Goal: Information Seeking & Learning: Learn about a topic

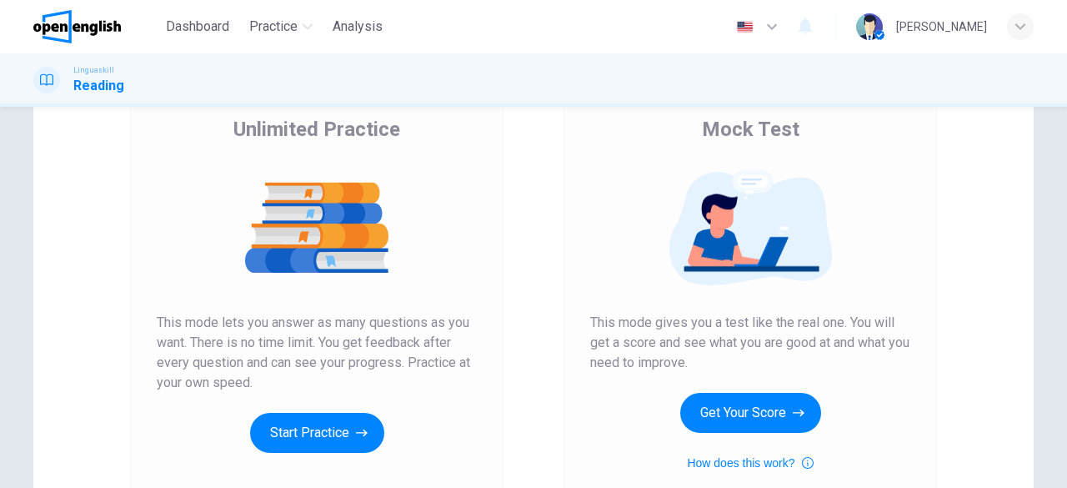
scroll to position [170, 0]
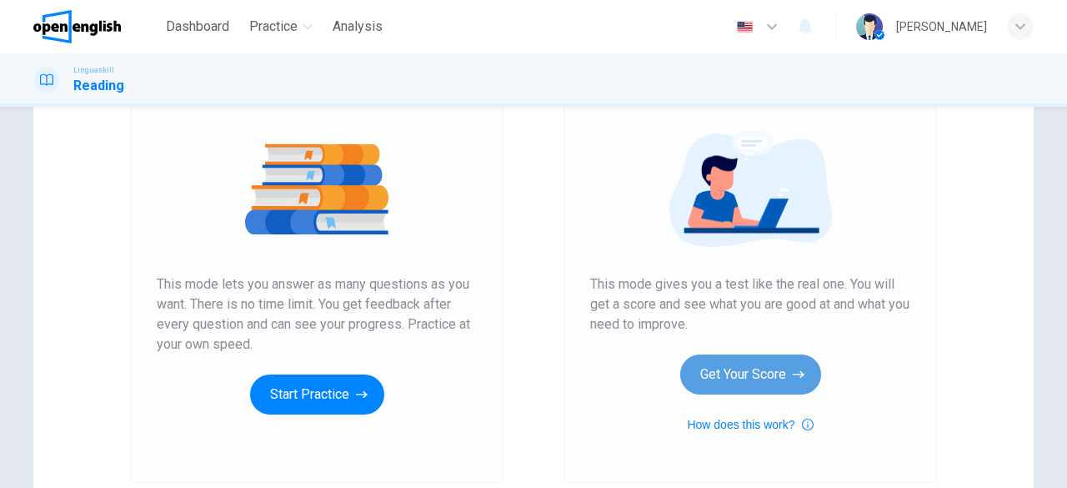
click at [758, 373] on button "Get Your Score" at bounding box center [750, 374] width 141 height 40
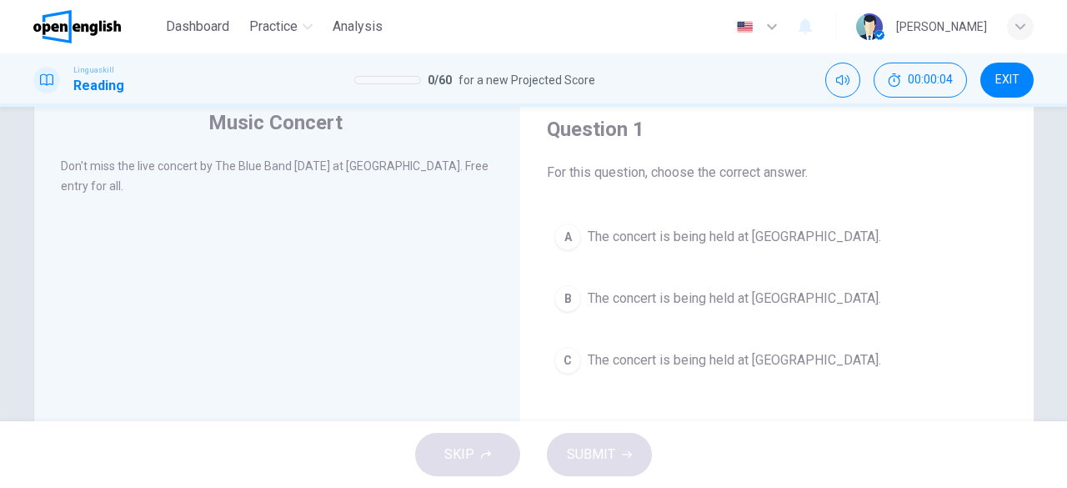
scroll to position [58, 0]
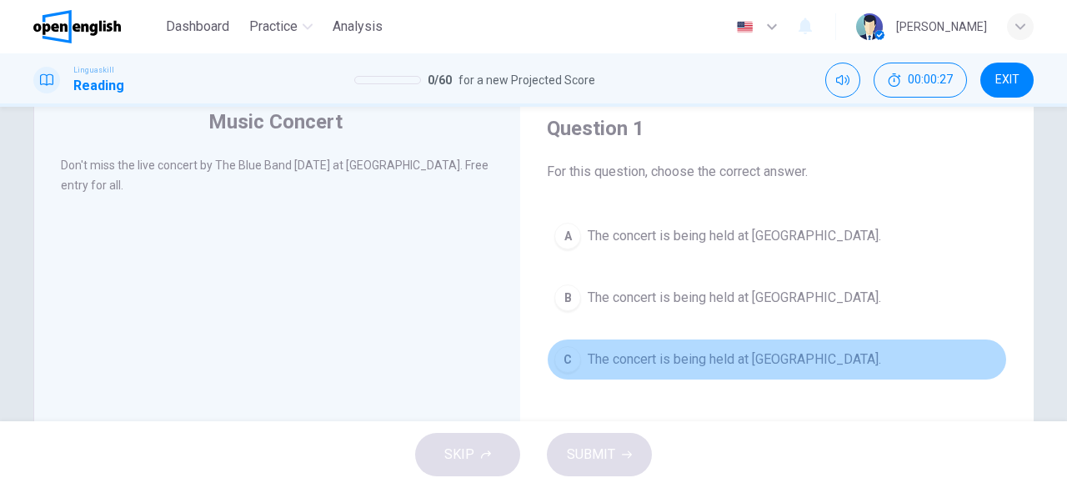
click at [564, 353] on div "C" at bounding box center [567, 359] width 27 height 27
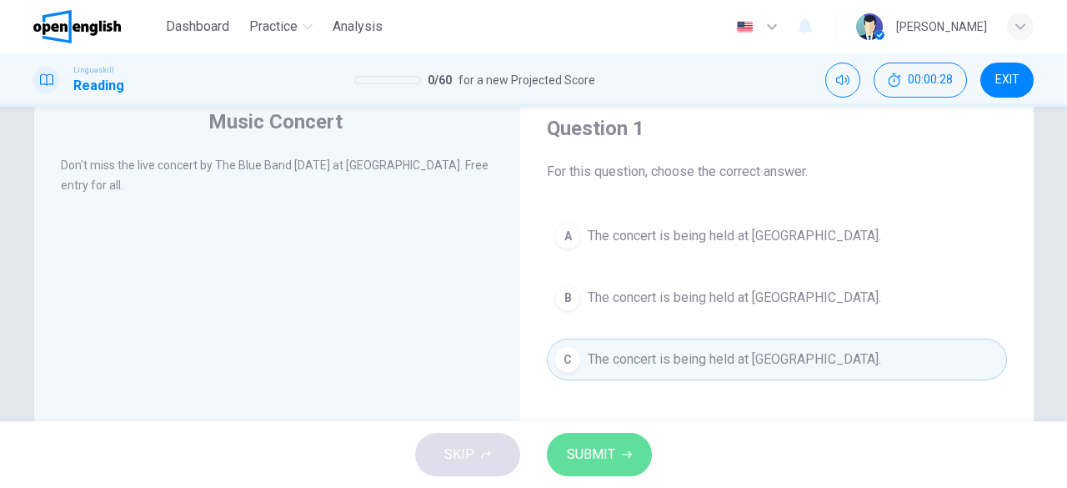
click at [567, 449] on span "SUBMIT" at bounding box center [591, 454] width 48 height 23
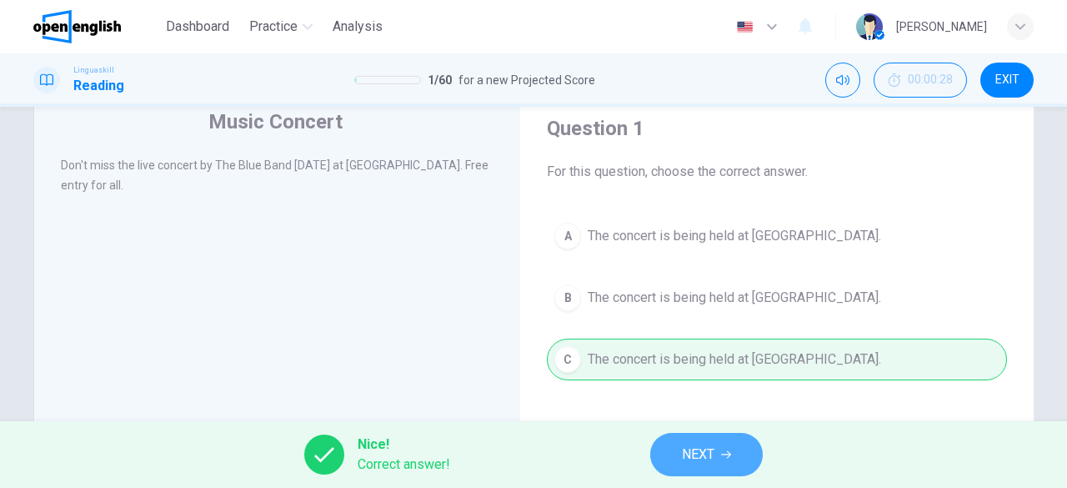
click at [669, 463] on button "NEXT" at bounding box center [706, 454] width 113 height 43
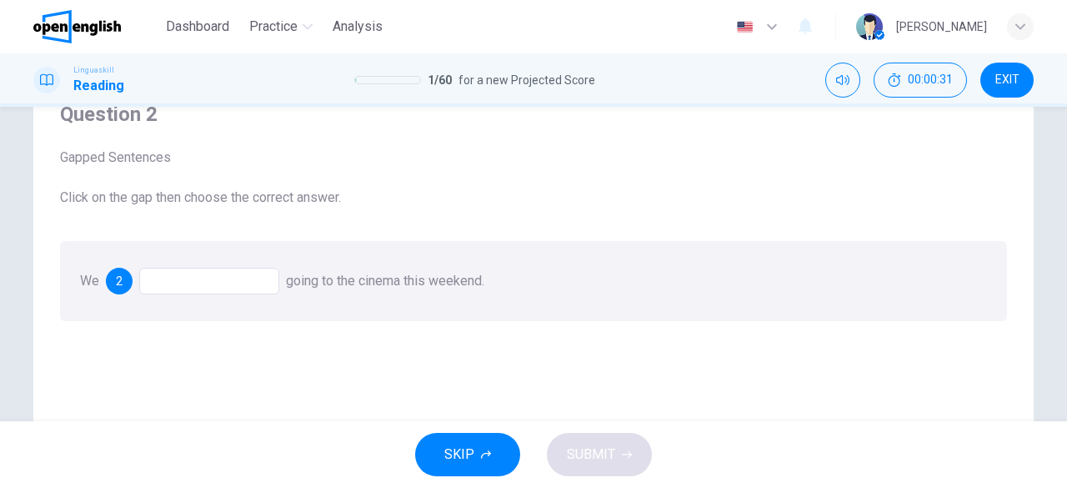
scroll to position [75, 0]
click at [198, 273] on div at bounding box center [209, 278] width 140 height 27
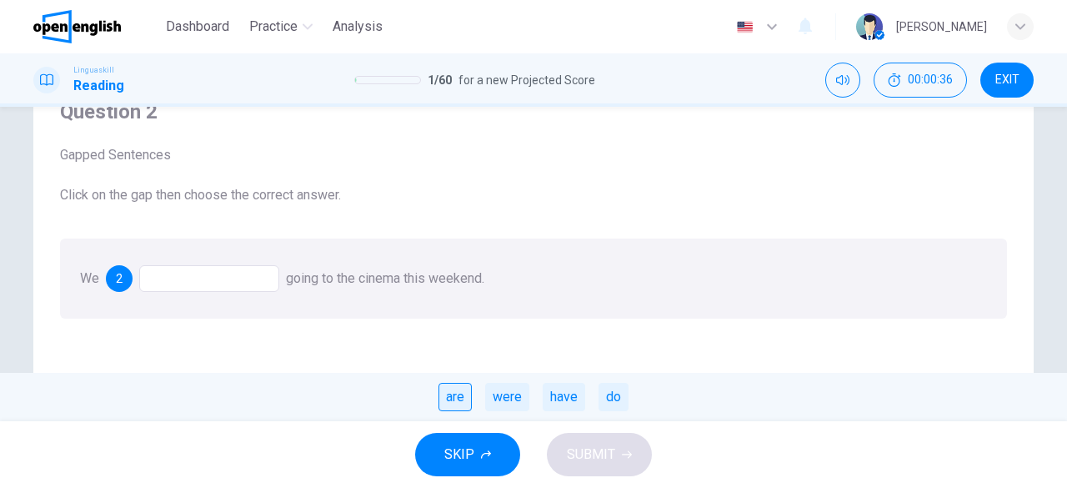
click at [458, 401] on div "are" at bounding box center [454, 397] width 33 height 28
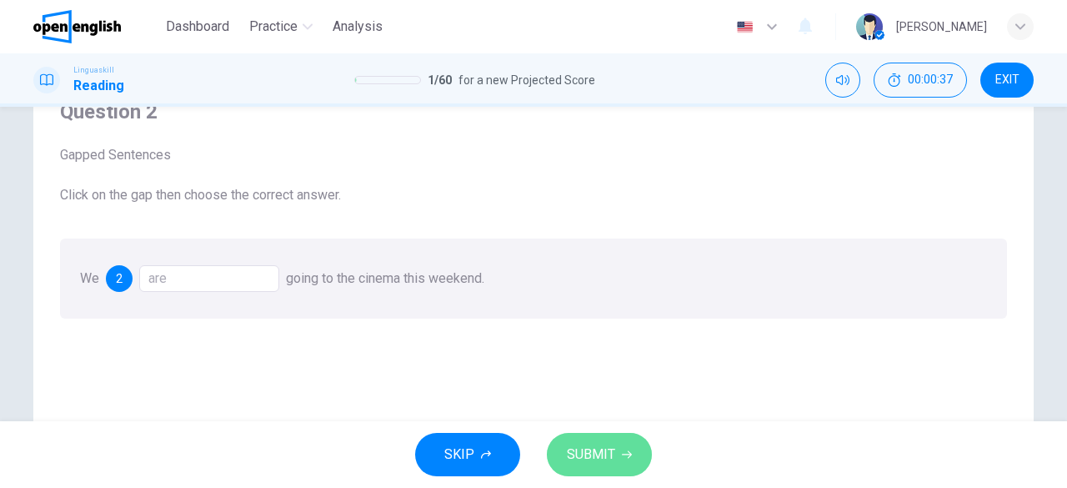
click at [568, 472] on button "SUBMIT" at bounding box center [599, 454] width 105 height 43
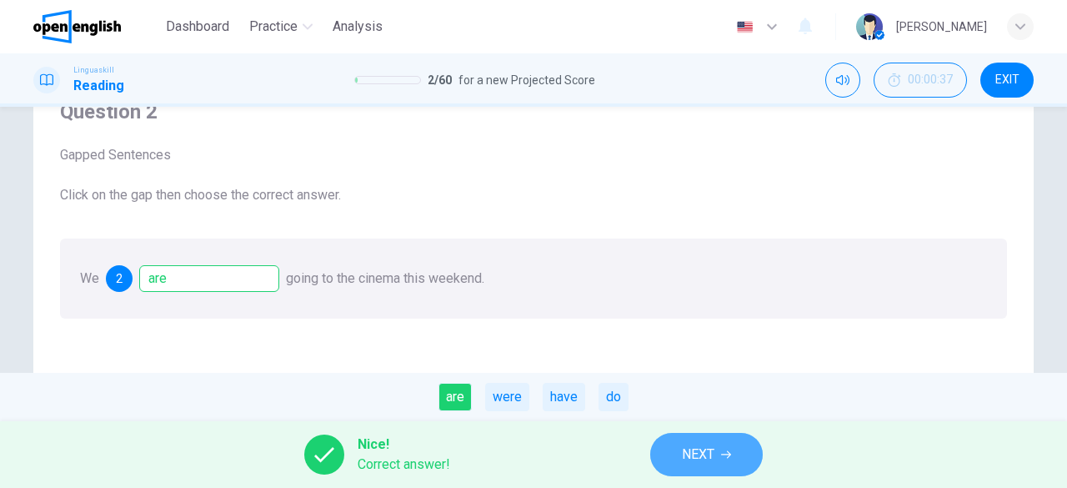
click at [653, 459] on button "NEXT" at bounding box center [706, 454] width 113 height 43
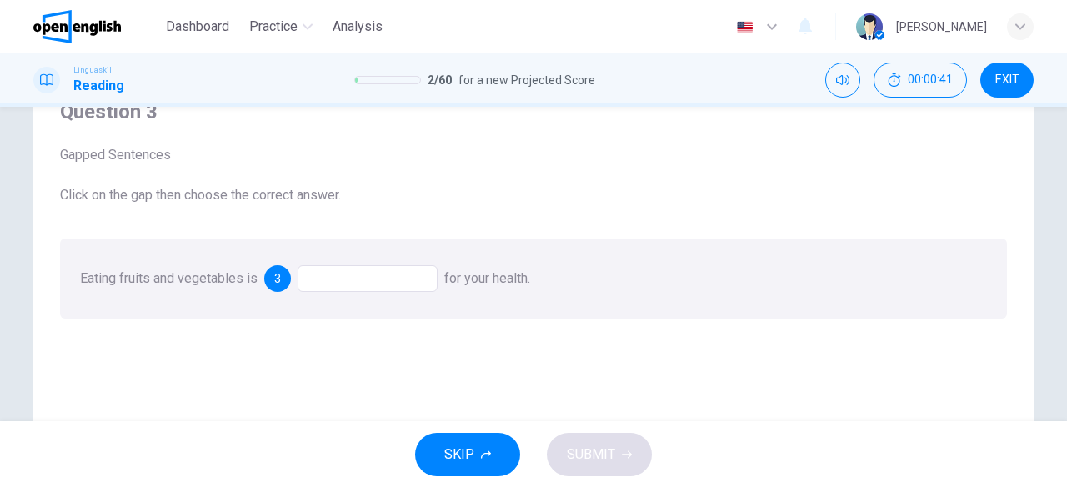
click at [385, 290] on div at bounding box center [368, 278] width 140 height 27
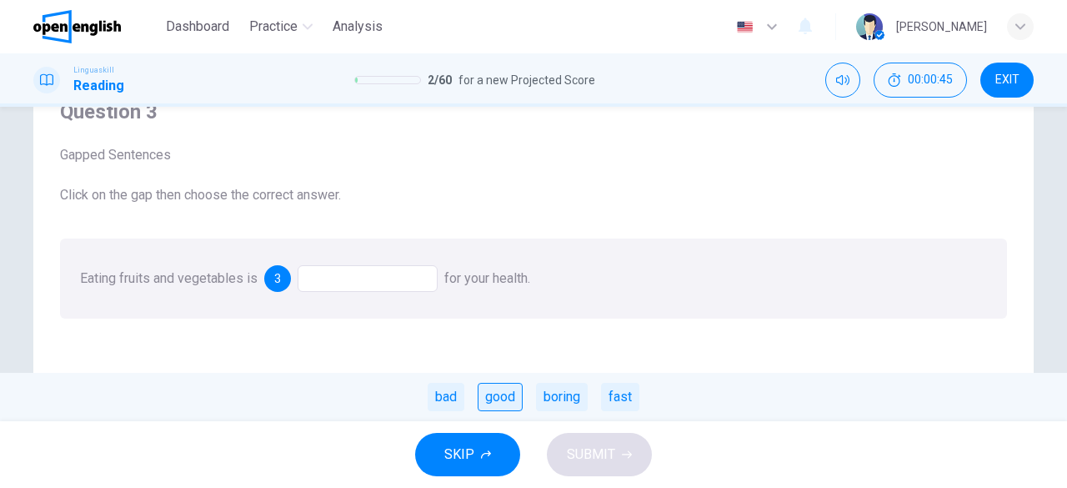
click at [496, 404] on div "good" at bounding box center [500, 397] width 45 height 28
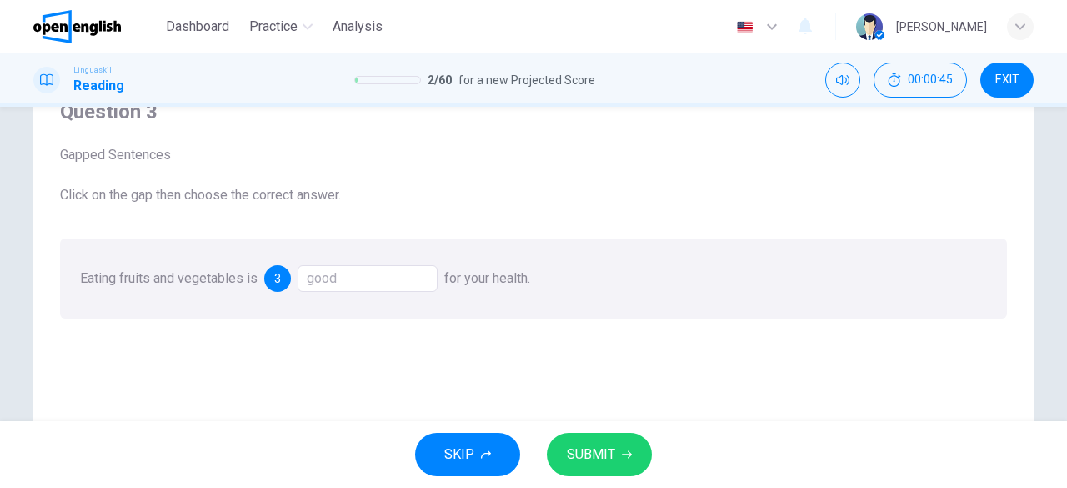
click at [573, 447] on span "SUBMIT" at bounding box center [591, 454] width 48 height 23
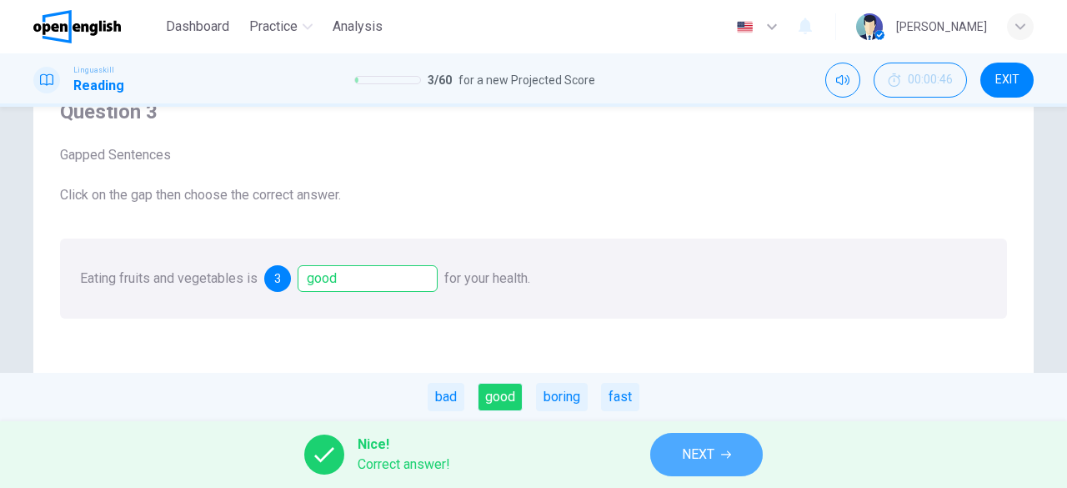
click at [680, 458] on button "NEXT" at bounding box center [706, 454] width 113 height 43
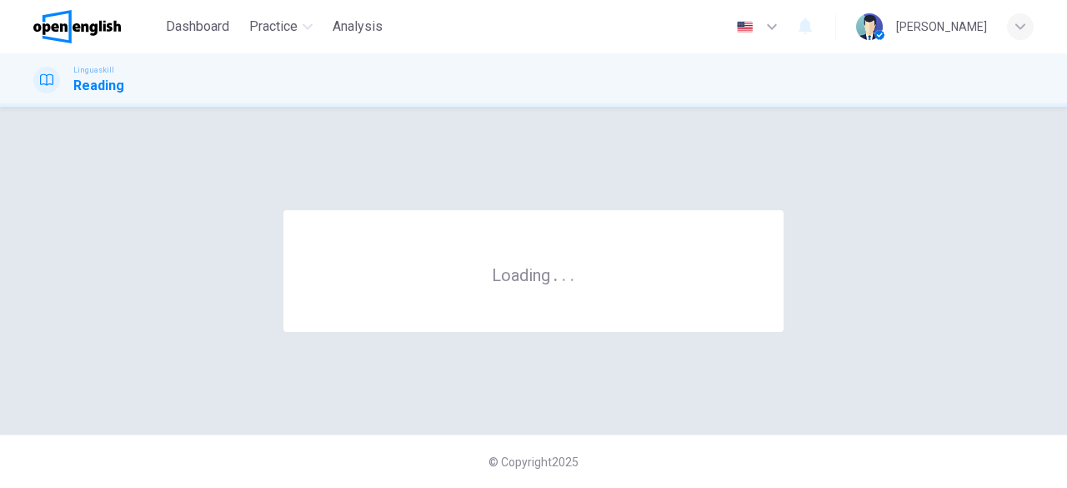
scroll to position [0, 0]
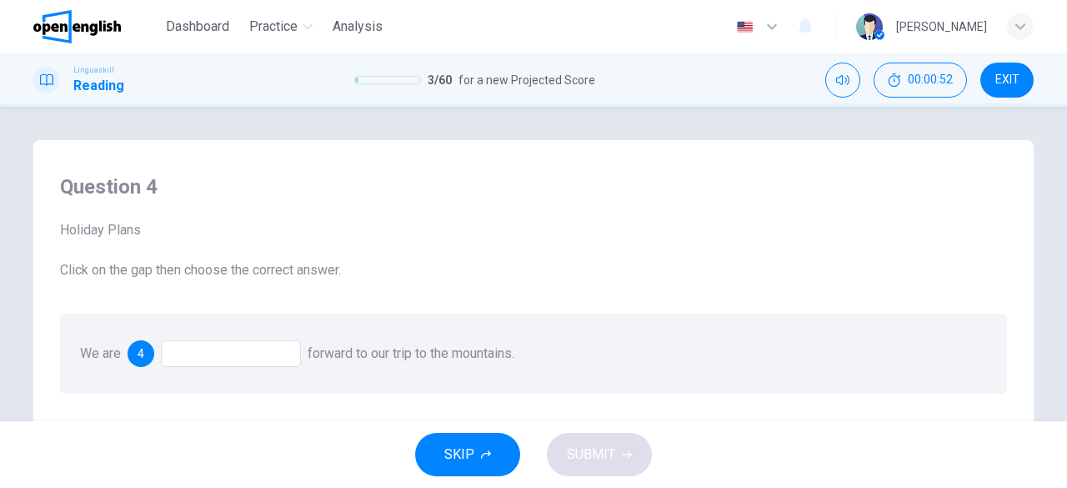
click at [251, 354] on div at bounding box center [231, 353] width 140 height 27
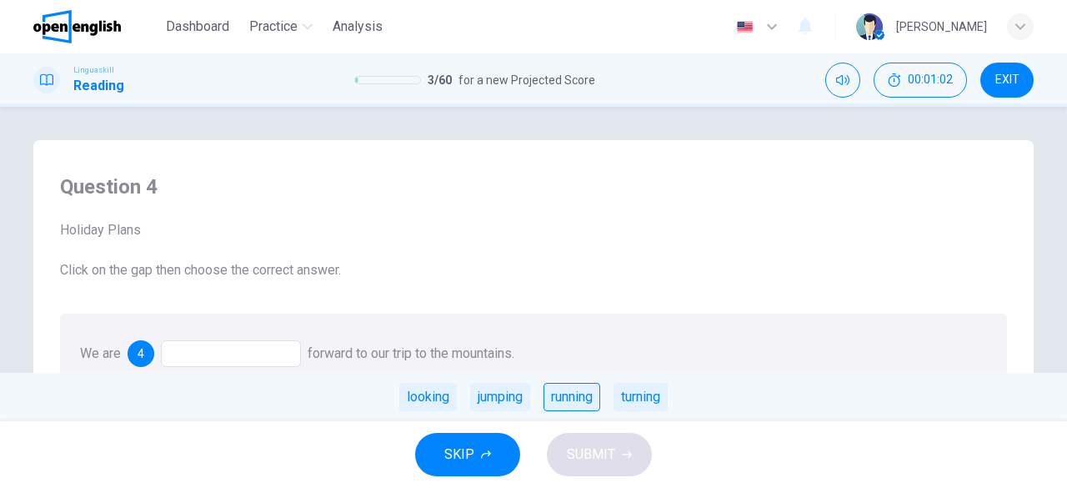
click at [573, 399] on div "running" at bounding box center [571, 397] width 57 height 28
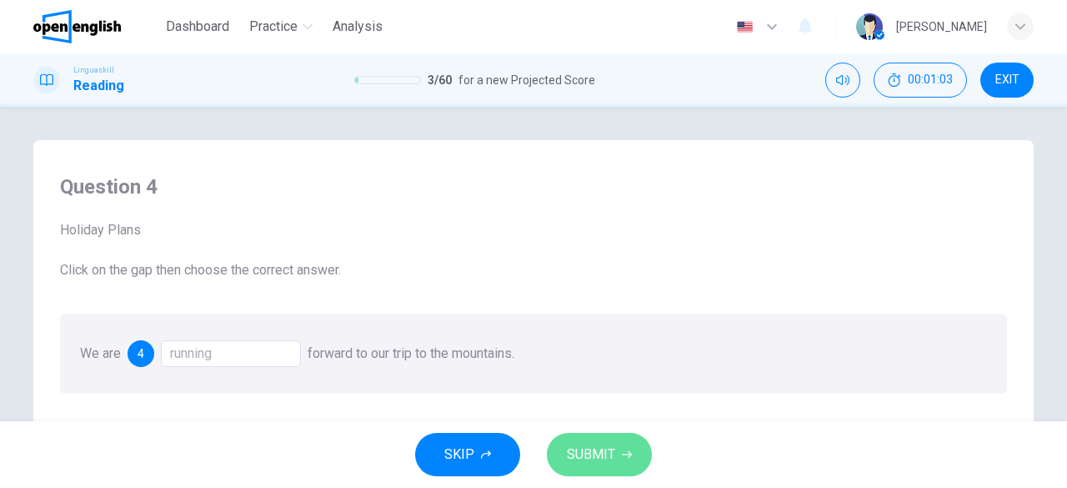
click at [573, 443] on span "SUBMIT" at bounding box center [591, 454] width 48 height 23
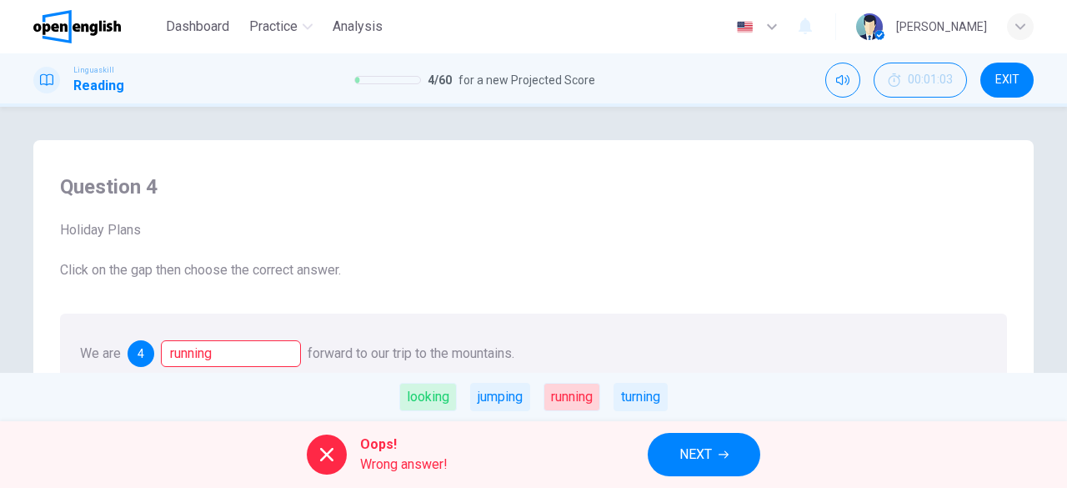
click at [700, 455] on span "NEXT" at bounding box center [695, 454] width 33 height 23
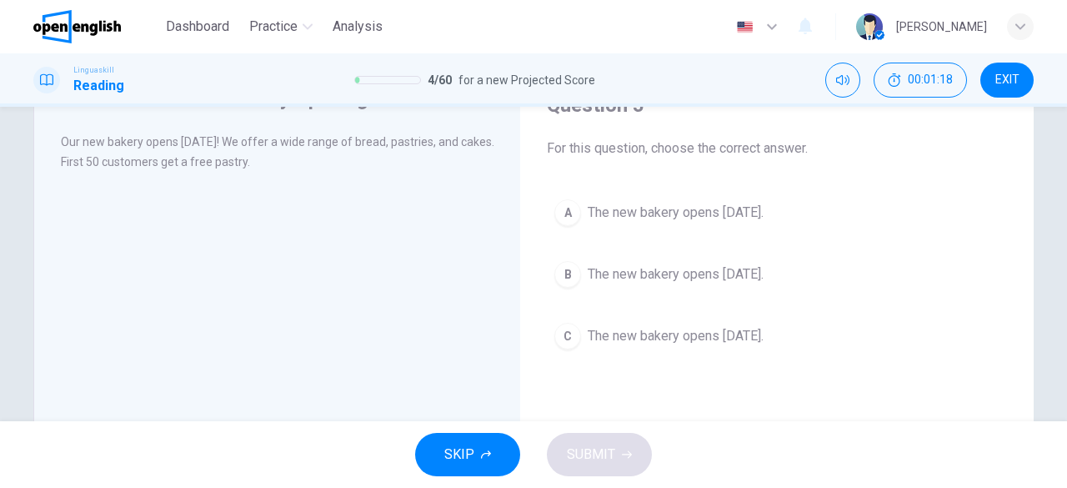
scroll to position [86, 0]
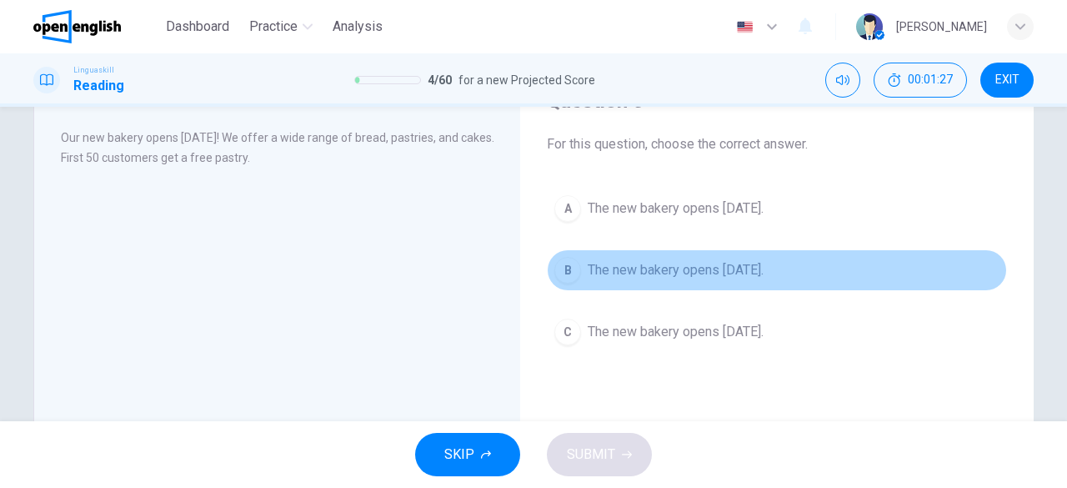
click at [565, 268] on div "B" at bounding box center [567, 270] width 27 height 27
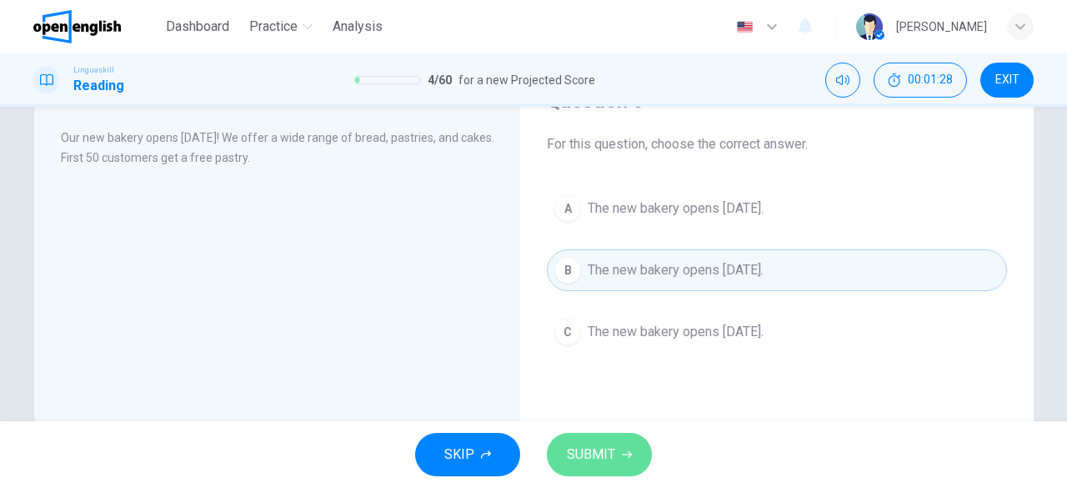
click at [558, 456] on button "SUBMIT" at bounding box center [599, 454] width 105 height 43
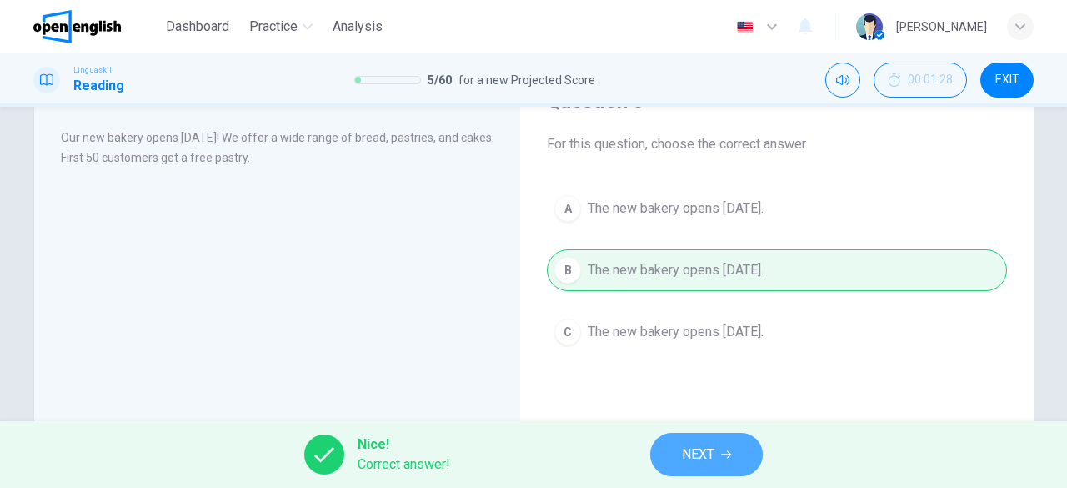
click at [694, 445] on span "NEXT" at bounding box center [698, 454] width 33 height 23
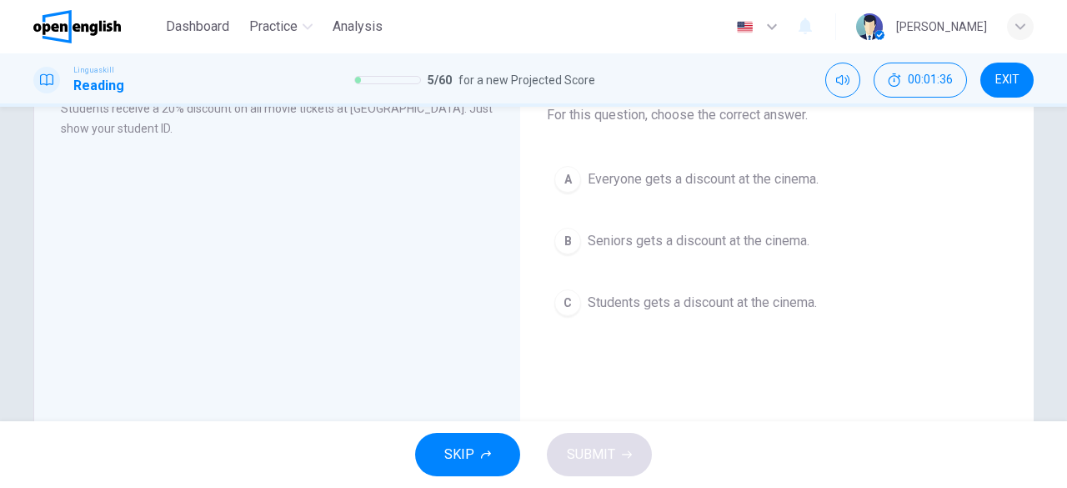
scroll to position [118, 0]
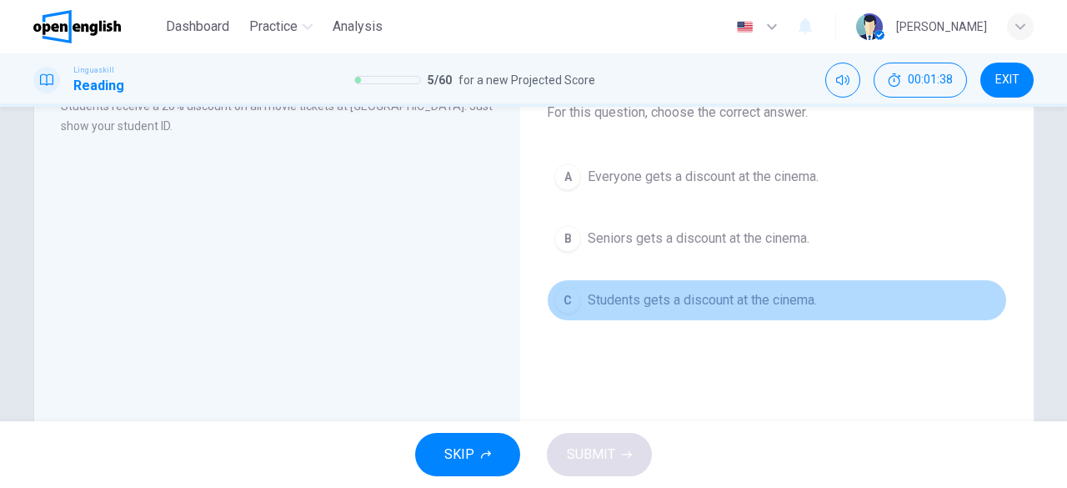
click at [568, 300] on div "C" at bounding box center [567, 300] width 27 height 27
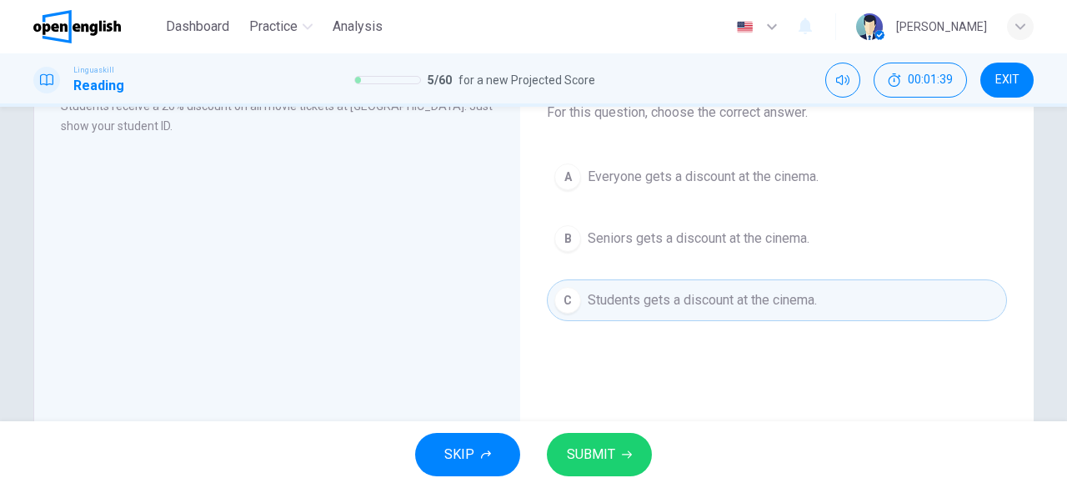
click at [597, 471] on button "SUBMIT" at bounding box center [599, 454] width 105 height 43
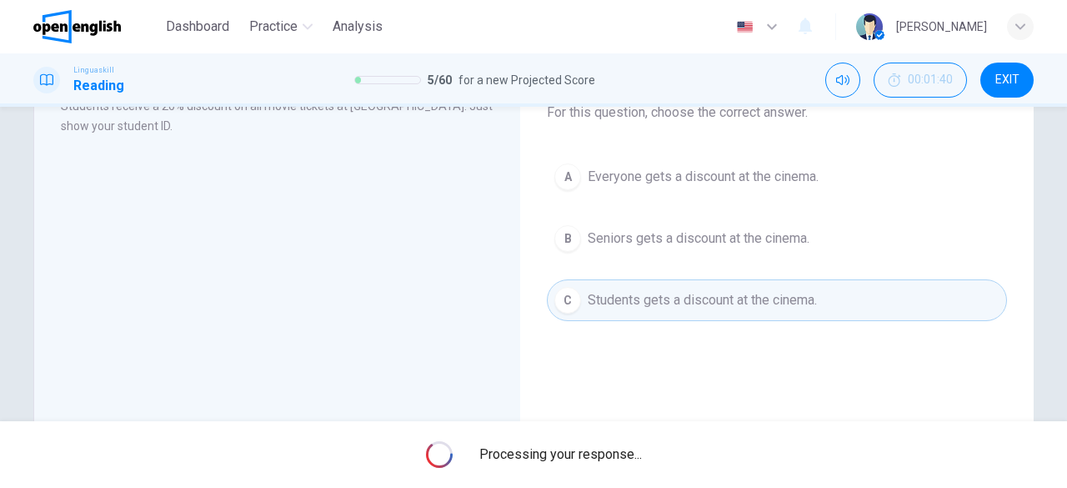
click at [597, 471] on div "Processing your response..." at bounding box center [533, 454] width 1067 height 67
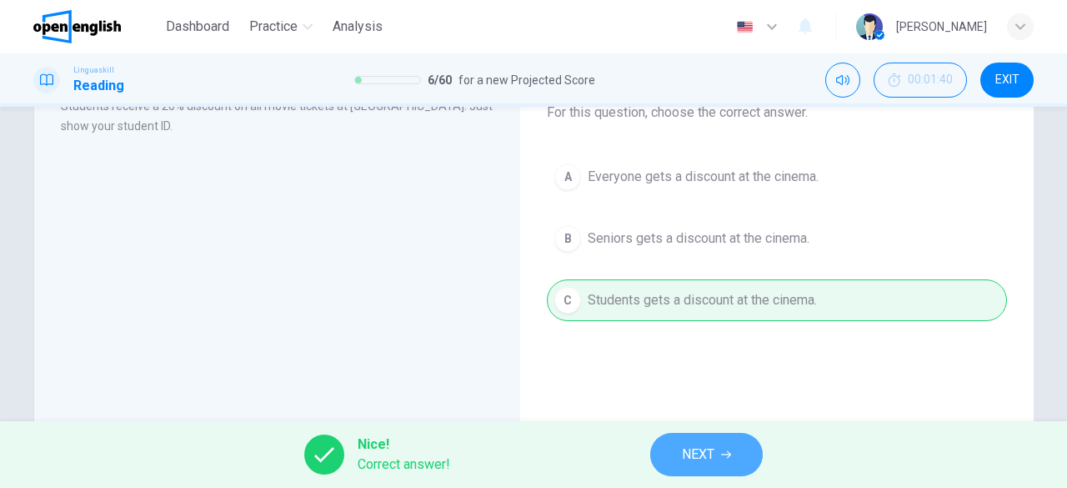
click at [707, 448] on span "NEXT" at bounding box center [698, 454] width 33 height 23
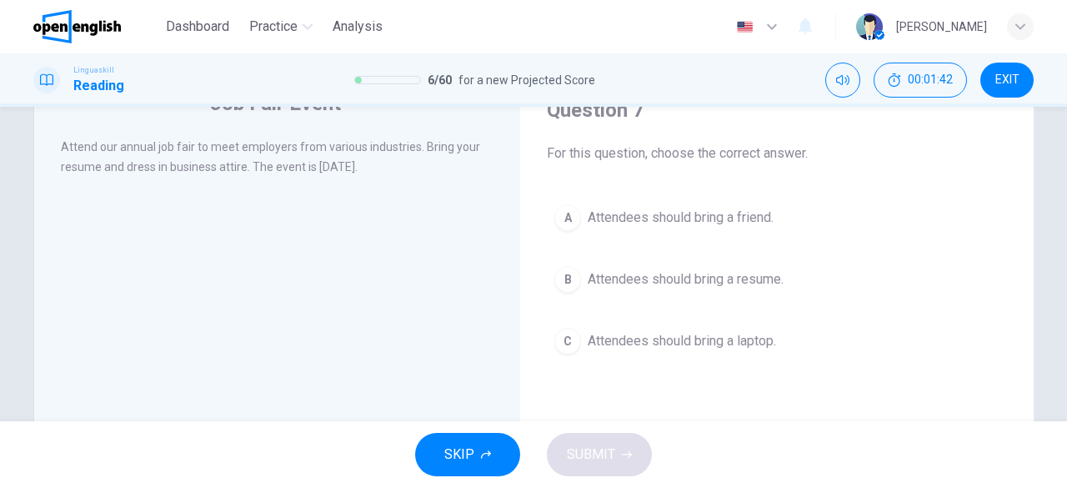
scroll to position [81, 0]
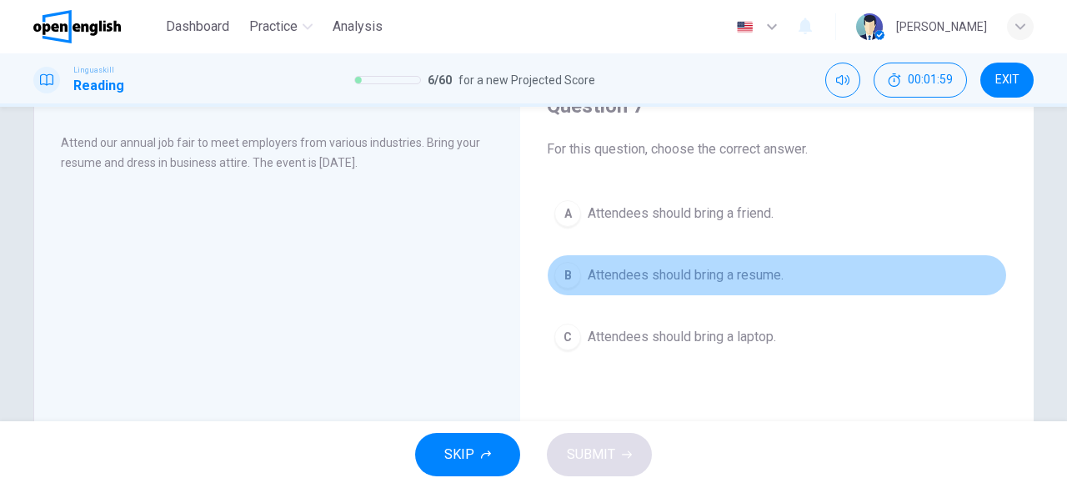
click at [572, 269] on div "B" at bounding box center [567, 275] width 27 height 27
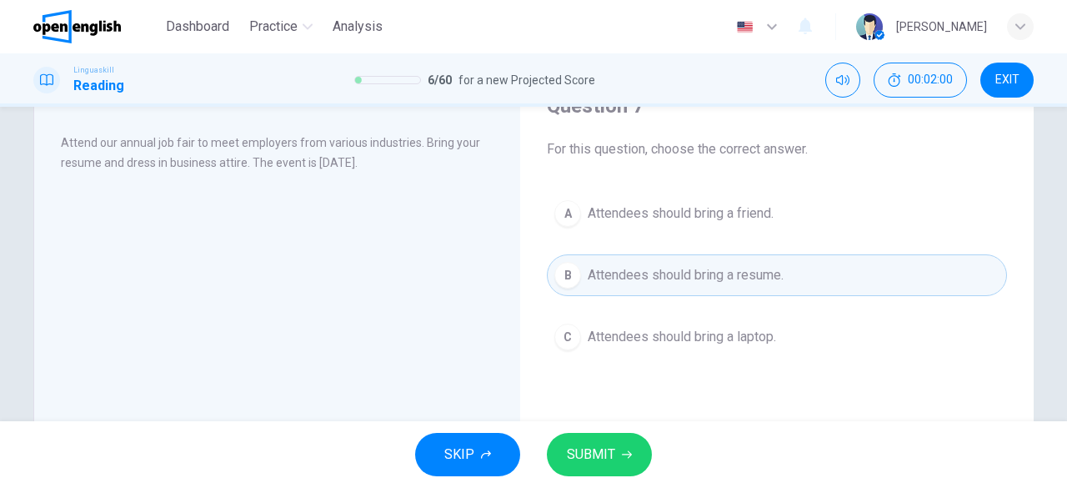
click at [582, 454] on span "SUBMIT" at bounding box center [591, 454] width 48 height 23
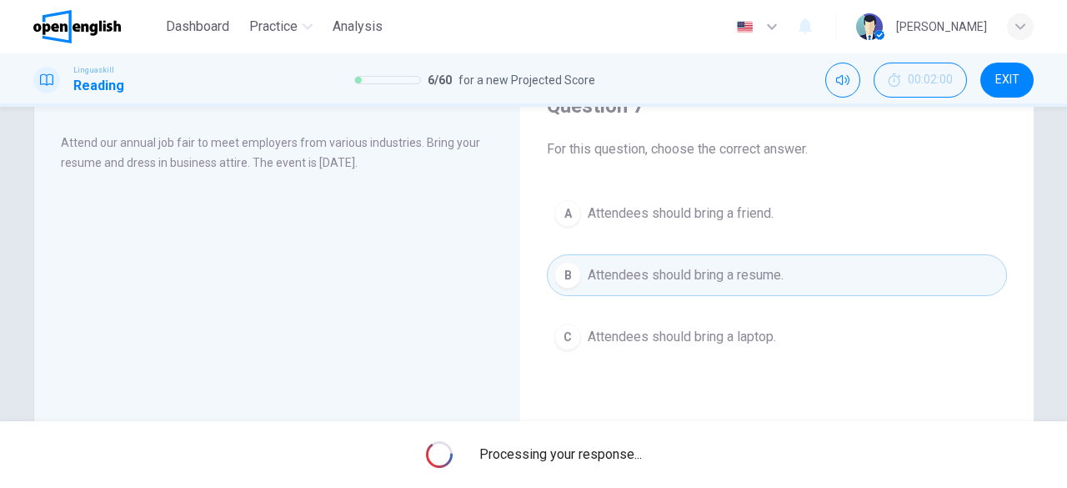
click at [582, 454] on span "Processing your response..." at bounding box center [560, 454] width 163 height 20
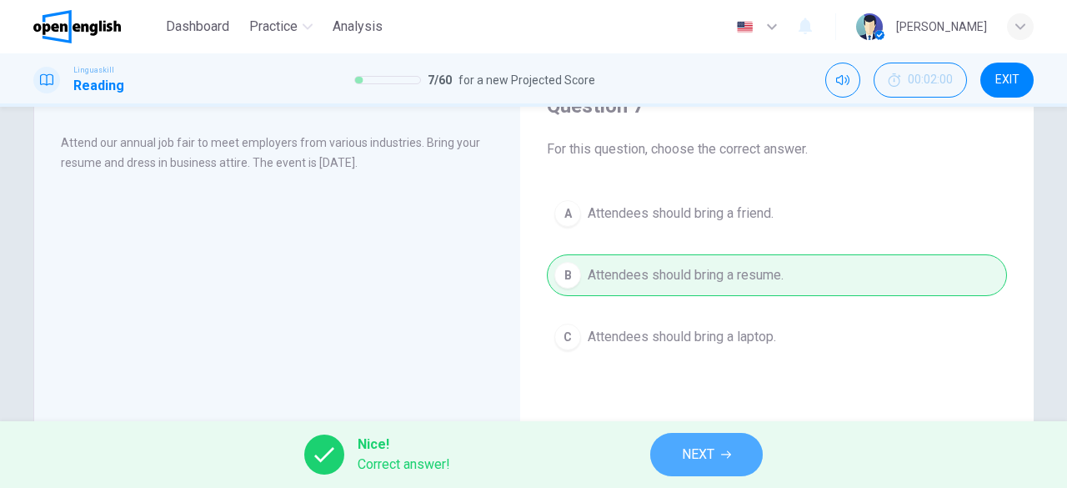
click at [698, 443] on span "NEXT" at bounding box center [698, 454] width 33 height 23
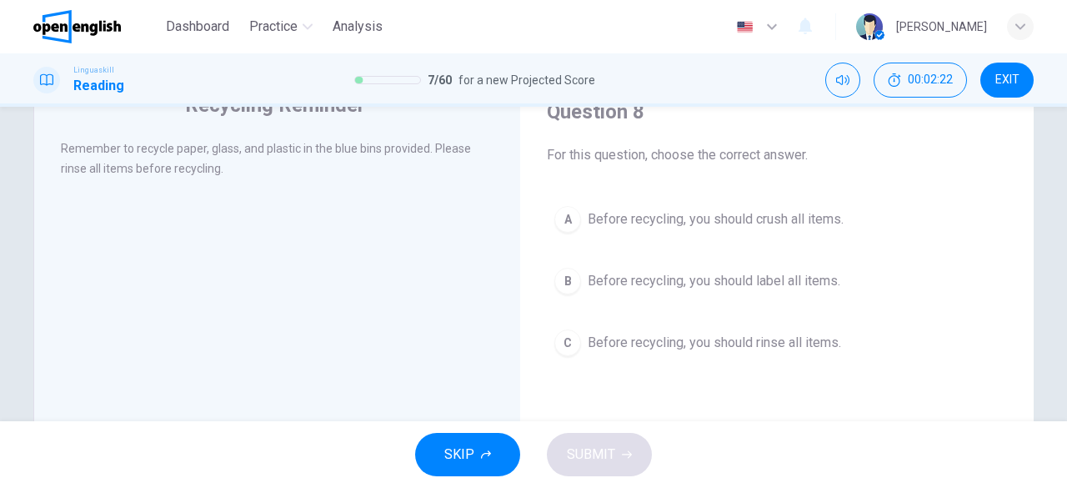
scroll to position [85, 0]
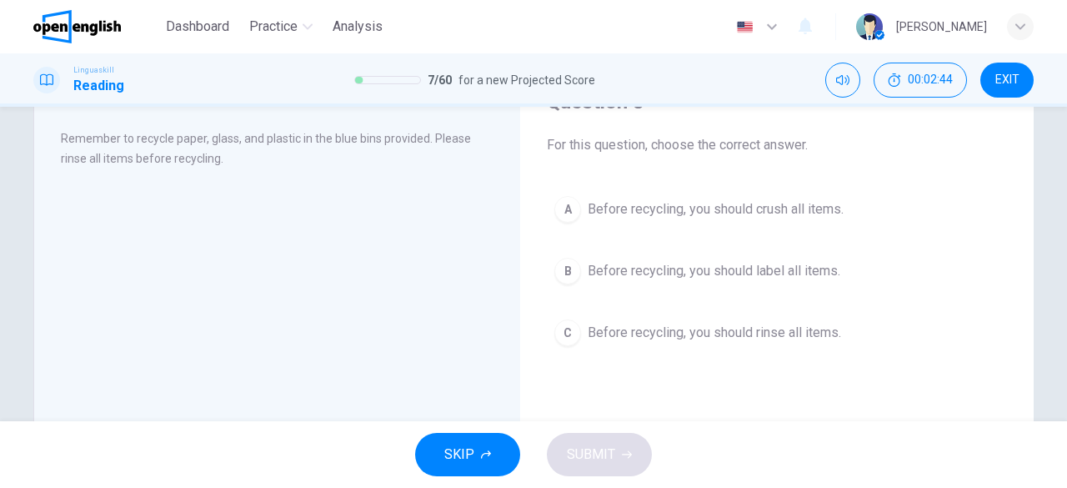
click at [548, 334] on button "C Before recycling, you should rinse all items." at bounding box center [777, 333] width 460 height 42
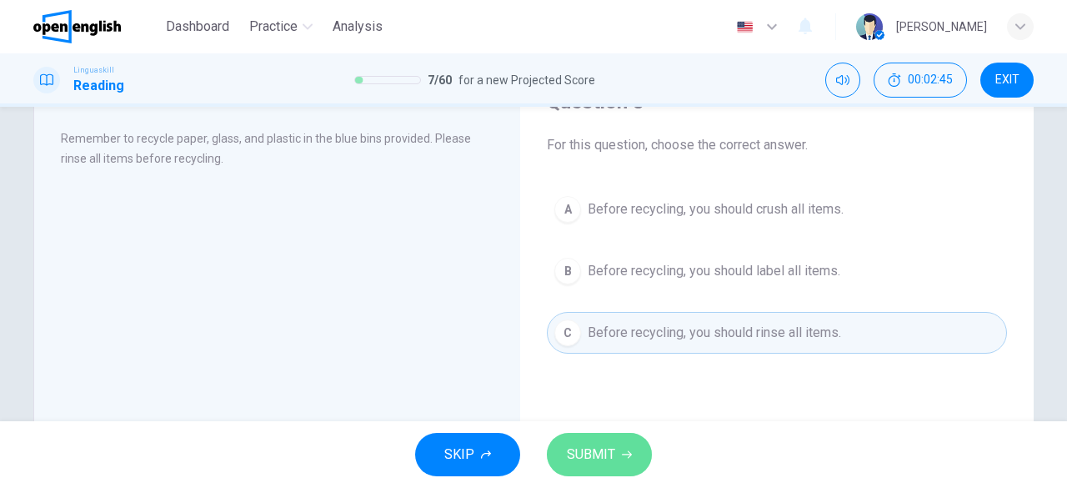
click at [583, 460] on span "SUBMIT" at bounding box center [591, 454] width 48 height 23
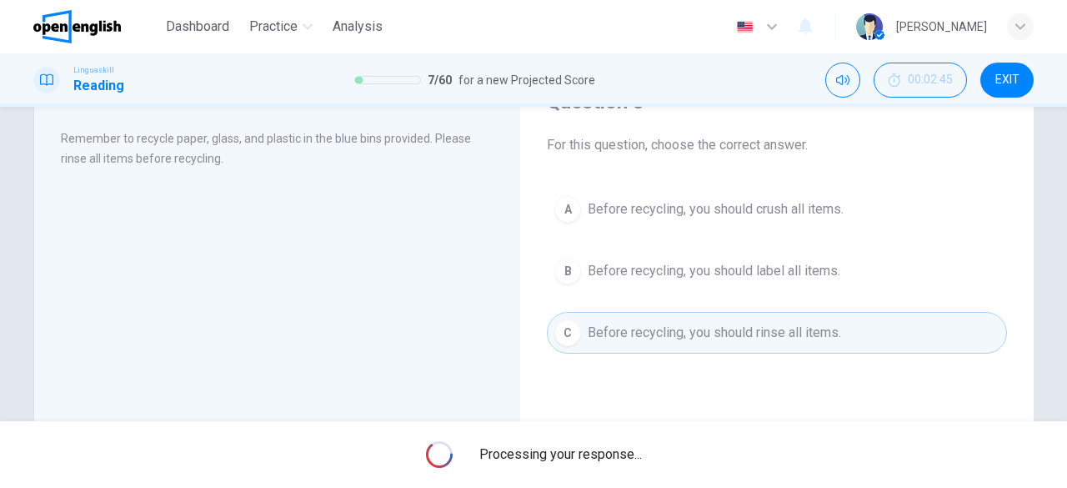
click at [583, 460] on span "Processing your response..." at bounding box center [560, 454] width 163 height 20
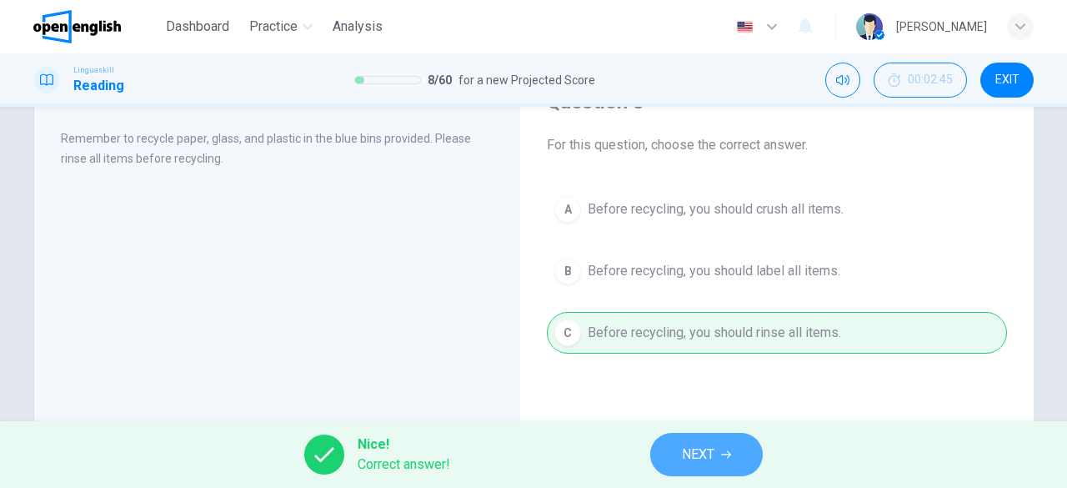
click at [725, 451] on icon "button" at bounding box center [726, 454] width 10 height 10
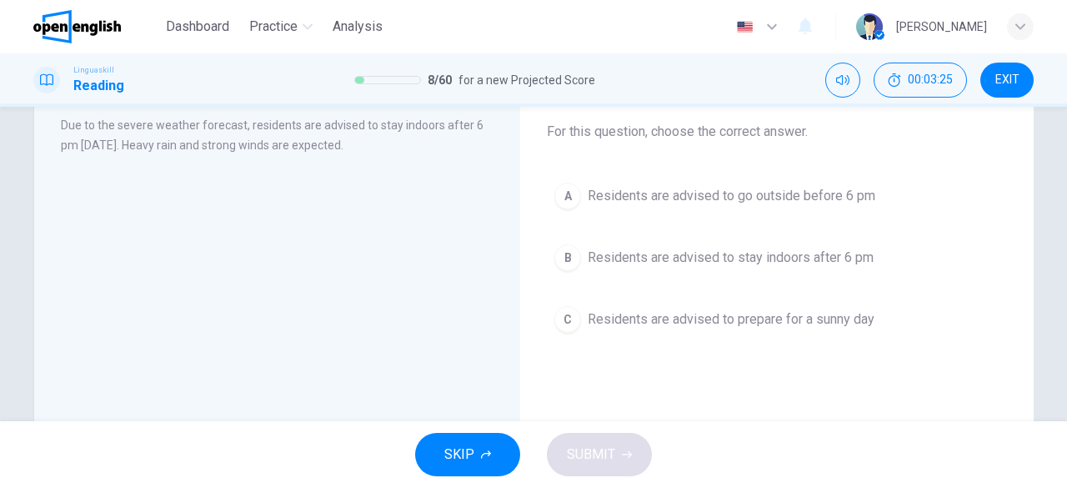
scroll to position [99, 0]
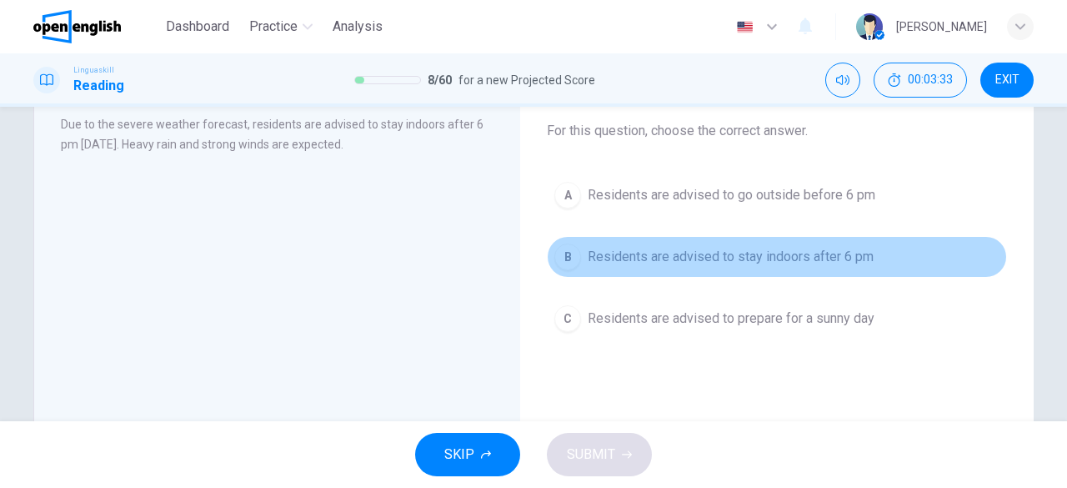
click at [557, 254] on div "B" at bounding box center [567, 256] width 27 height 27
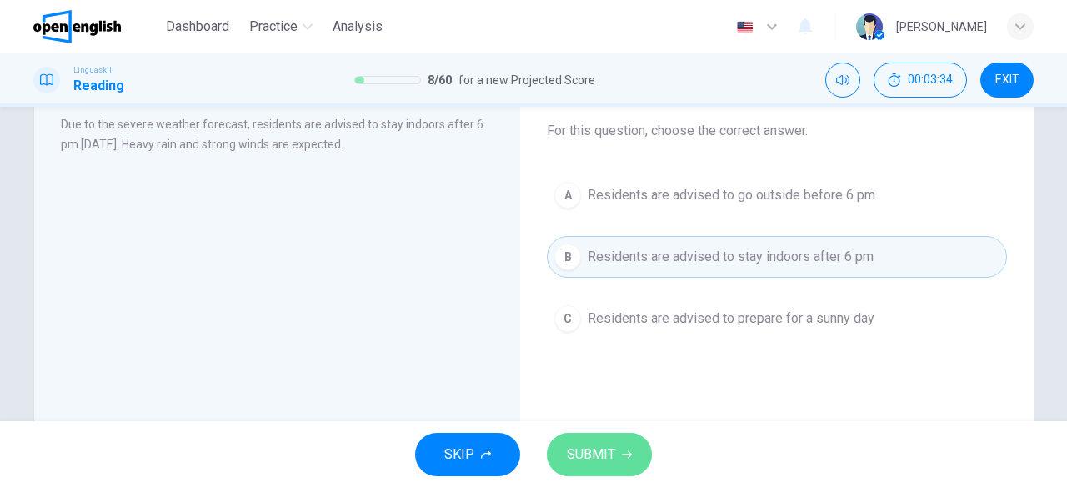
click at [590, 466] on span "SUBMIT" at bounding box center [591, 454] width 48 height 23
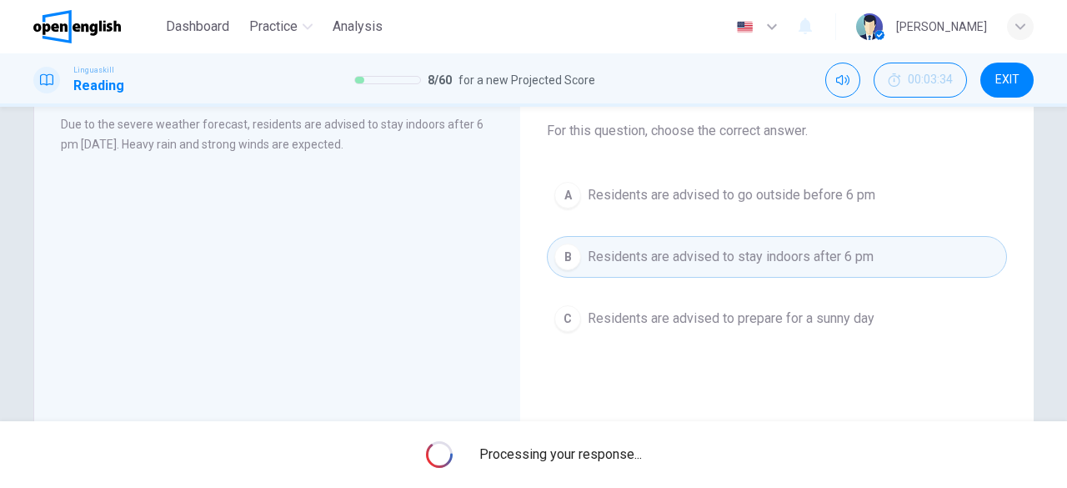
click at [590, 466] on div "Processing your response..." at bounding box center [533, 454] width 1067 height 67
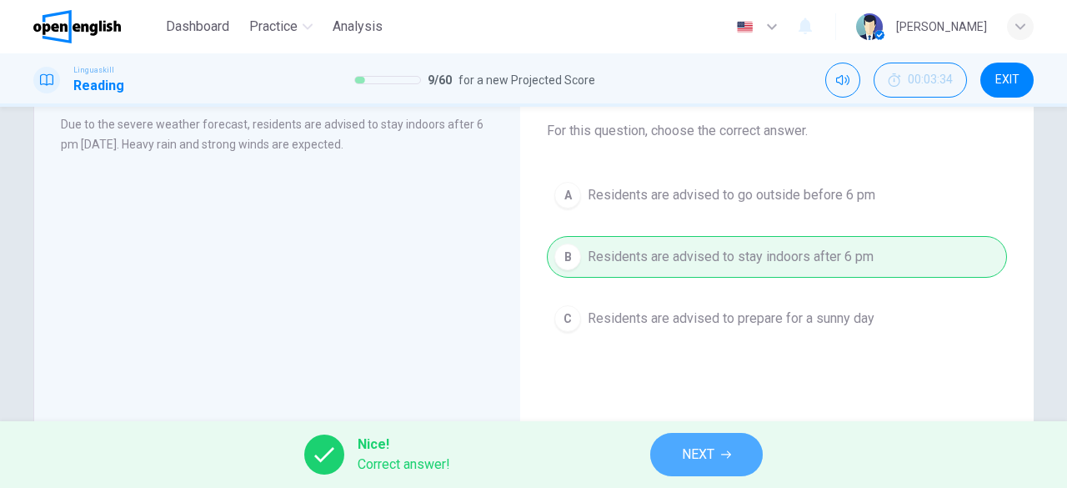
click at [683, 453] on span "NEXT" at bounding box center [698, 454] width 33 height 23
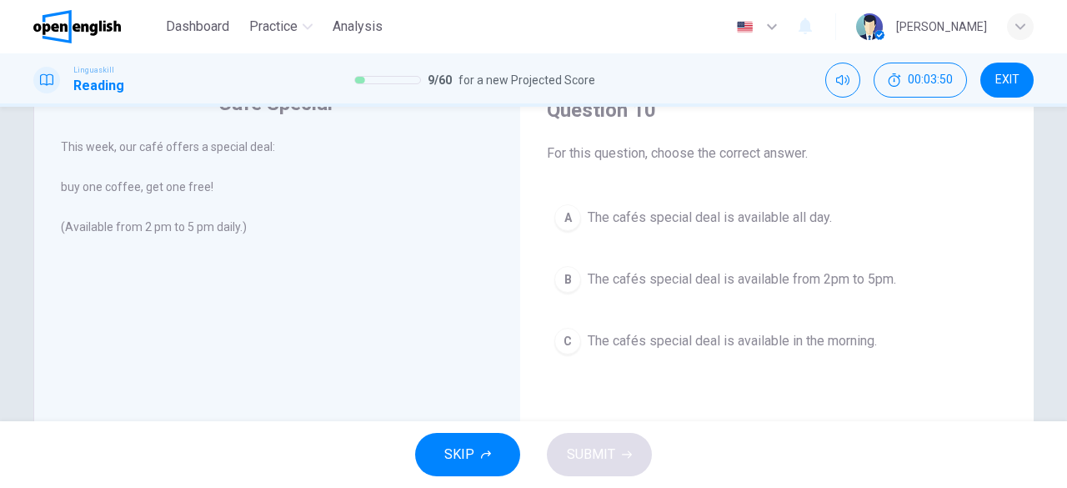
scroll to position [78, 0]
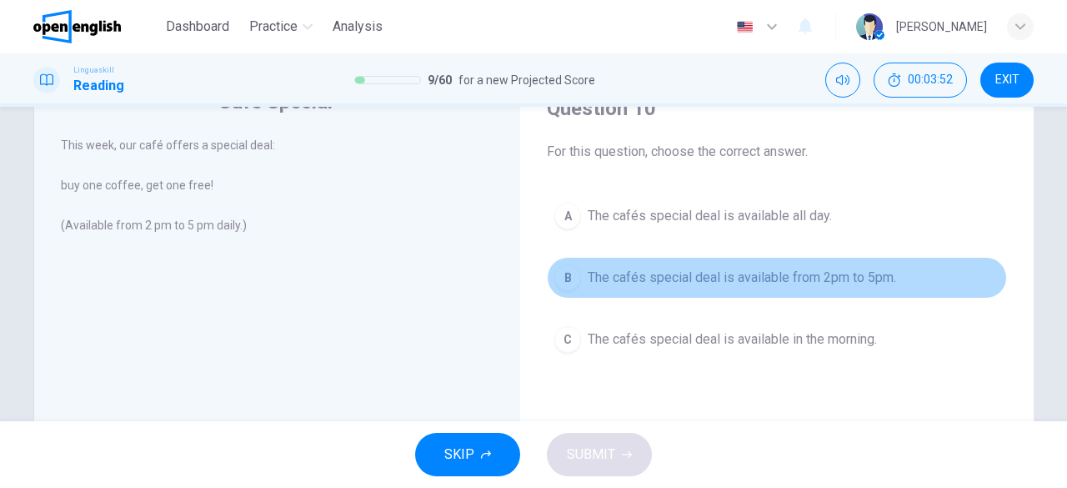
click at [572, 282] on div "B" at bounding box center [567, 277] width 27 height 27
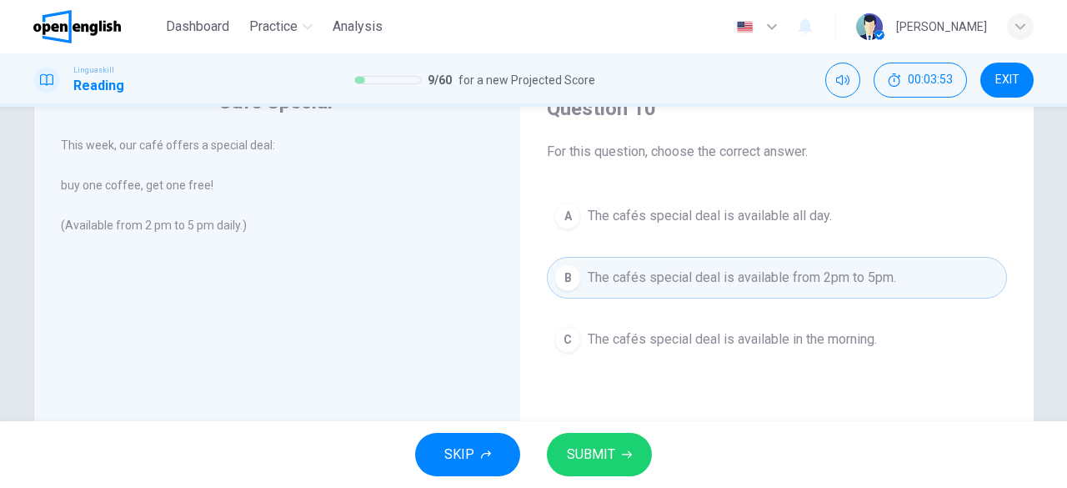
click at [599, 448] on span "SUBMIT" at bounding box center [591, 454] width 48 height 23
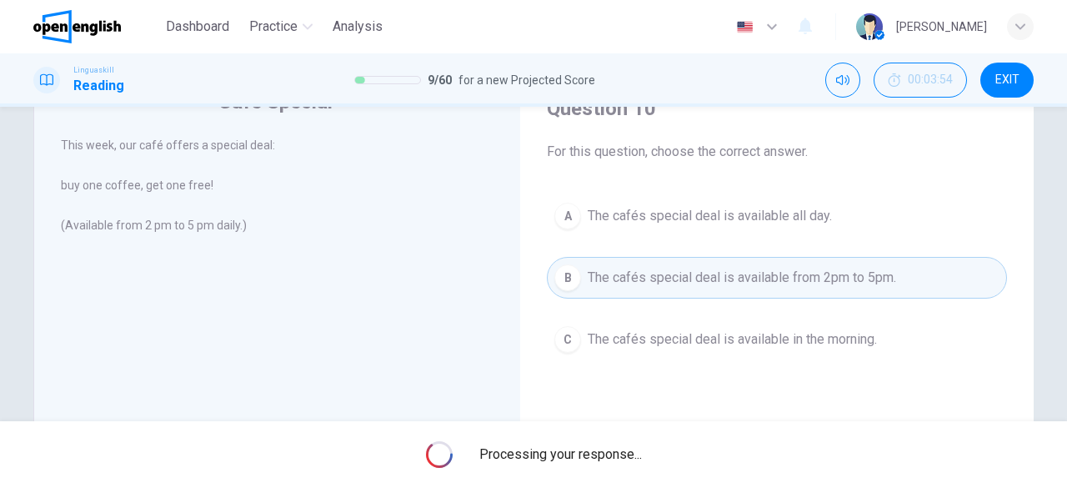
click at [599, 448] on span "Processing your response..." at bounding box center [560, 454] width 163 height 20
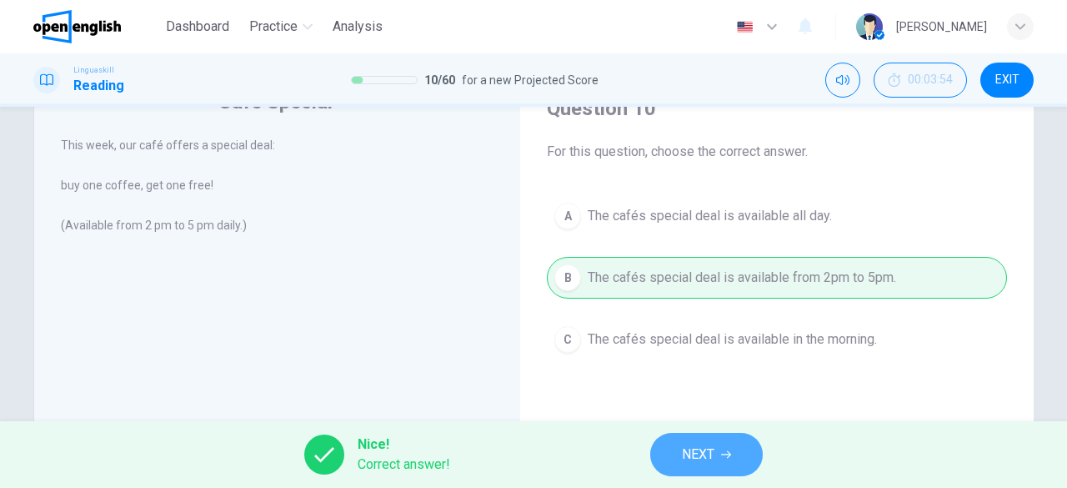
click at [689, 458] on span "NEXT" at bounding box center [698, 454] width 33 height 23
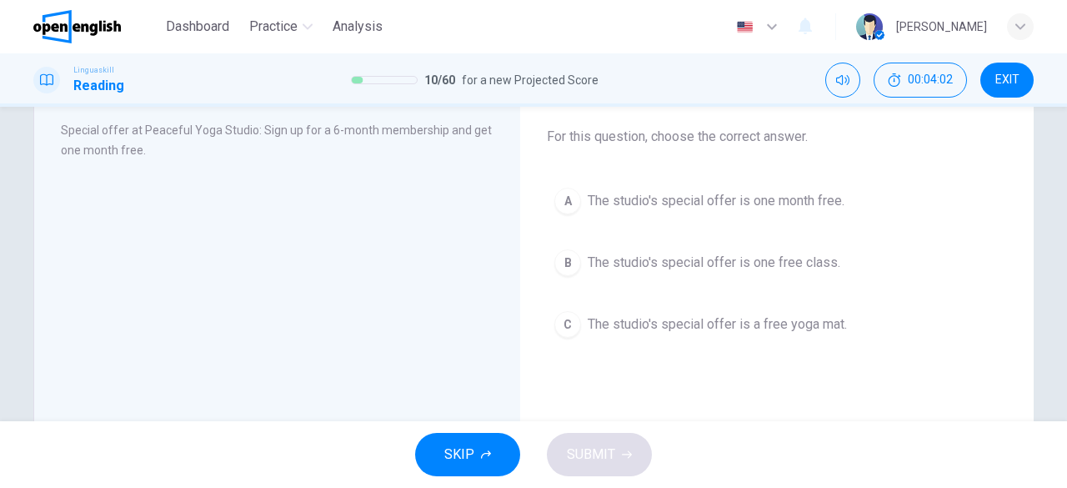
scroll to position [98, 0]
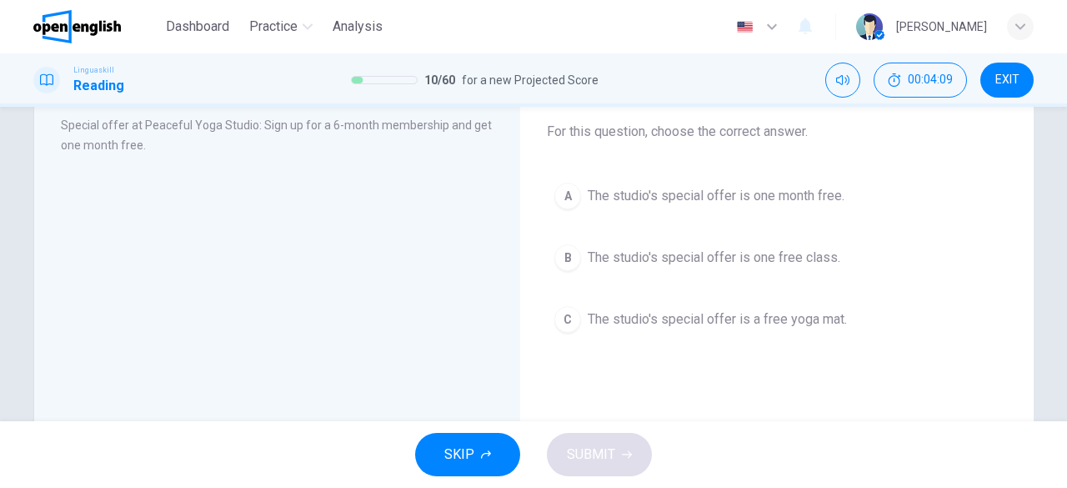
click at [563, 204] on div "A" at bounding box center [567, 196] width 27 height 27
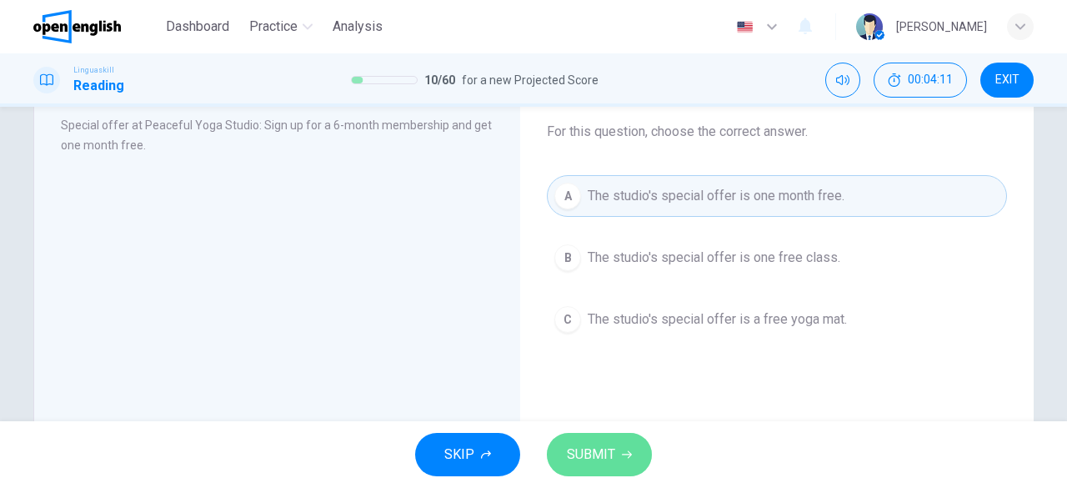
click at [603, 443] on span "SUBMIT" at bounding box center [591, 454] width 48 height 23
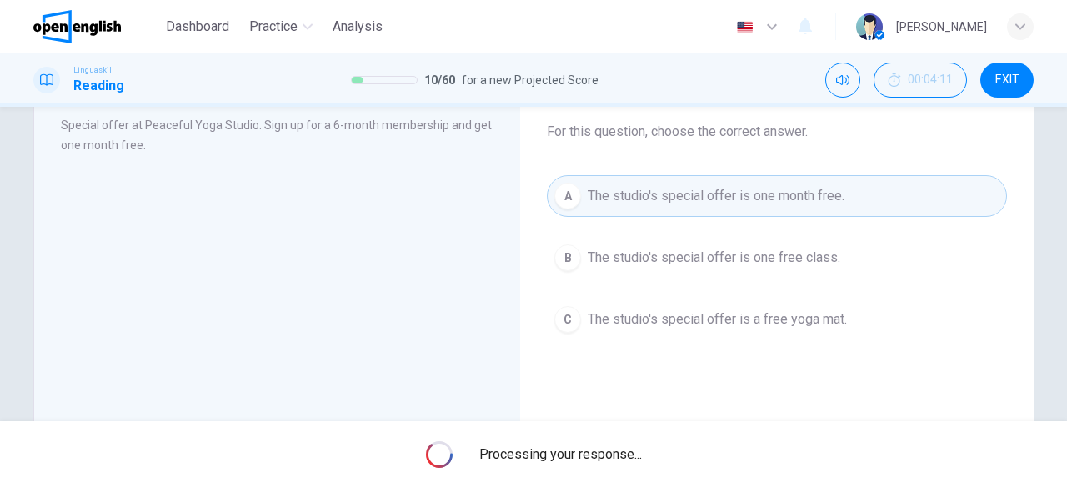
click at [603, 443] on div "Processing your response..." at bounding box center [533, 454] width 1067 height 67
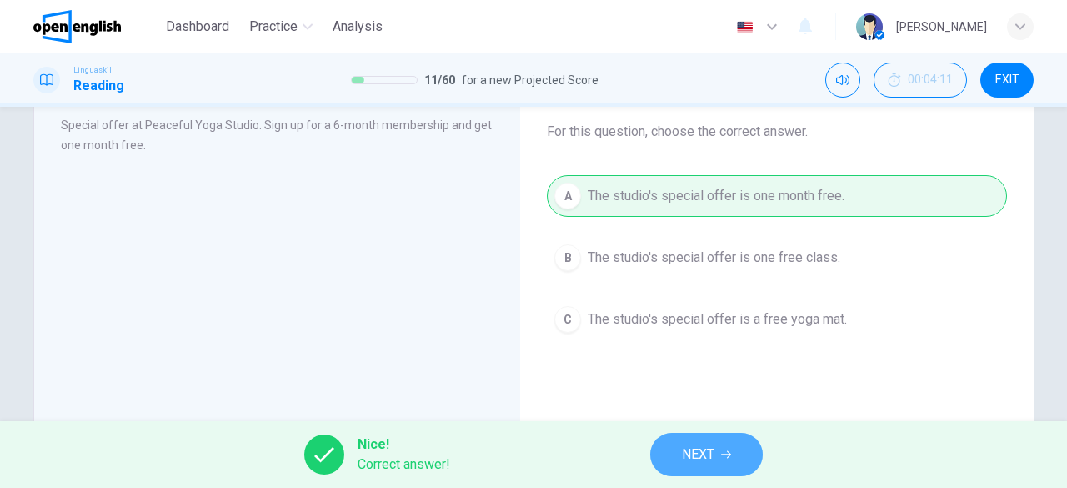
click at [663, 459] on button "NEXT" at bounding box center [706, 454] width 113 height 43
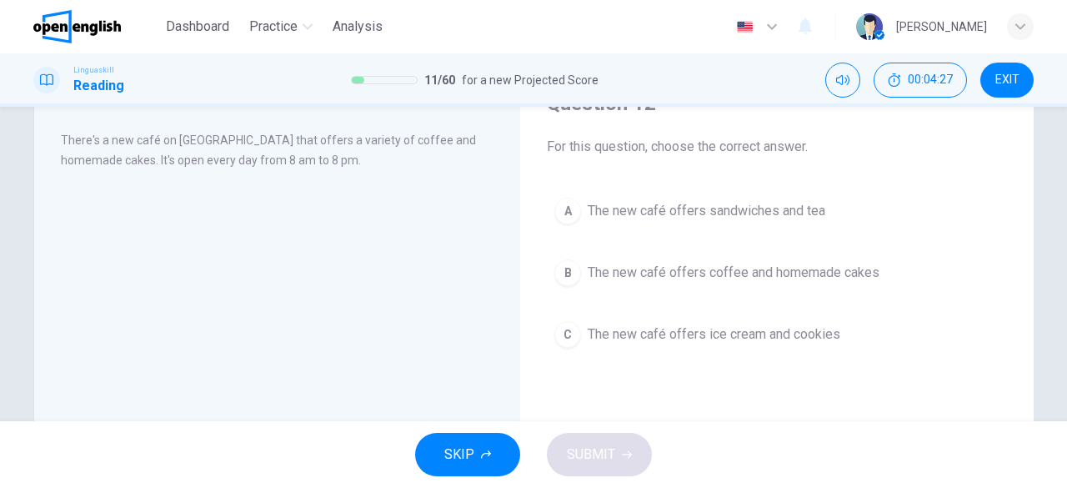
scroll to position [86, 0]
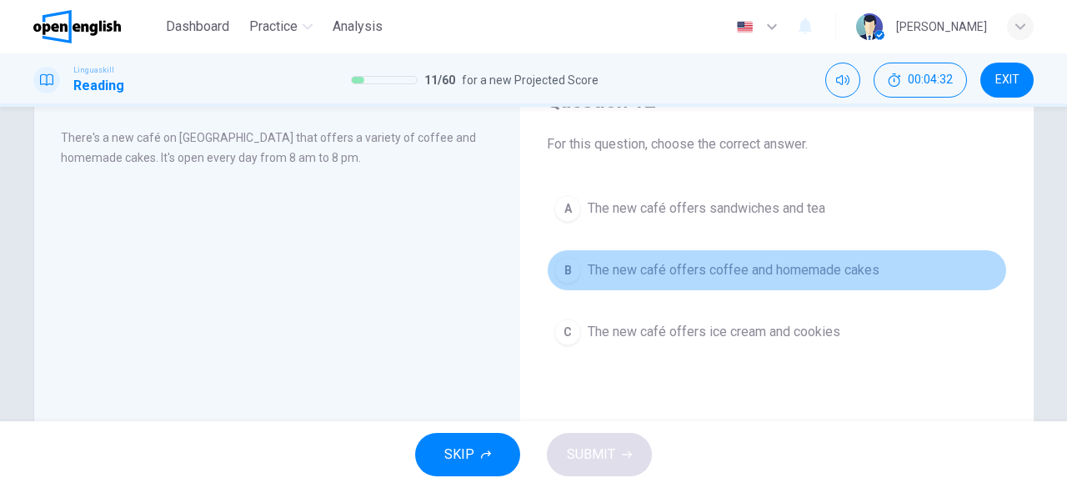
click at [572, 281] on button "B The new café offers coffee and homemade cakes" at bounding box center [777, 270] width 460 height 42
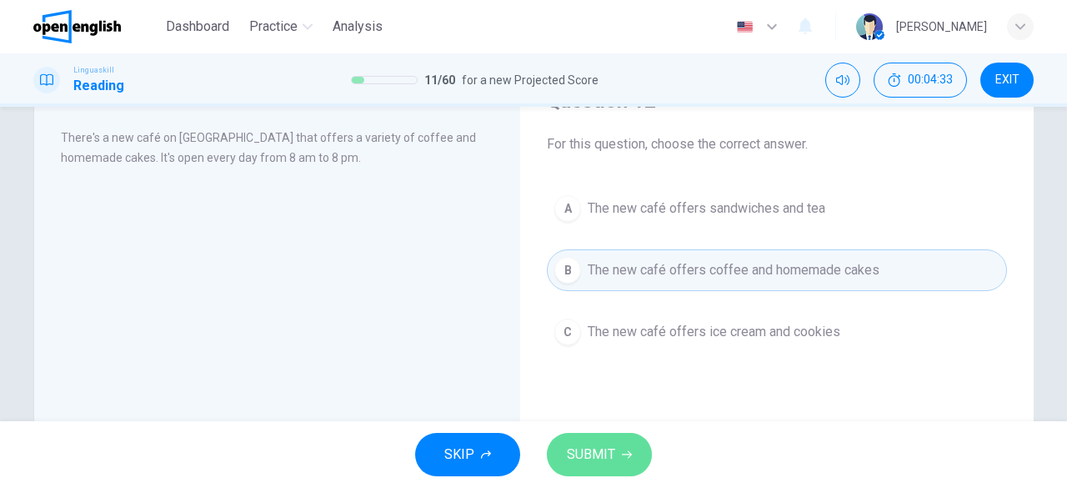
click at [578, 443] on span "SUBMIT" at bounding box center [591, 454] width 48 height 23
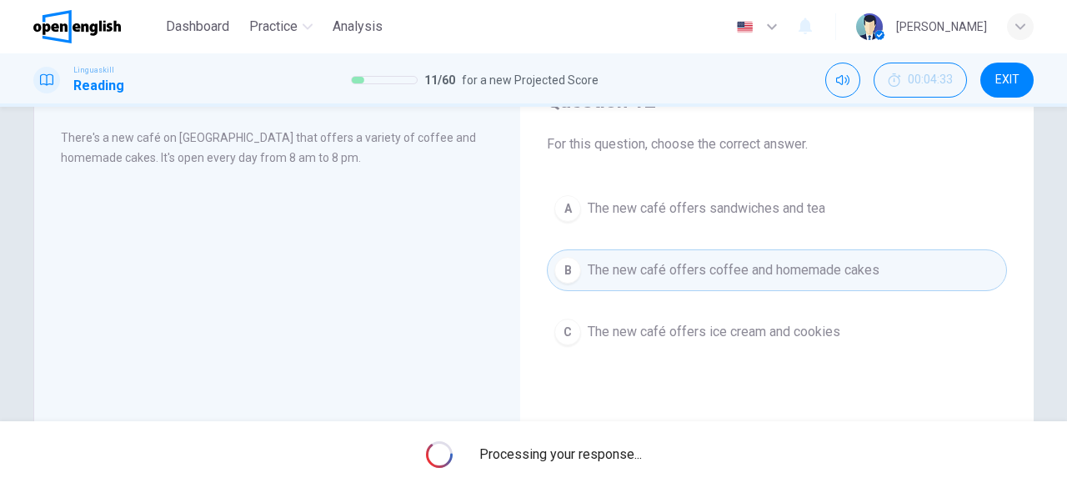
click at [578, 443] on div "Processing your response..." at bounding box center [533, 454] width 1067 height 67
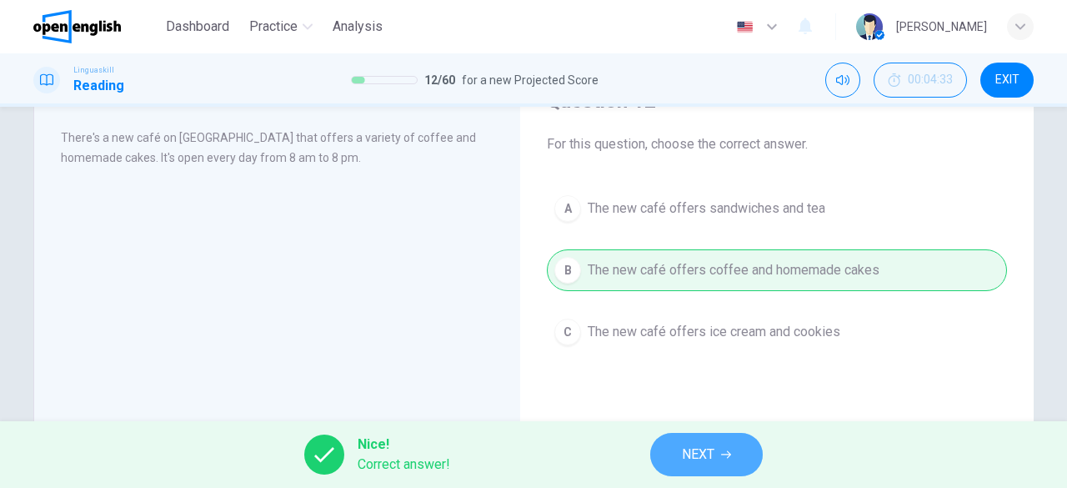
click at [699, 469] on button "NEXT" at bounding box center [706, 454] width 113 height 43
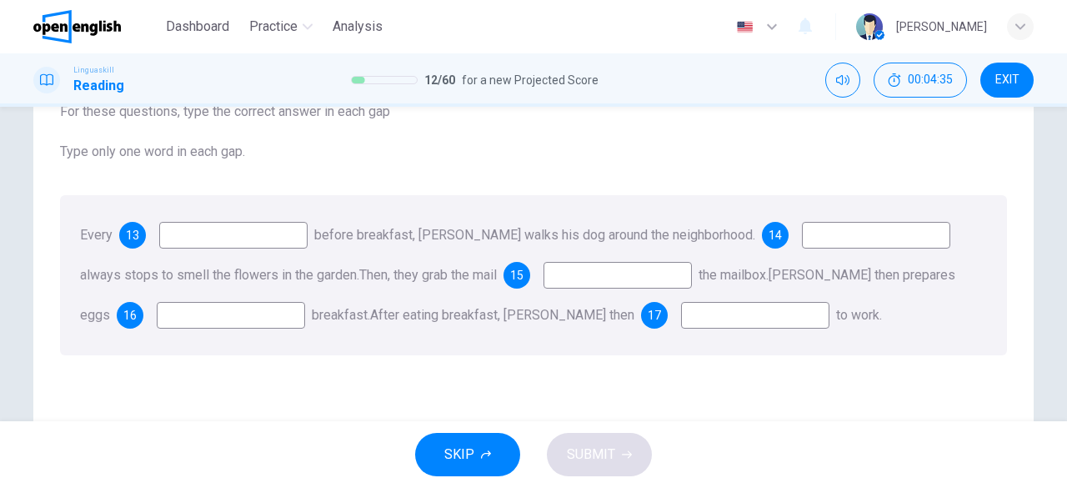
scroll to position [123, 0]
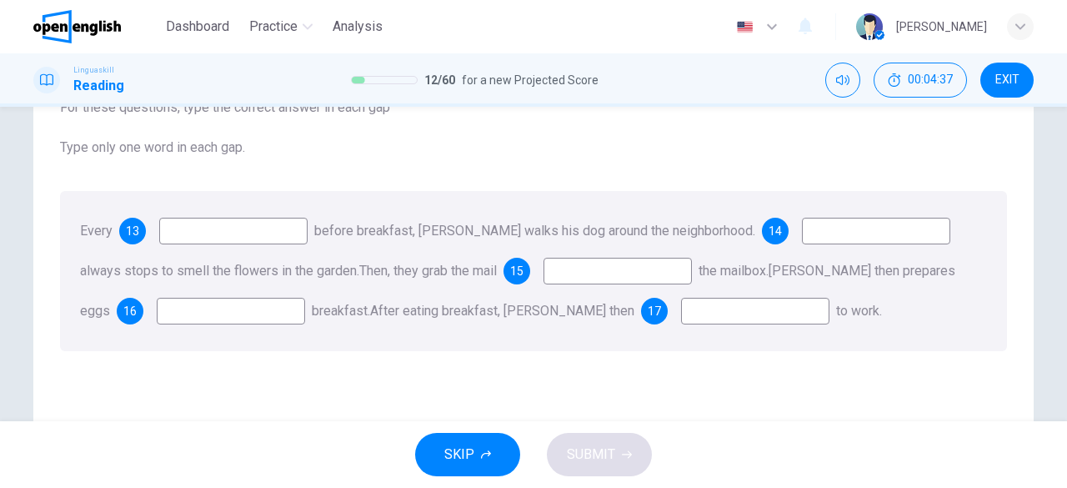
click at [228, 236] on input at bounding box center [233, 231] width 148 height 27
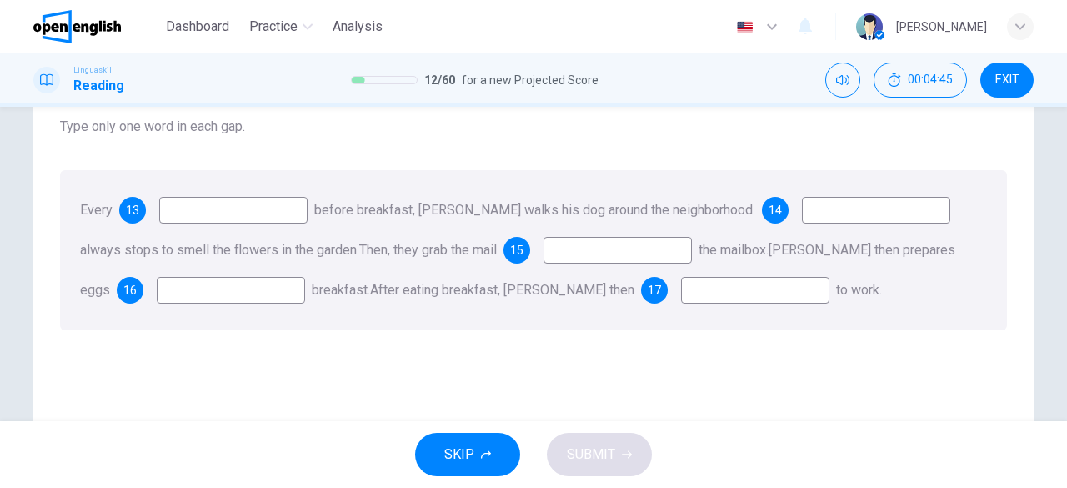
scroll to position [145, 0]
click at [211, 286] on input at bounding box center [231, 288] width 148 height 27
click at [210, 203] on input at bounding box center [233, 208] width 148 height 27
type input "*******"
click at [825, 208] on input at bounding box center [876, 208] width 148 height 27
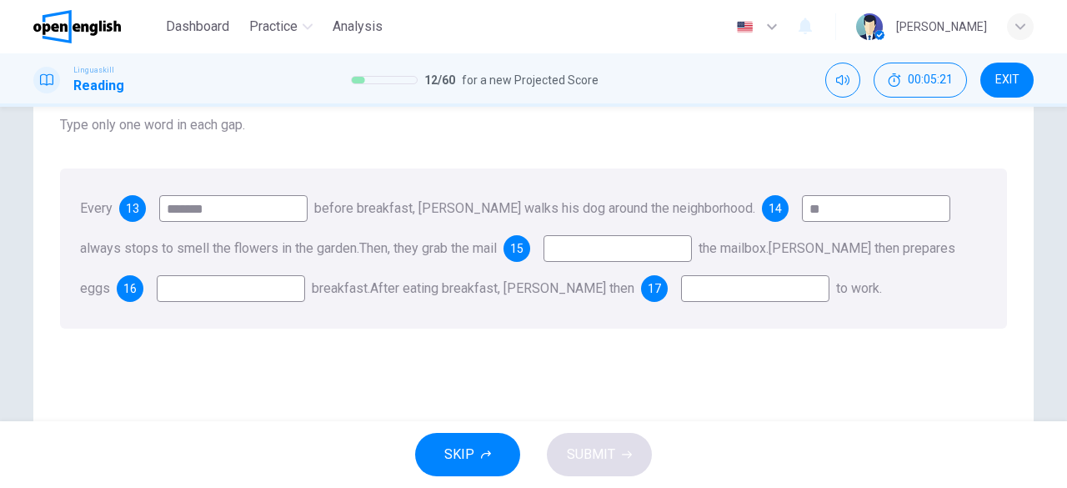
drag, startPoint x: 817, startPoint y: 206, endPoint x: 729, endPoint y: 200, distance: 87.7
click at [729, 200] on div "Every 13 ******* before breakfast, [PERSON_NAME] walks his dog around the neigh…" at bounding box center [533, 248] width 947 height 160
type input "****"
click at [597, 248] on input at bounding box center [617, 248] width 148 height 27
type input "****"
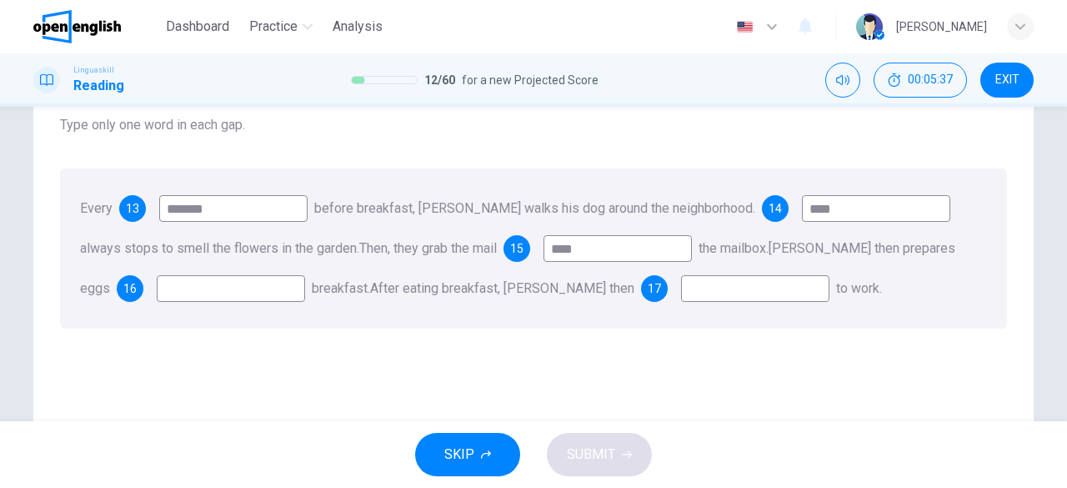
click at [221, 283] on input at bounding box center [231, 288] width 148 height 27
type input "***"
click at [709, 291] on input at bounding box center [755, 288] width 148 height 27
type input "**"
click at [577, 449] on span "SUBMIT" at bounding box center [591, 454] width 48 height 23
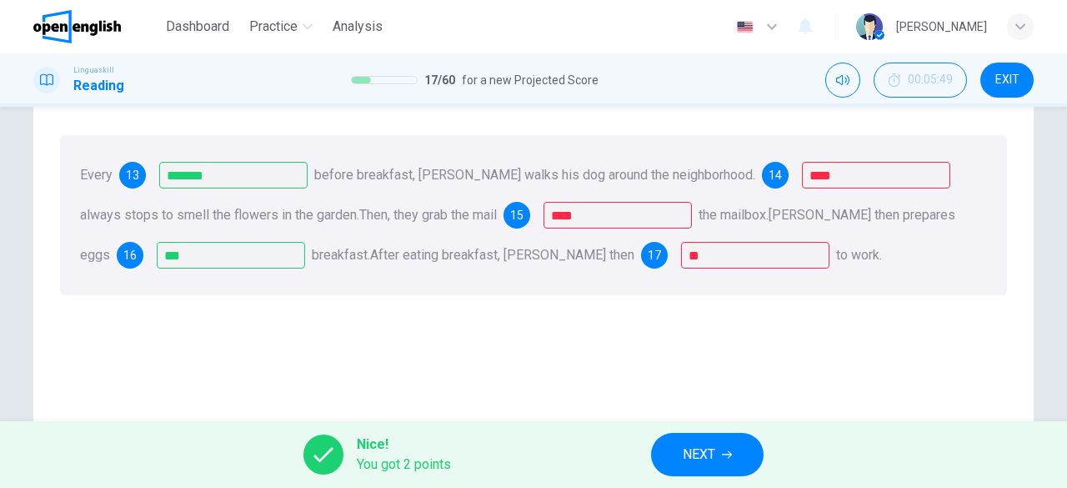
scroll to position [177, 0]
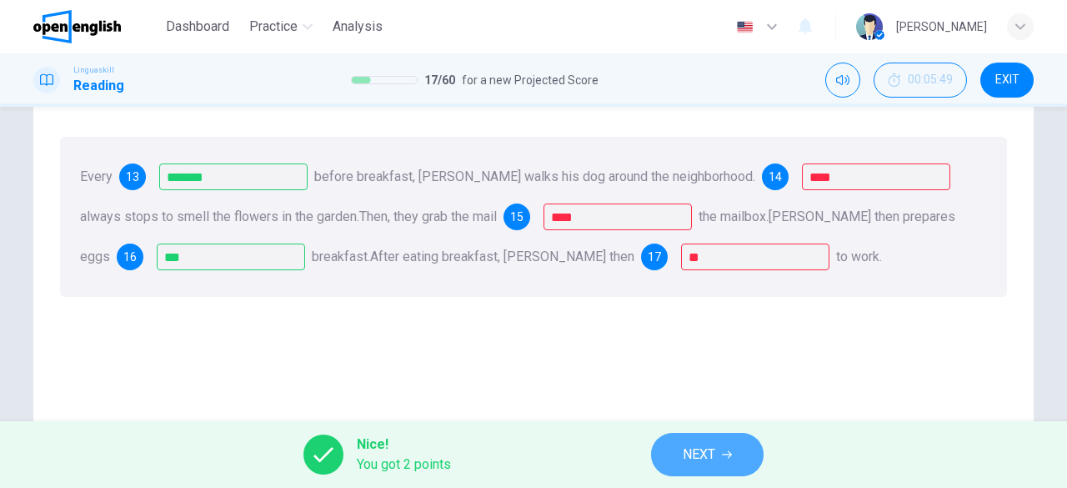
click at [697, 454] on span "NEXT" at bounding box center [699, 454] width 33 height 23
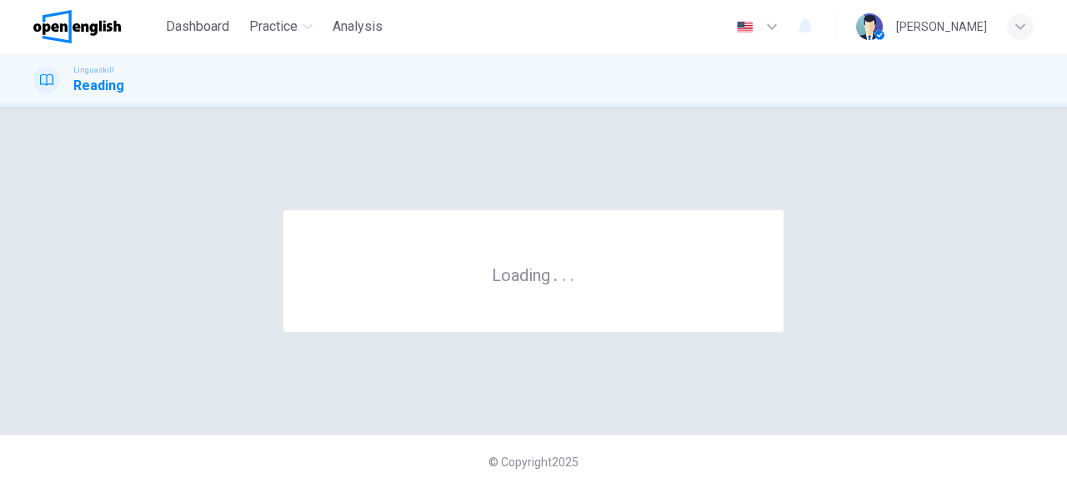
scroll to position [0, 0]
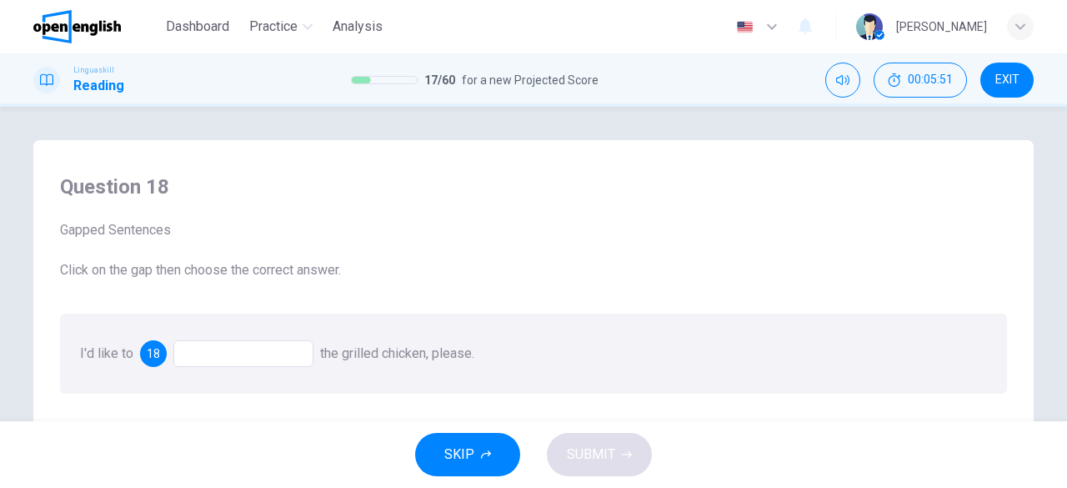
click at [235, 354] on div at bounding box center [243, 353] width 140 height 27
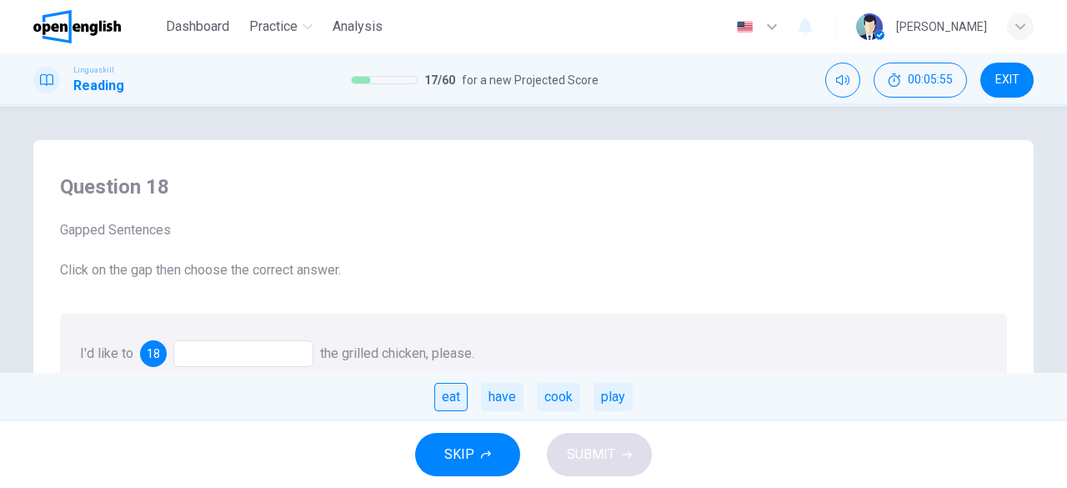
click at [463, 405] on div "eat" at bounding box center [450, 397] width 33 height 28
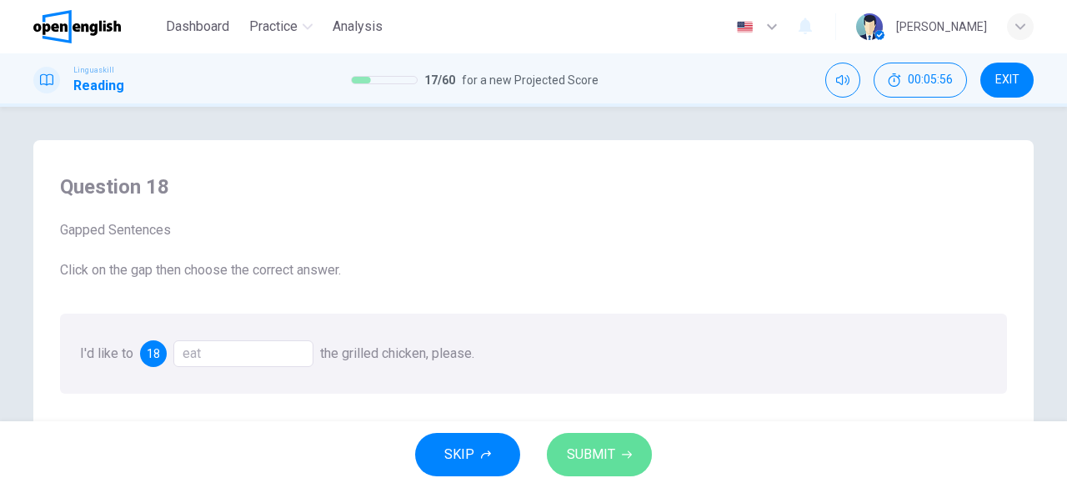
click at [587, 451] on span "SUBMIT" at bounding box center [591, 454] width 48 height 23
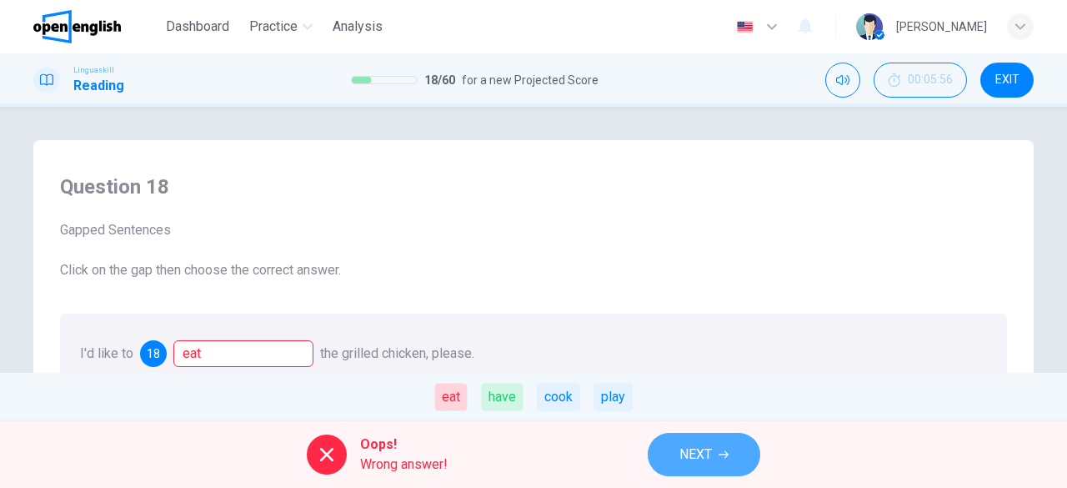
click at [697, 450] on span "NEXT" at bounding box center [695, 454] width 33 height 23
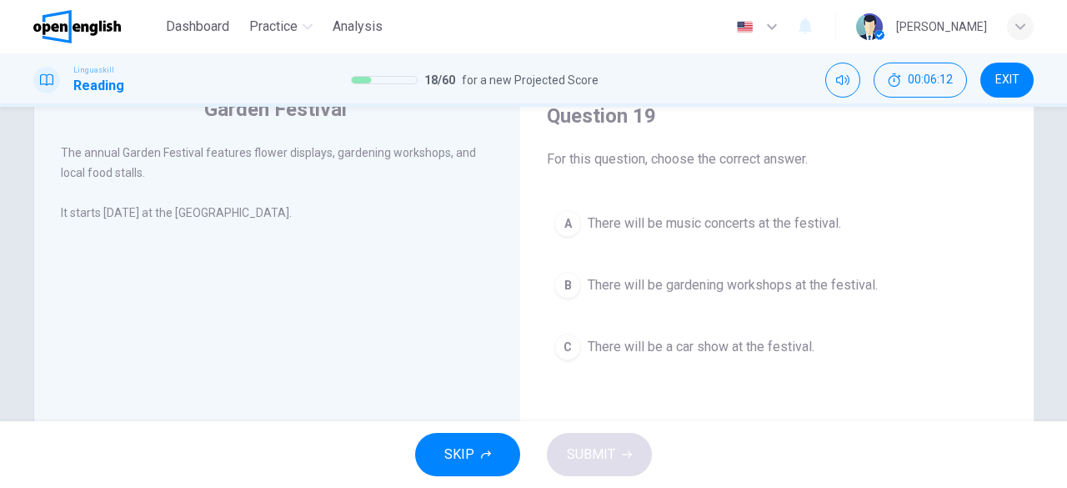
scroll to position [98, 0]
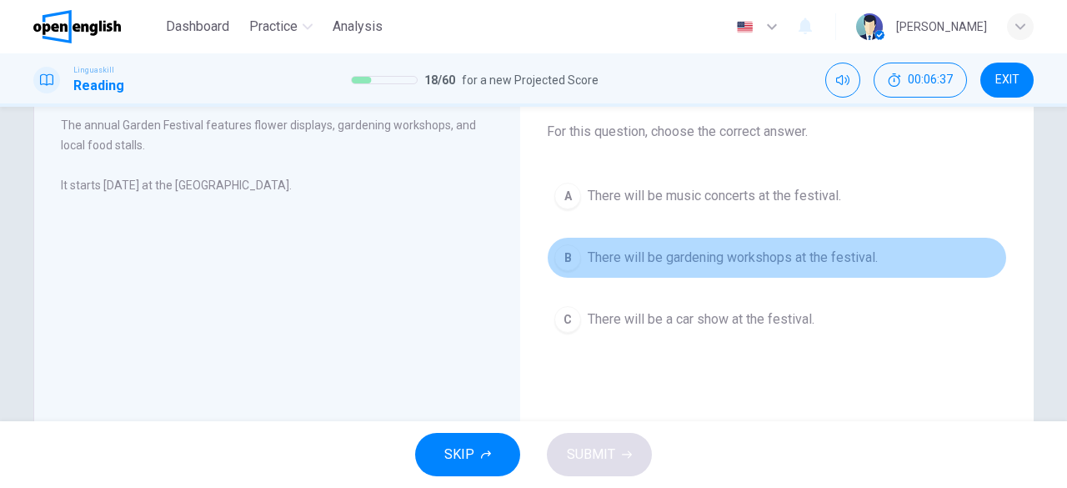
click at [554, 253] on div "B" at bounding box center [567, 257] width 27 height 27
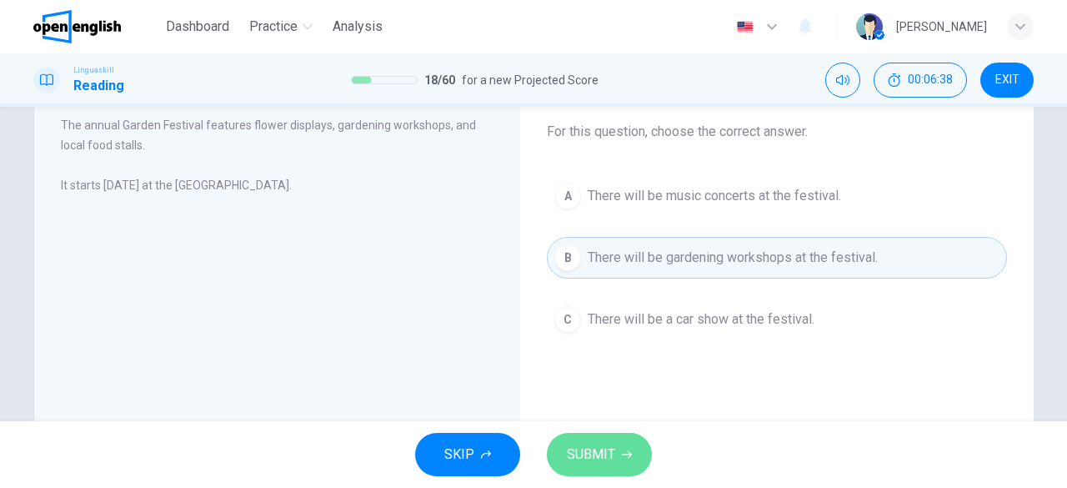
click at [586, 458] on span "SUBMIT" at bounding box center [591, 454] width 48 height 23
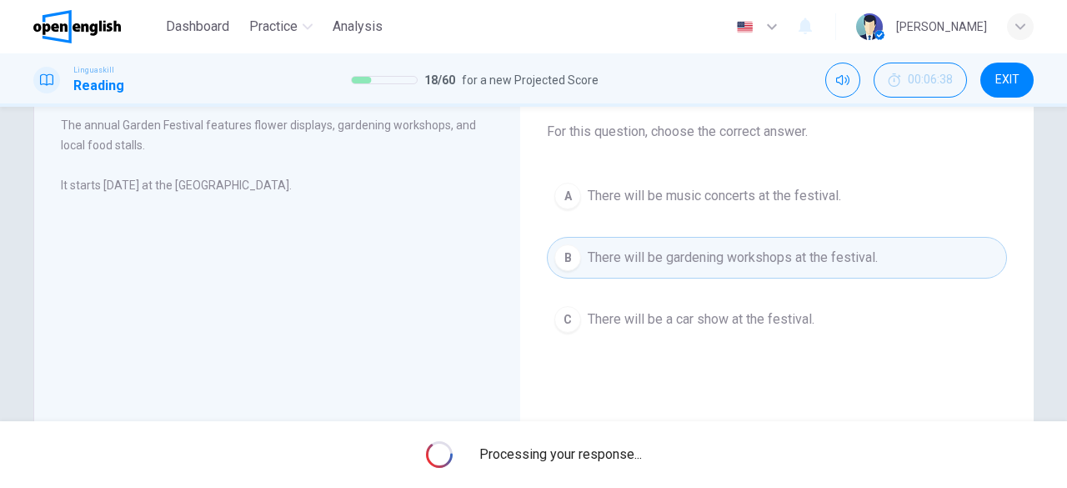
click at [586, 458] on span "Processing your response..." at bounding box center [560, 454] width 163 height 20
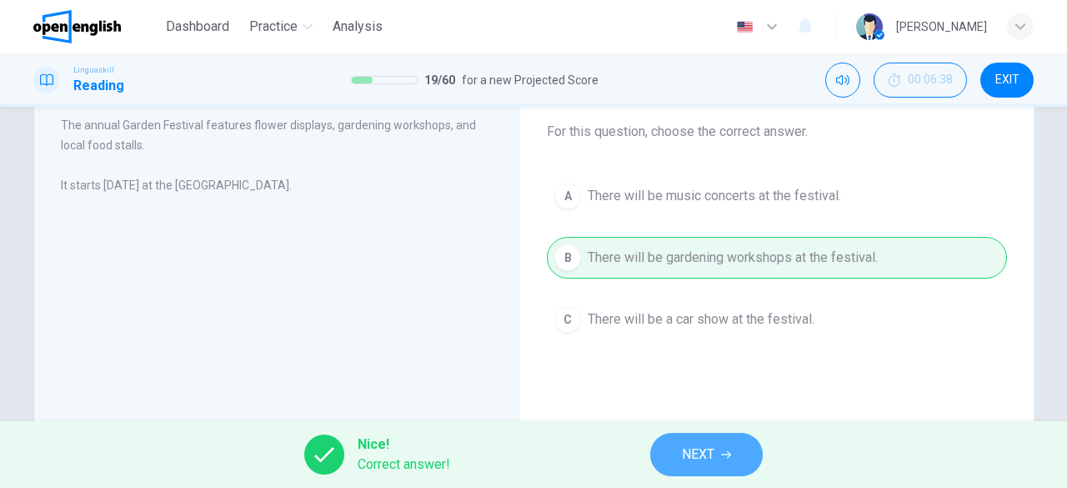
click at [671, 456] on button "NEXT" at bounding box center [706, 454] width 113 height 43
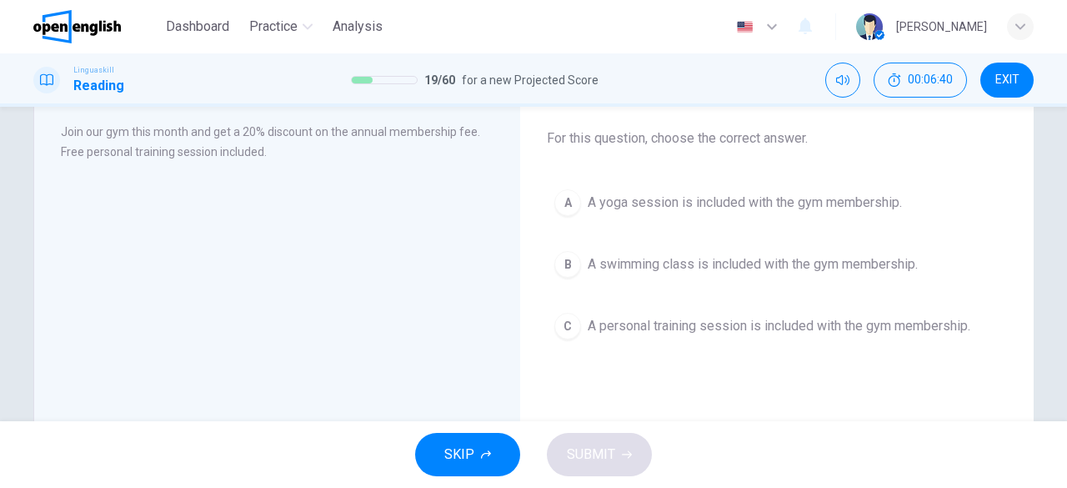
scroll to position [93, 0]
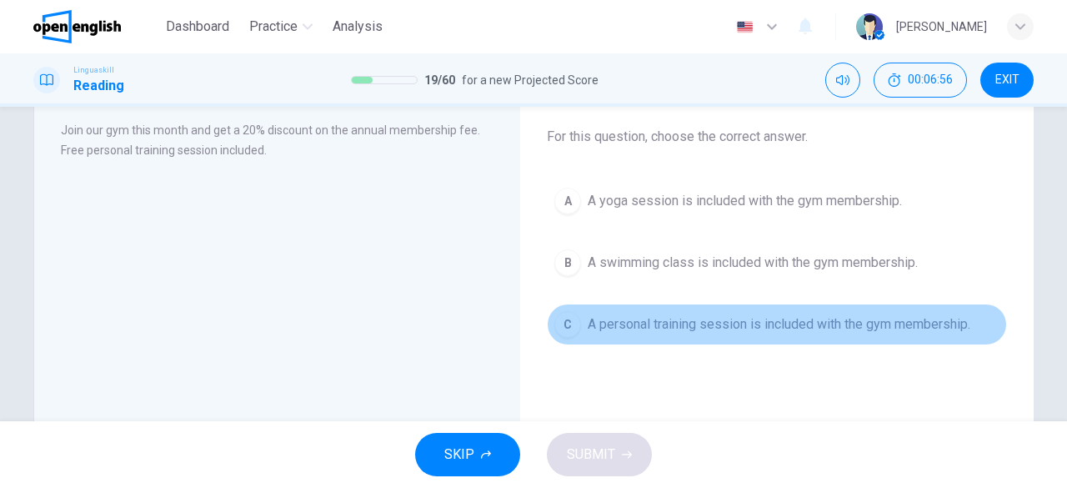
click at [556, 321] on div "C" at bounding box center [567, 324] width 27 height 27
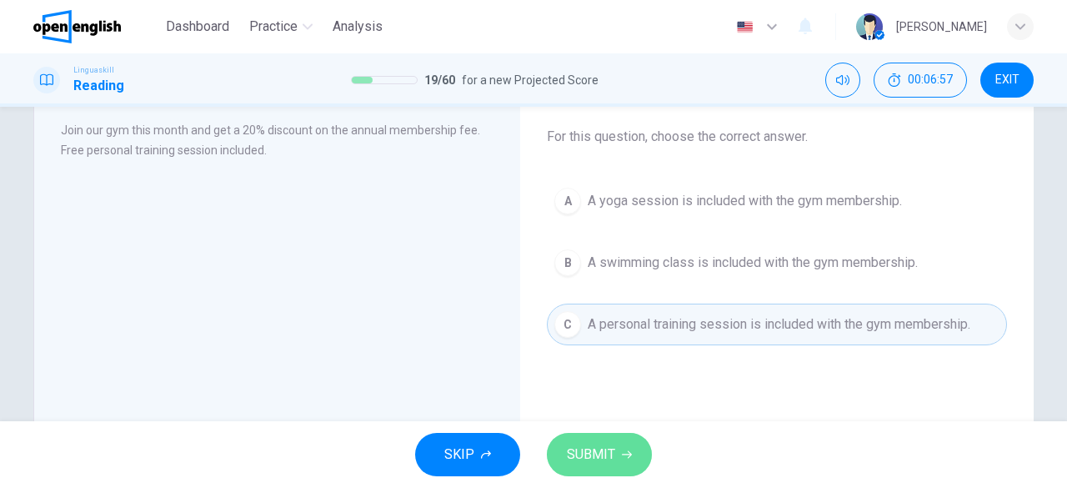
click at [570, 453] on span "SUBMIT" at bounding box center [591, 454] width 48 height 23
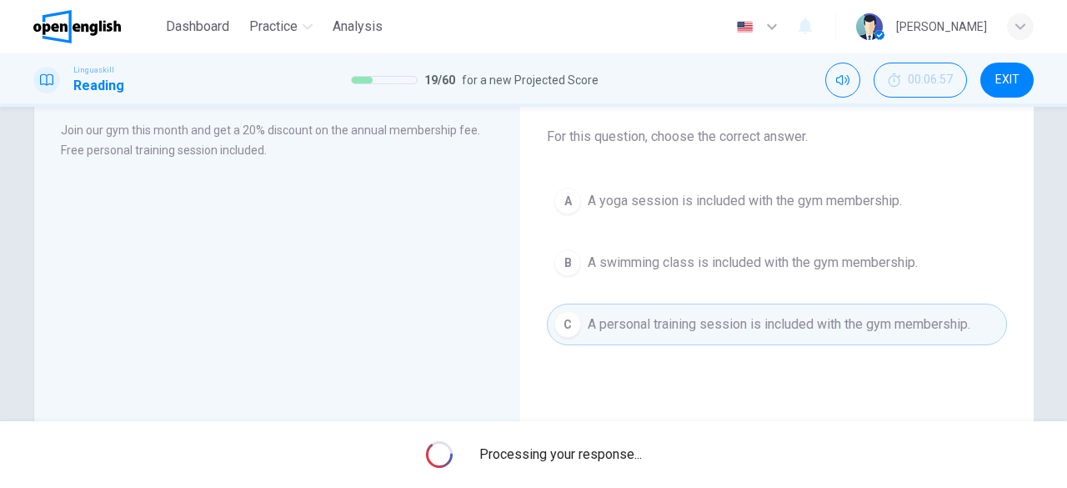
click at [570, 453] on span "Processing your response..." at bounding box center [560, 454] width 163 height 20
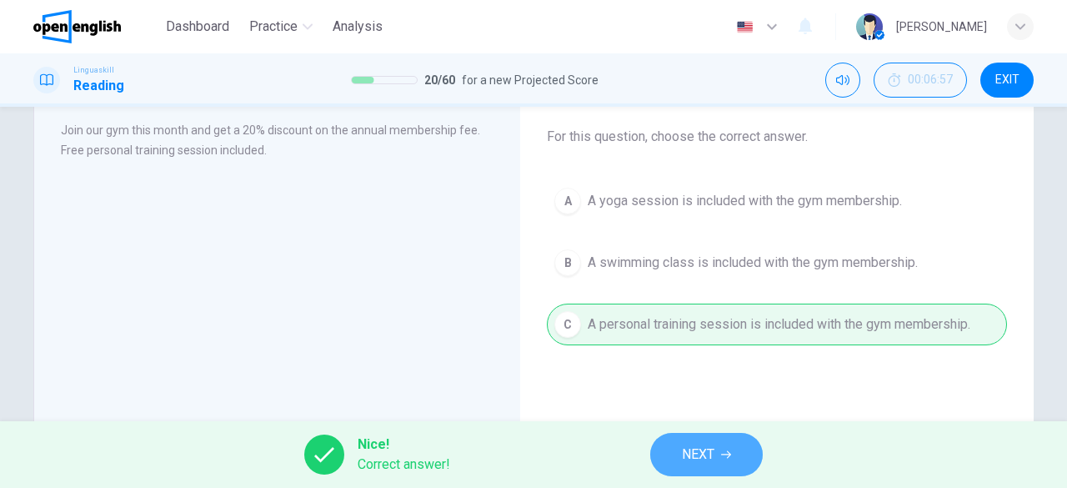
click at [673, 463] on button "NEXT" at bounding box center [706, 454] width 113 height 43
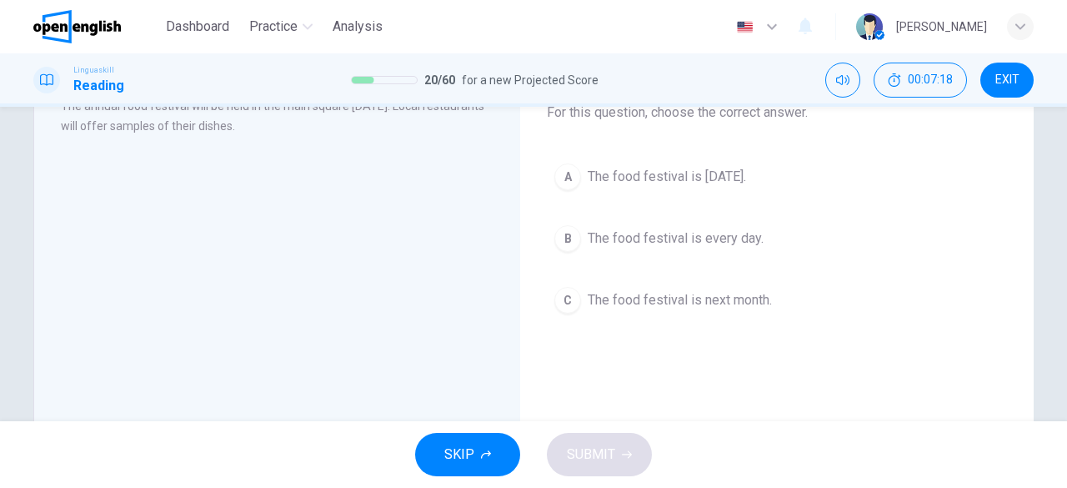
scroll to position [120, 0]
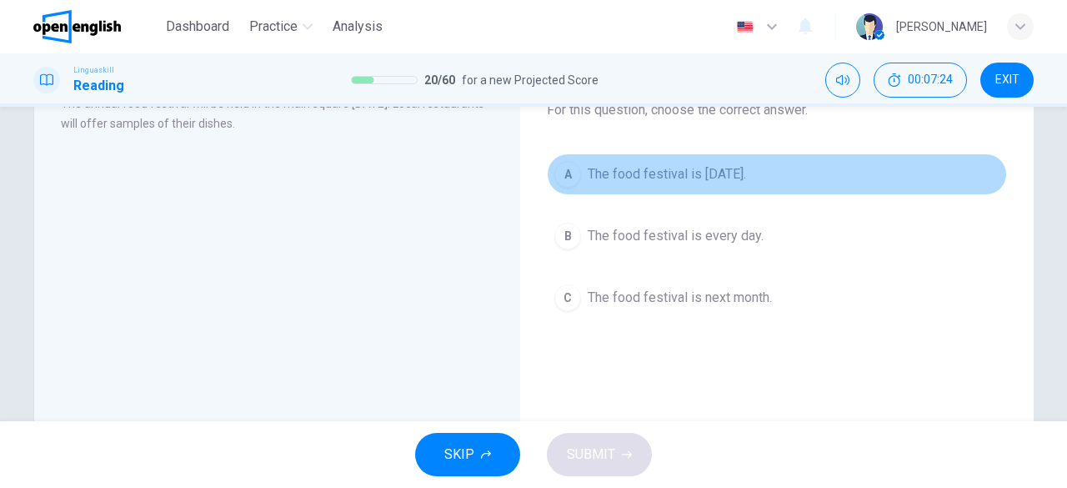
click at [568, 174] on div "A" at bounding box center [567, 174] width 27 height 27
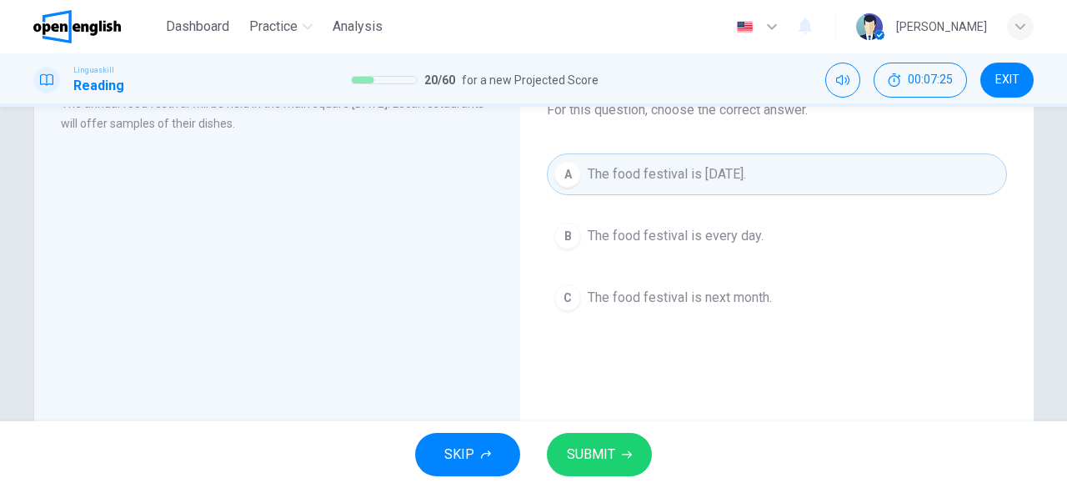
click at [586, 469] on button "SUBMIT" at bounding box center [599, 454] width 105 height 43
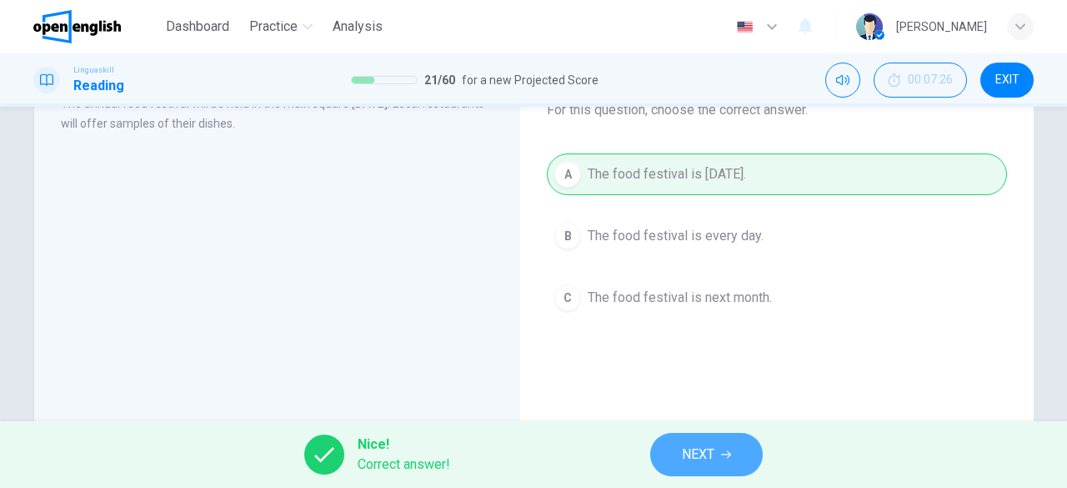
click at [694, 448] on span "NEXT" at bounding box center [698, 454] width 33 height 23
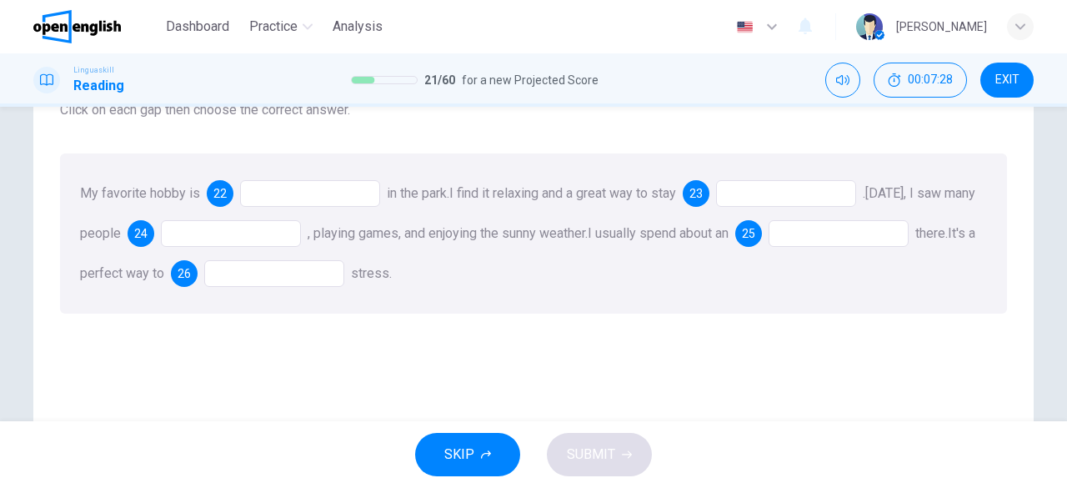
scroll to position [123, 0]
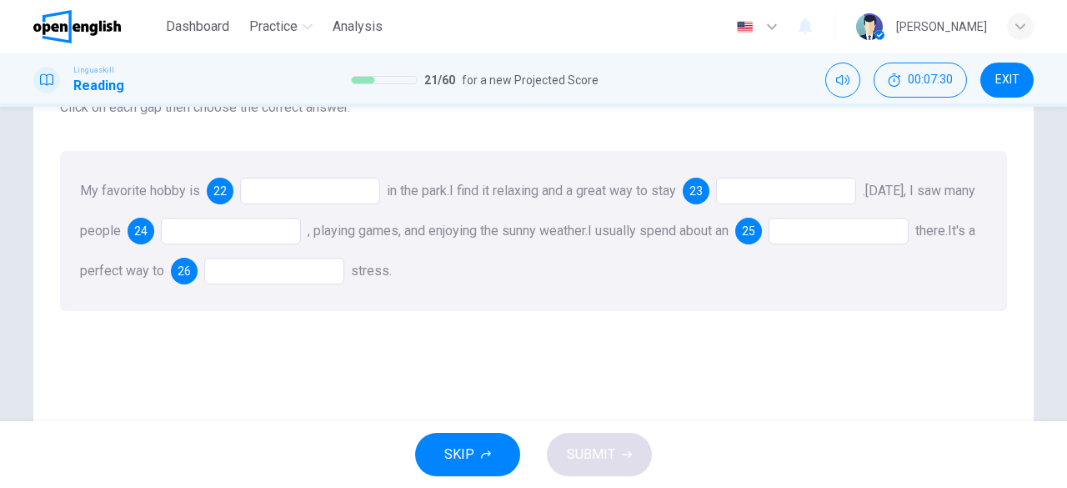
click at [317, 194] on div at bounding box center [310, 191] width 140 height 27
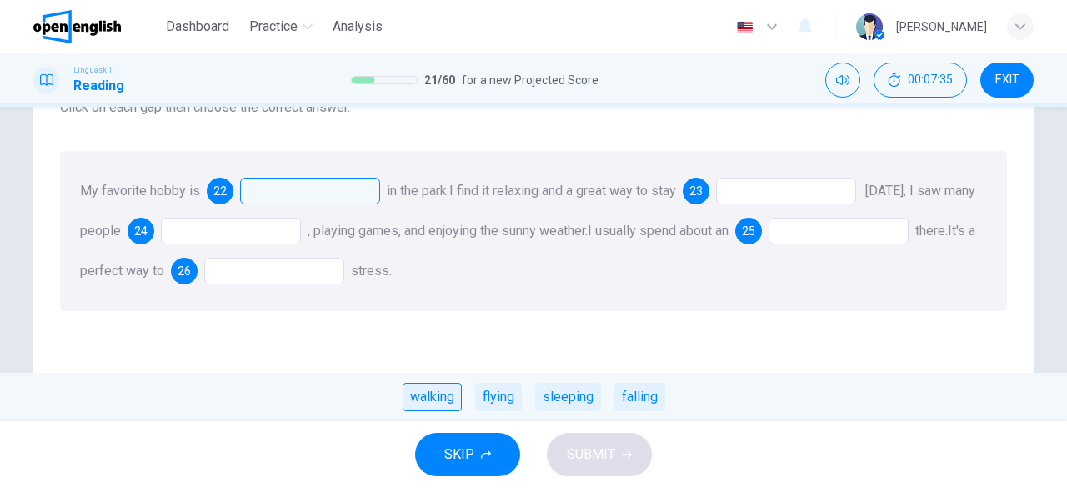
click at [435, 405] on div "walking" at bounding box center [432, 397] width 59 height 28
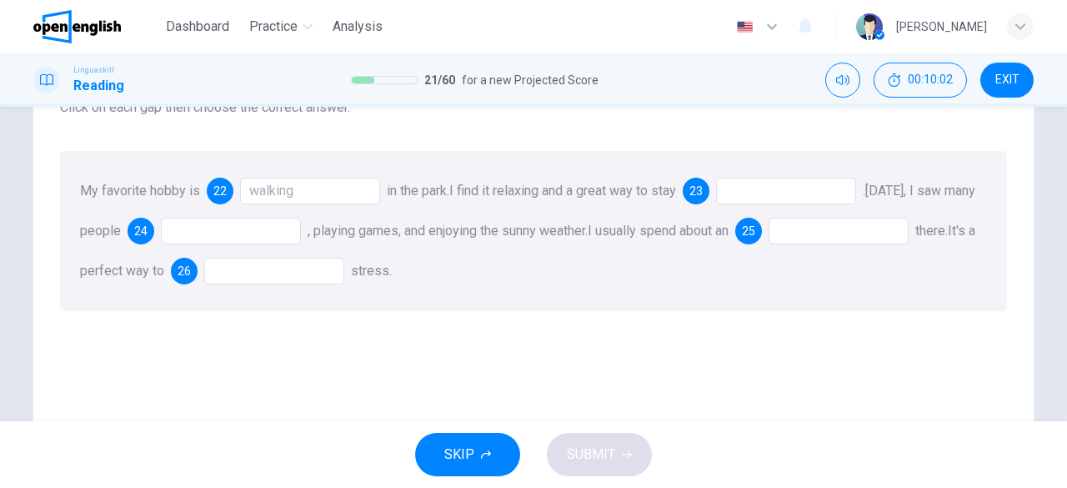
click at [242, 384] on div "Questions 22 - 26 Click on each gap then choose the correct answer. My favorite…" at bounding box center [533, 315] width 973 height 563
click at [818, 192] on div at bounding box center [786, 191] width 140 height 27
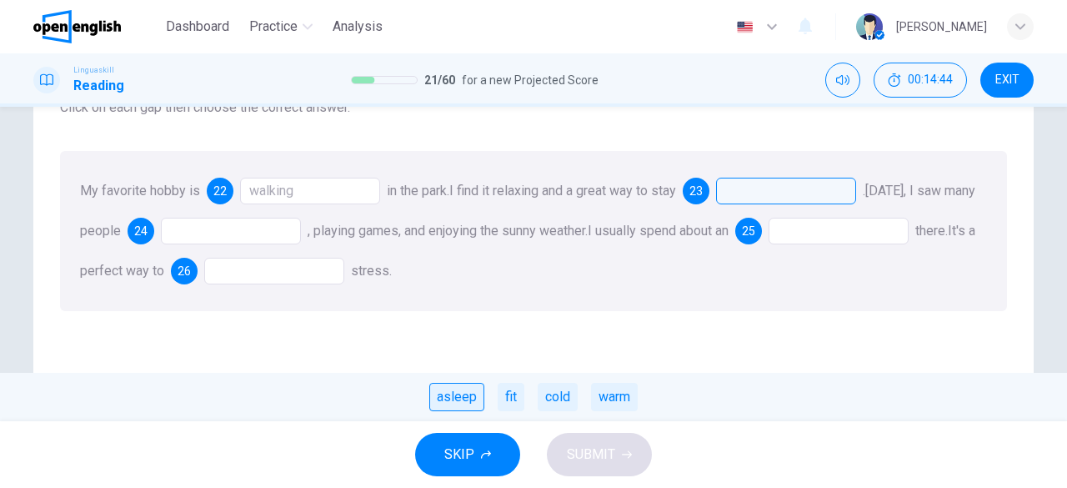
click at [465, 394] on div "asleep" at bounding box center [456, 397] width 55 height 28
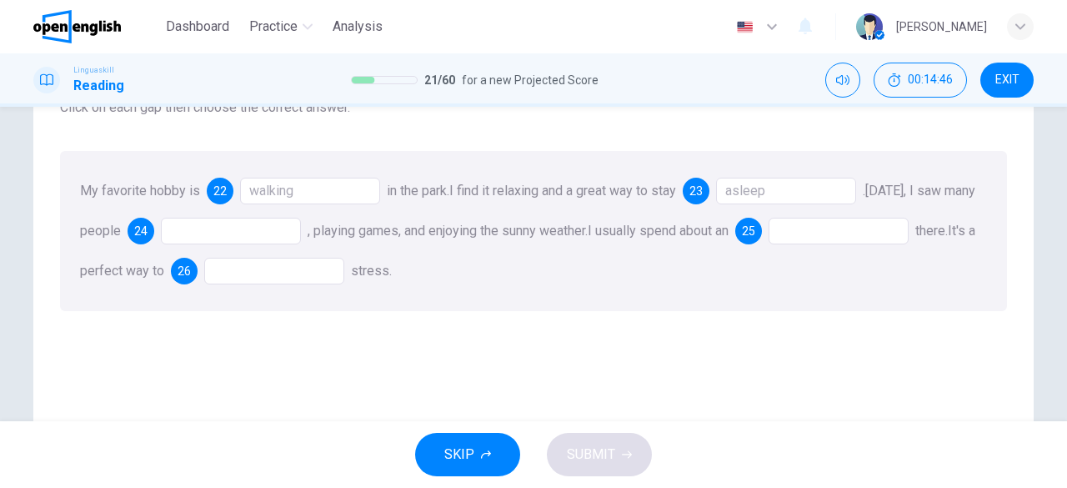
click at [258, 238] on div at bounding box center [231, 231] width 140 height 27
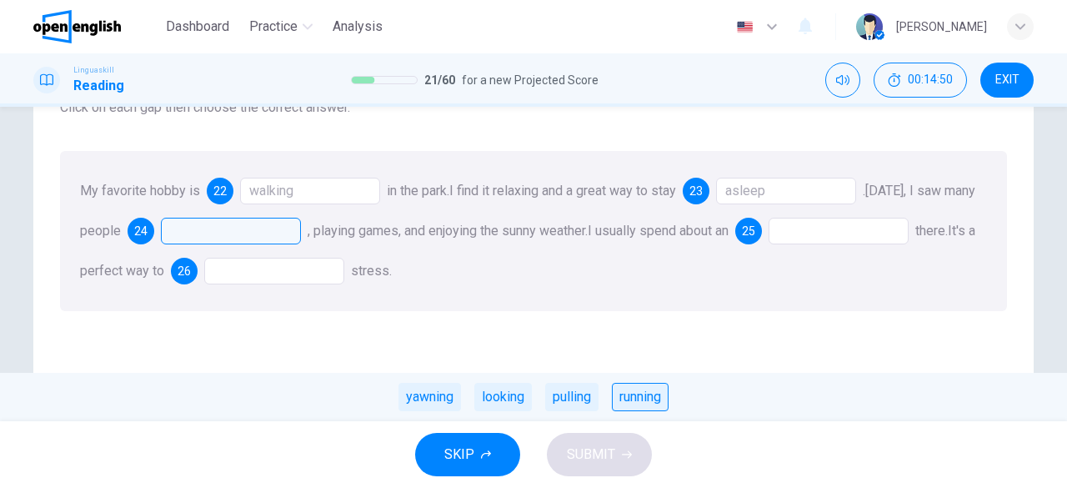
click at [648, 399] on div "running" at bounding box center [640, 397] width 57 height 28
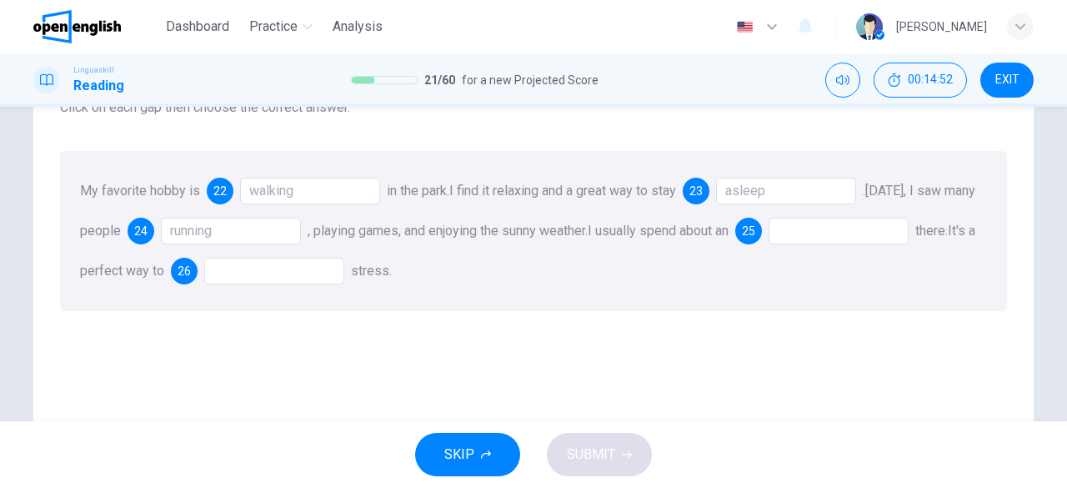
click at [865, 233] on div at bounding box center [838, 231] width 140 height 27
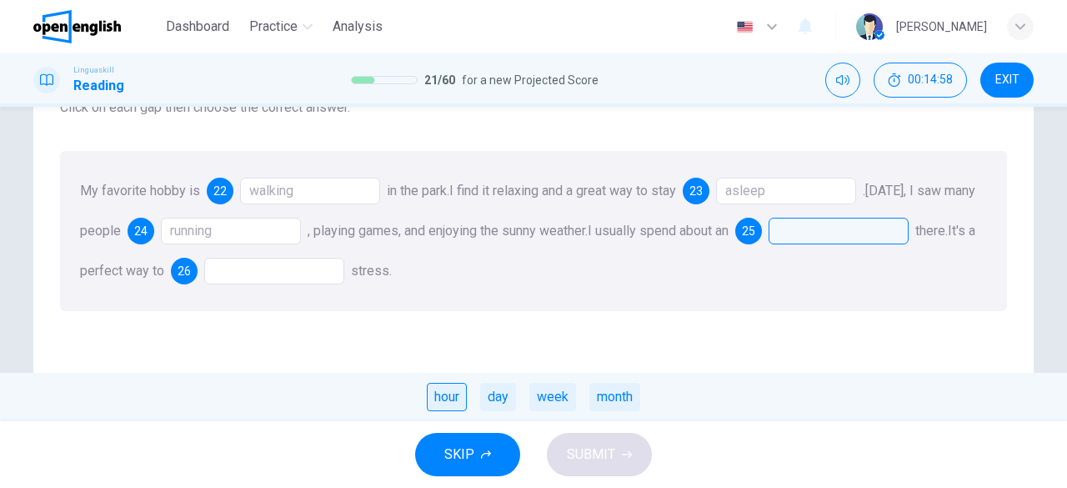
click at [449, 396] on div "hour" at bounding box center [447, 397] width 40 height 28
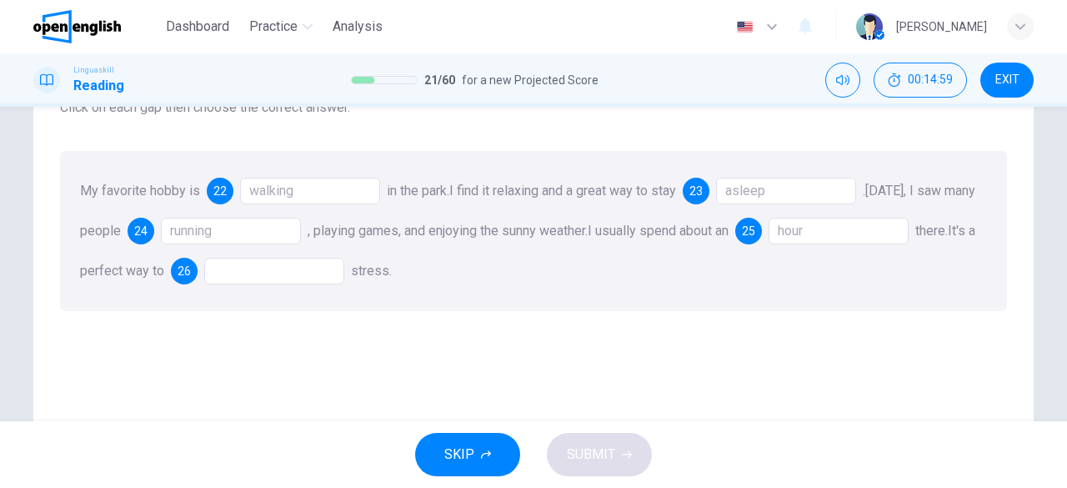
click at [330, 274] on div at bounding box center [274, 271] width 140 height 27
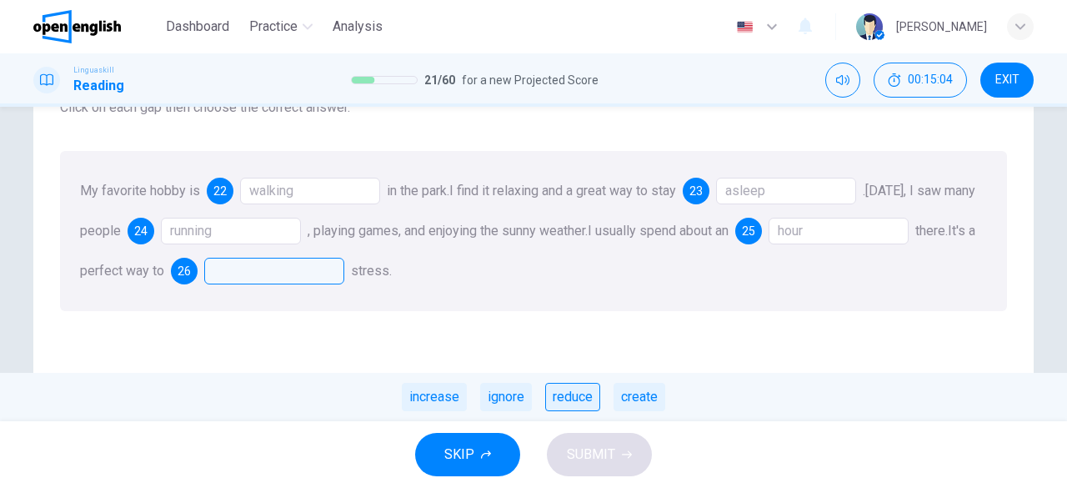
click at [573, 396] on div "reduce" at bounding box center [572, 397] width 55 height 28
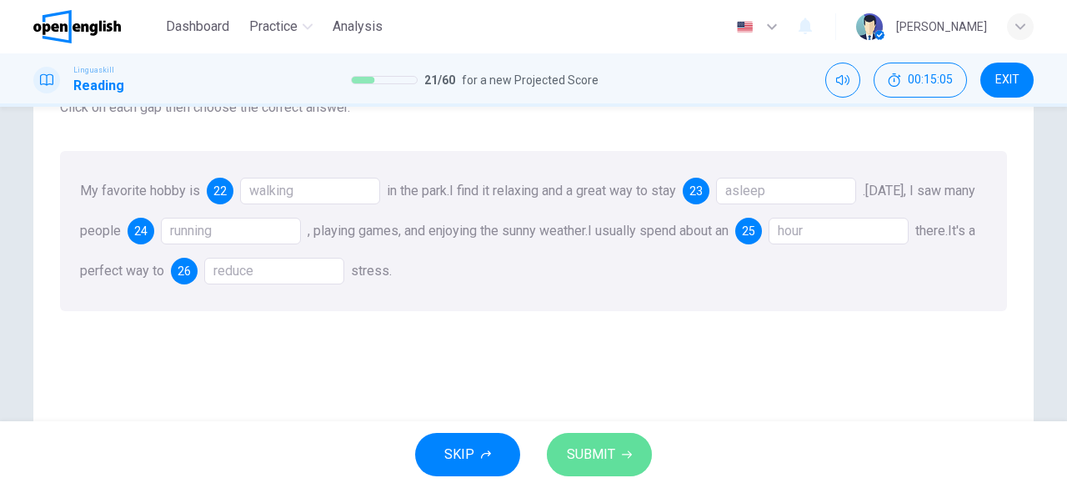
click at [586, 447] on span "SUBMIT" at bounding box center [591, 454] width 48 height 23
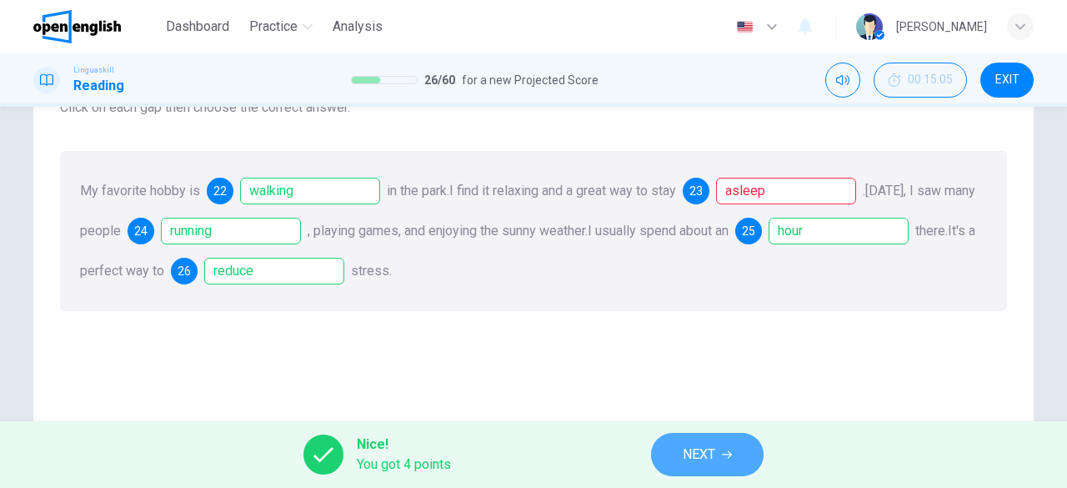
click at [693, 449] on span "NEXT" at bounding box center [699, 454] width 33 height 23
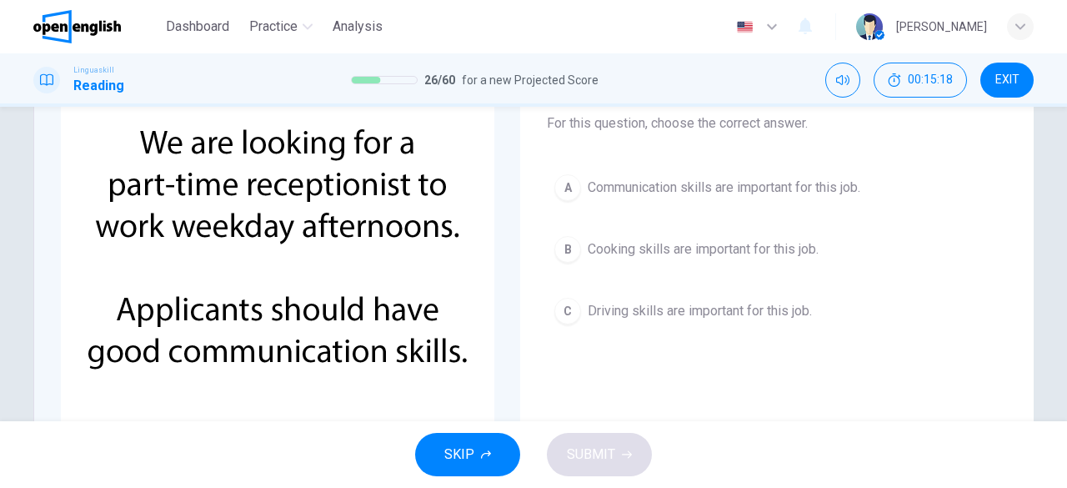
scroll to position [108, 0]
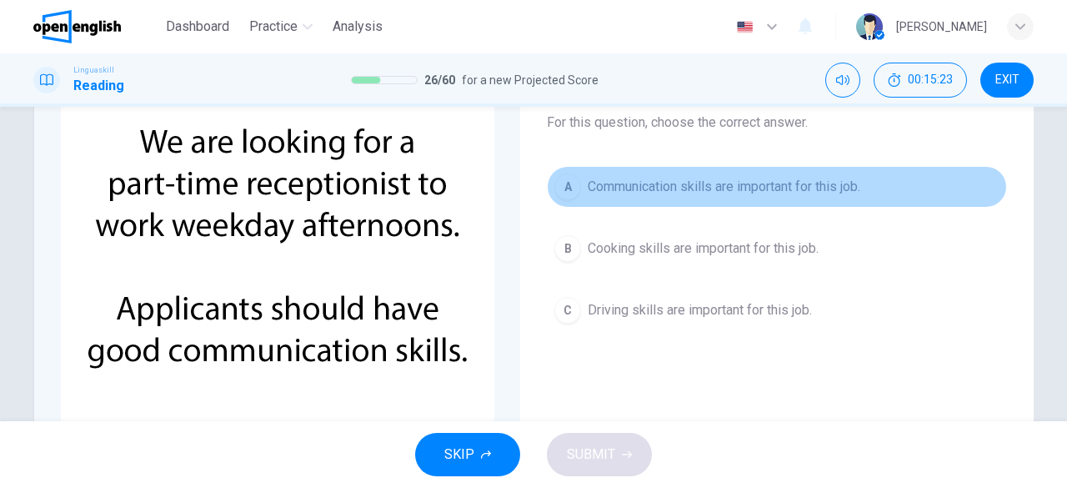
click at [570, 184] on div "A" at bounding box center [567, 186] width 27 height 27
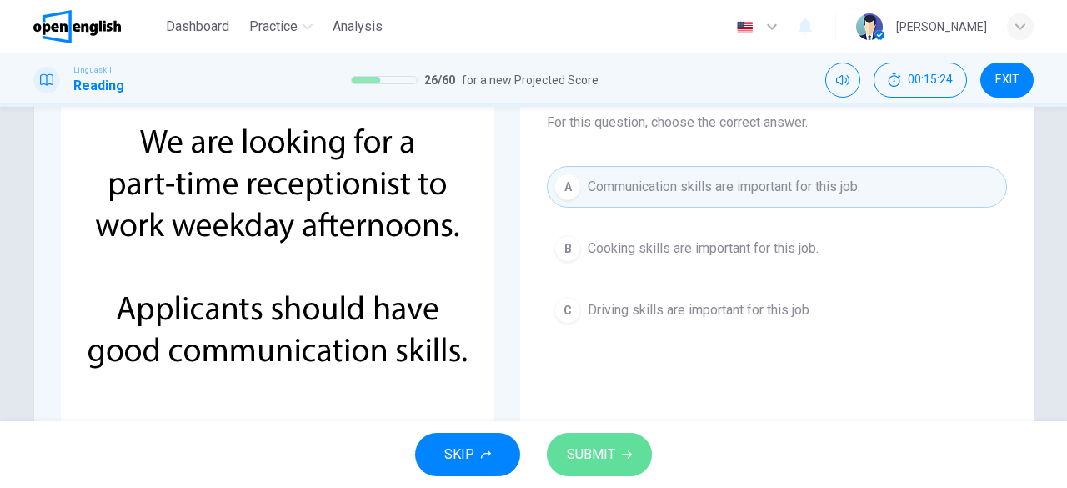
click at [592, 443] on span "SUBMIT" at bounding box center [591, 454] width 48 height 23
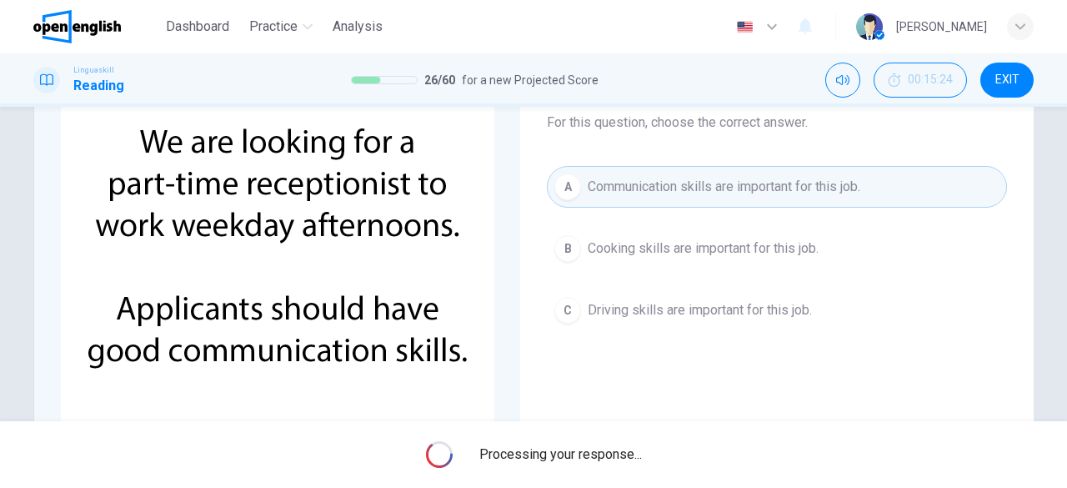
click at [592, 443] on div "Processing your response..." at bounding box center [533, 454] width 1067 height 67
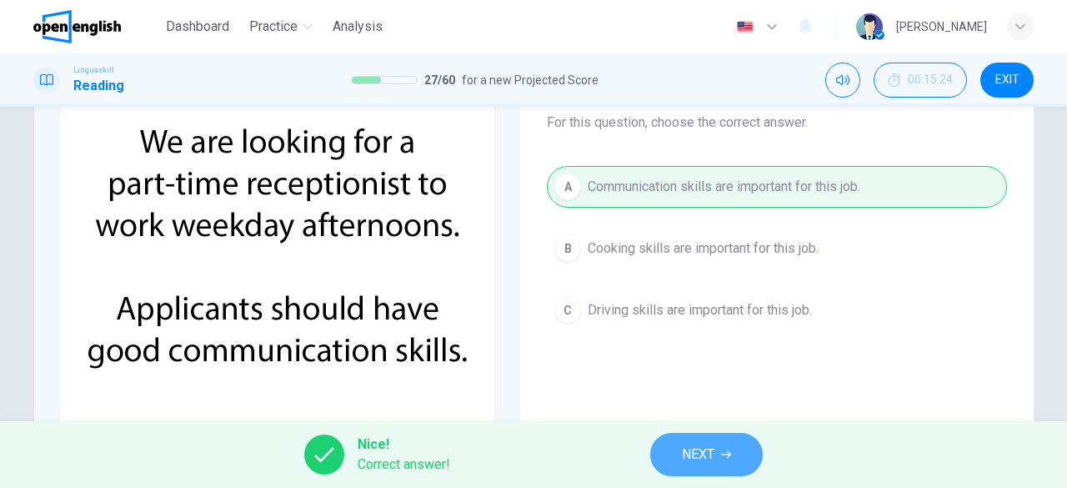
click at [655, 457] on button "NEXT" at bounding box center [706, 454] width 113 height 43
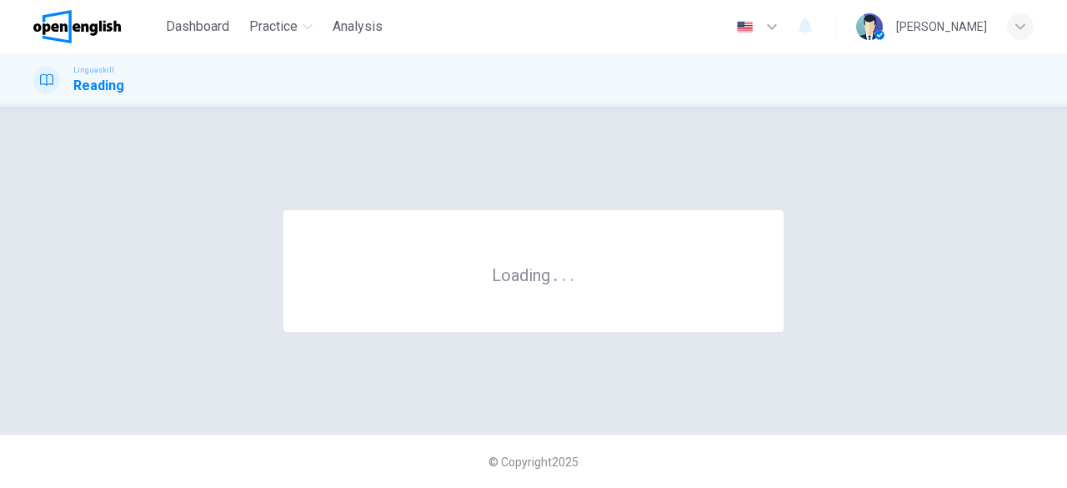
scroll to position [0, 0]
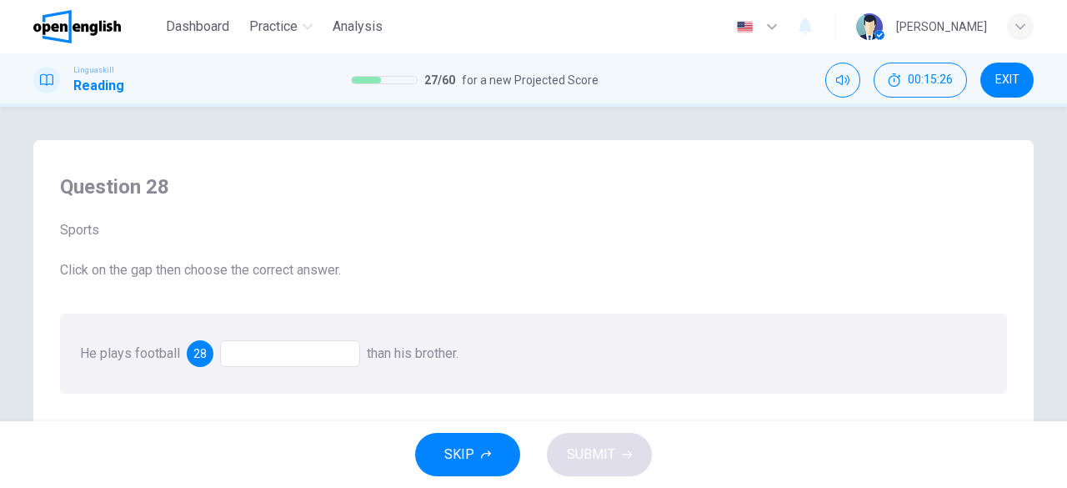
click at [273, 356] on div at bounding box center [290, 353] width 140 height 27
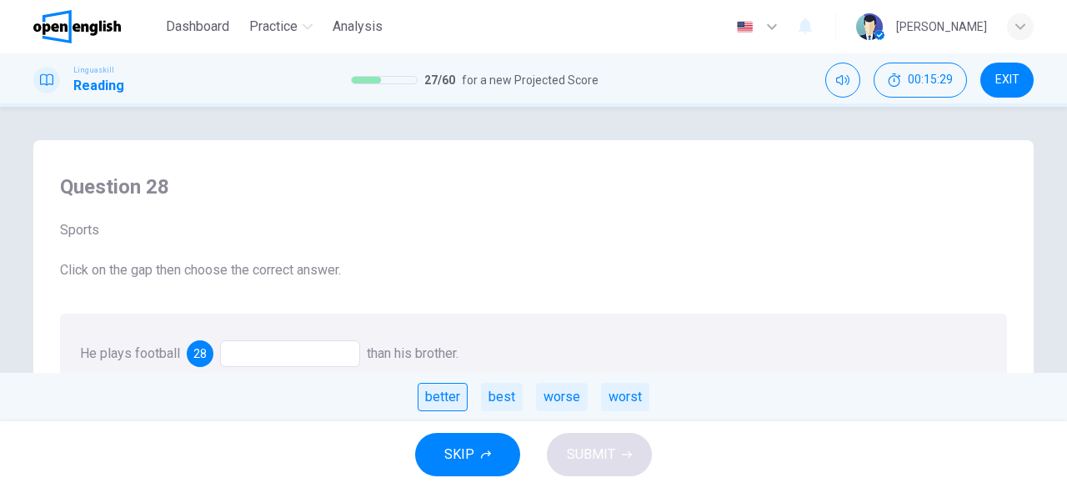
click at [446, 398] on div "better" at bounding box center [443, 397] width 50 height 28
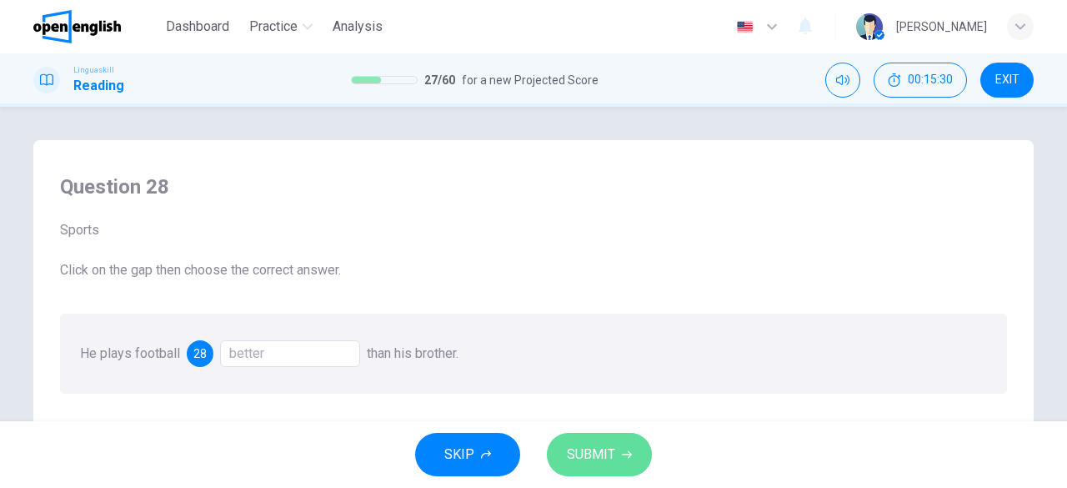
click at [597, 446] on span "SUBMIT" at bounding box center [591, 454] width 48 height 23
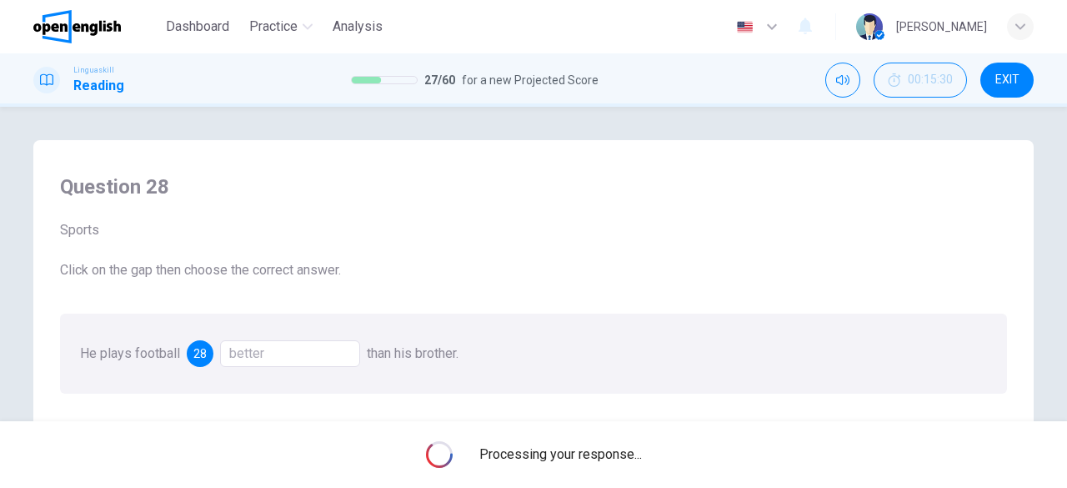
click at [597, 446] on span "Processing your response..." at bounding box center [560, 454] width 163 height 20
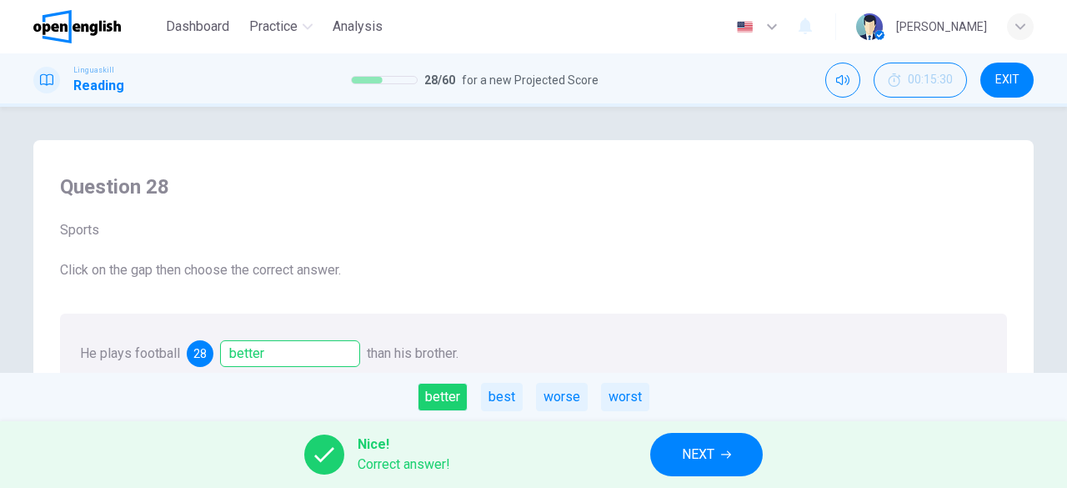
click at [688, 460] on span "NEXT" at bounding box center [698, 454] width 33 height 23
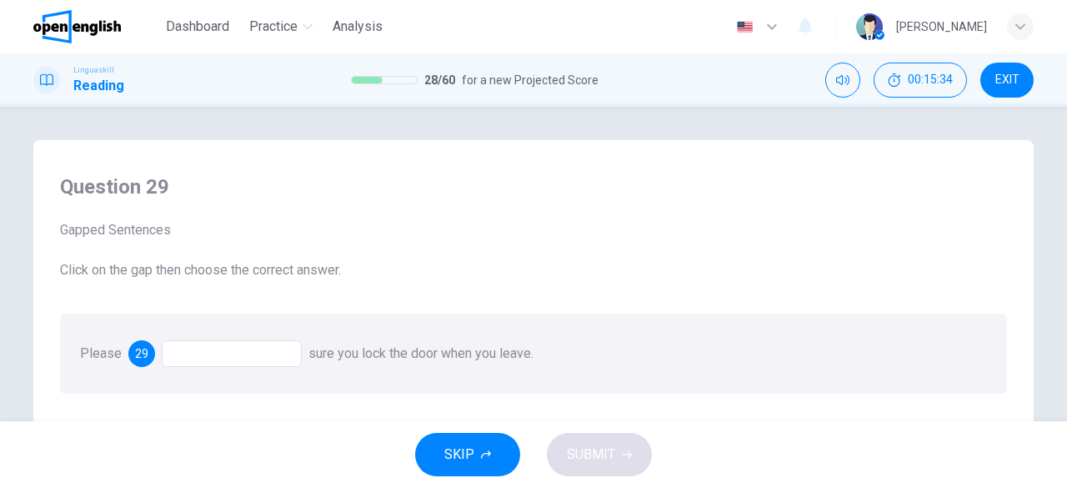
click at [245, 356] on div at bounding box center [232, 353] width 140 height 27
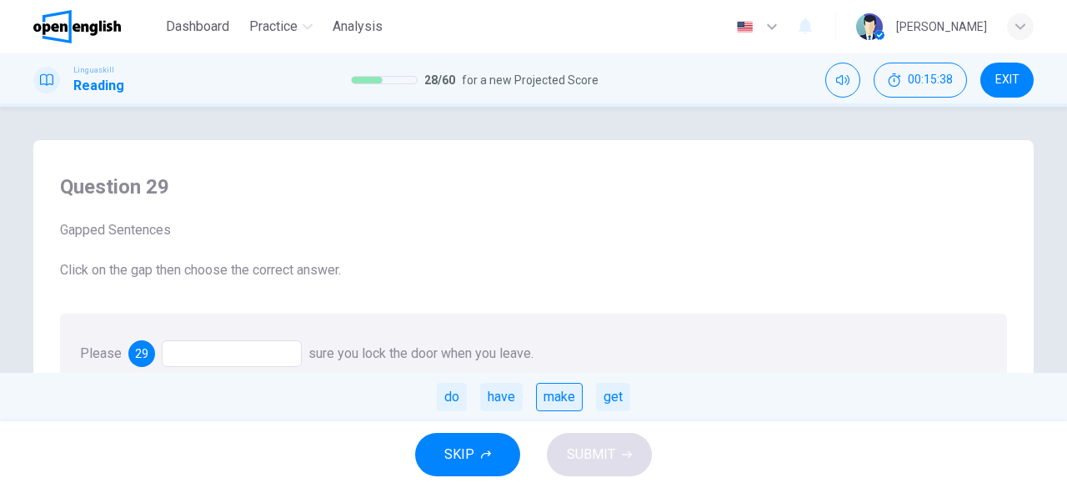
click at [560, 399] on div "make" at bounding box center [559, 397] width 47 height 28
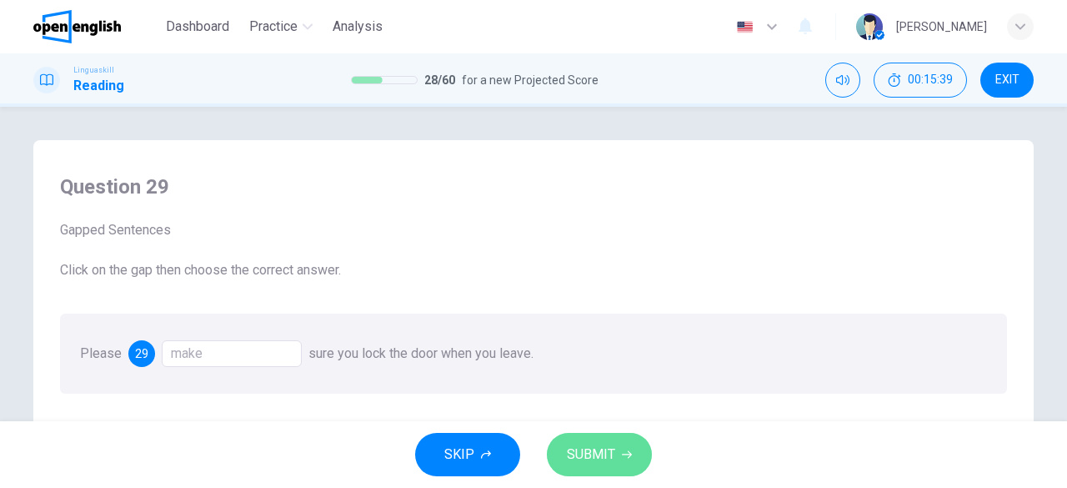
click at [594, 455] on span "SUBMIT" at bounding box center [591, 454] width 48 height 23
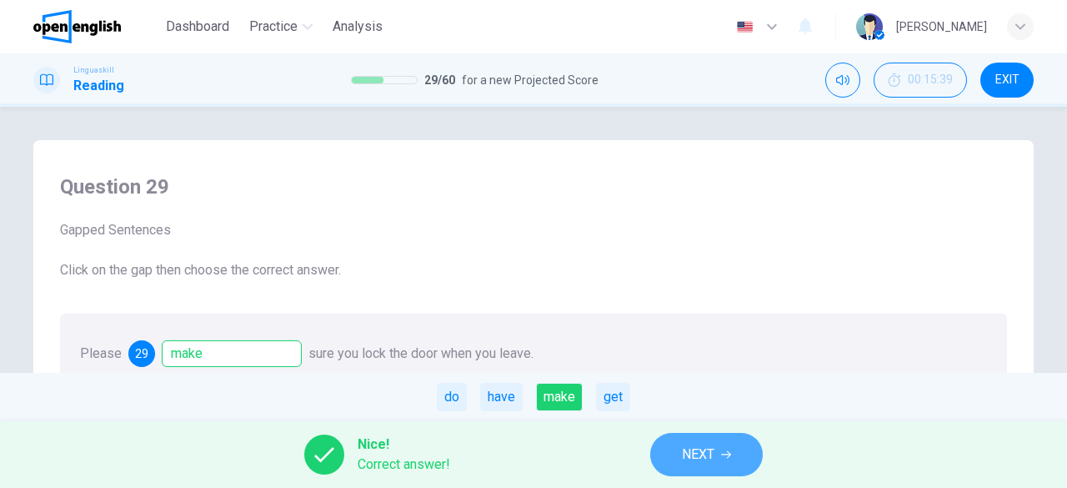
click at [673, 458] on button "NEXT" at bounding box center [706, 454] width 113 height 43
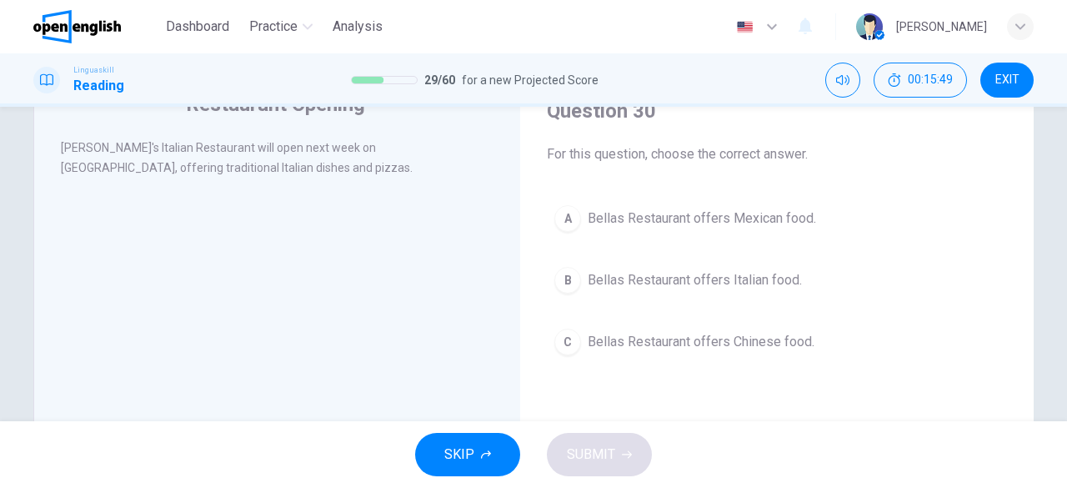
scroll to position [80, 0]
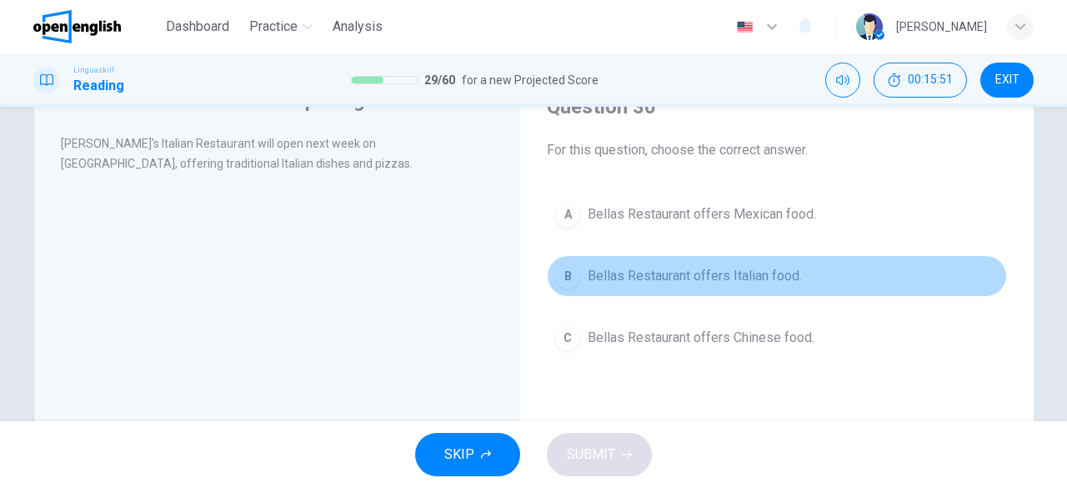
click at [548, 276] on button "B Bellas Restaurant offers Italian food." at bounding box center [777, 276] width 460 height 42
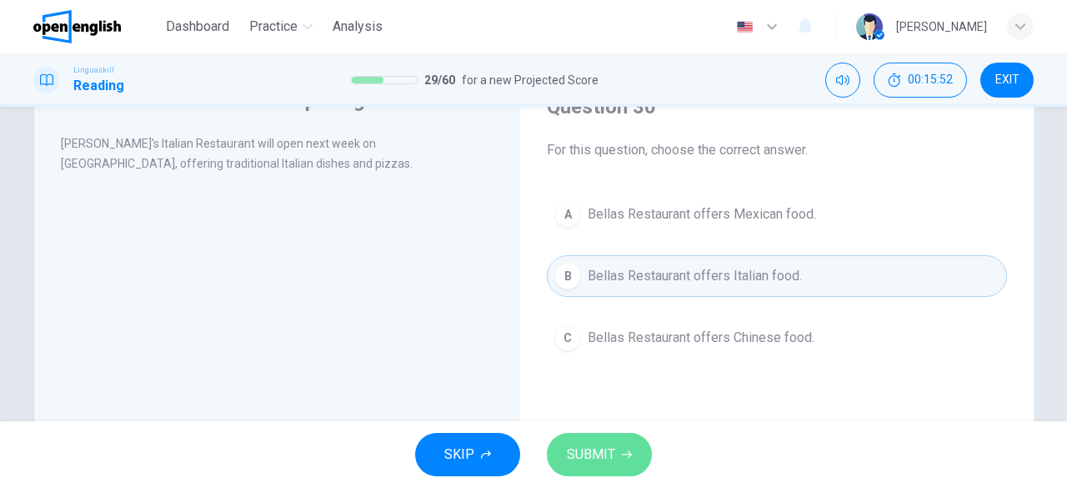
click at [583, 439] on button "SUBMIT" at bounding box center [599, 454] width 105 height 43
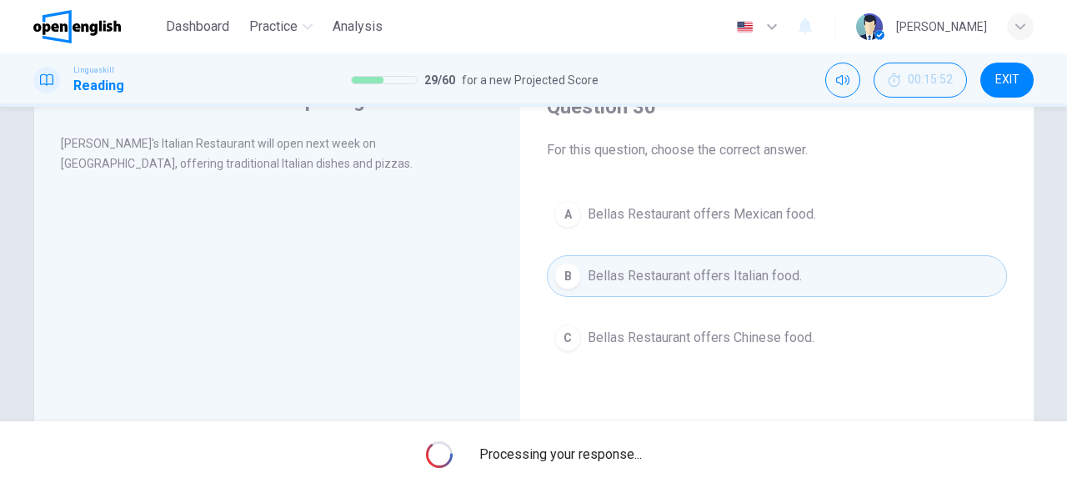
click at [583, 439] on div "Processing your response..." at bounding box center [533, 454] width 1067 height 67
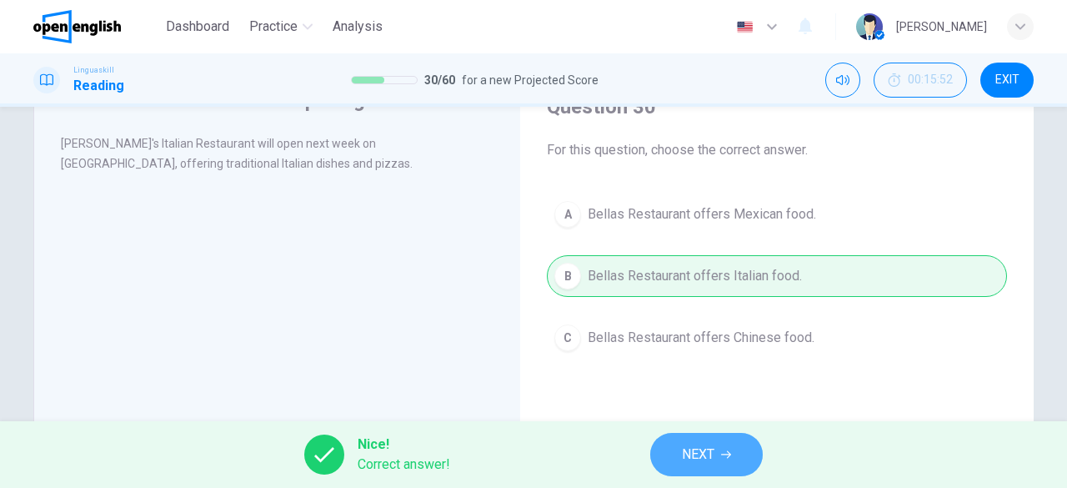
click at [706, 453] on span "NEXT" at bounding box center [698, 454] width 33 height 23
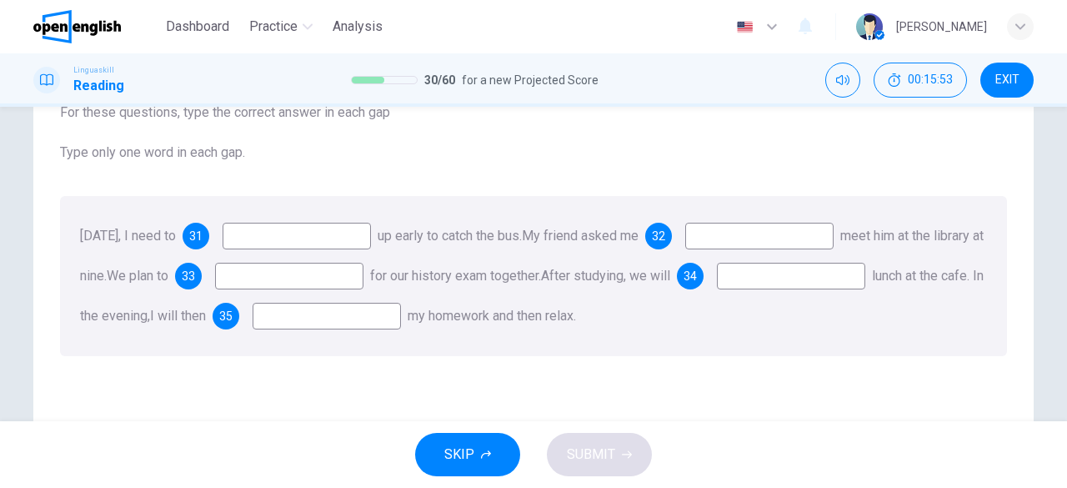
scroll to position [126, 0]
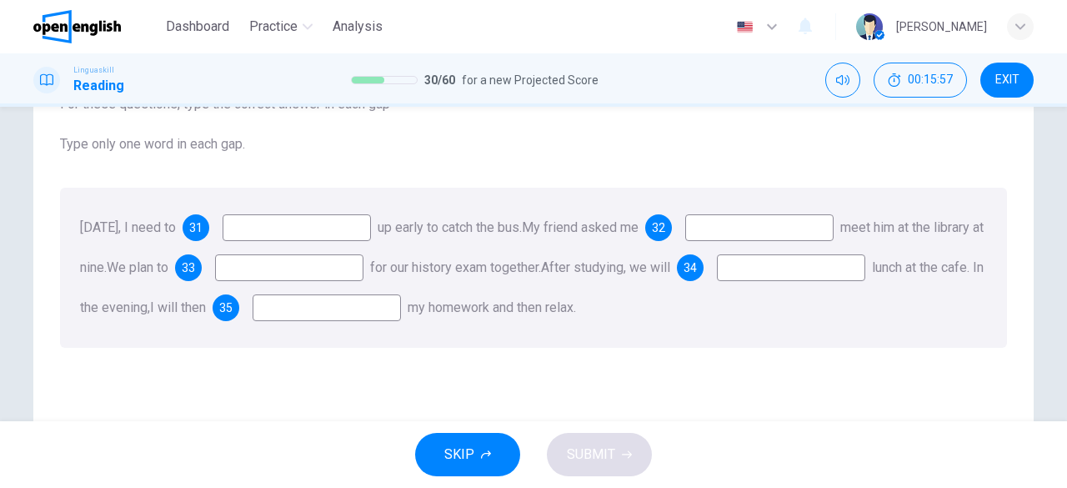
click at [323, 224] on input at bounding box center [297, 227] width 148 height 27
type input "***"
click at [784, 228] on input at bounding box center [759, 227] width 148 height 27
type input "****"
click at [363, 274] on input at bounding box center [289, 267] width 148 height 27
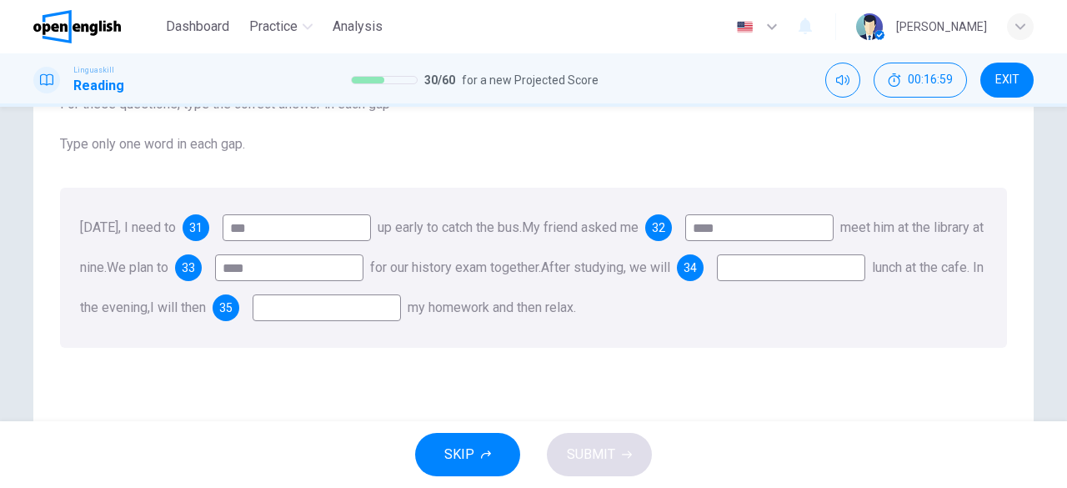
type input "****"
click at [717, 281] on input at bounding box center [791, 267] width 148 height 27
type input "******"
click at [401, 303] on input at bounding box center [327, 307] width 148 height 27
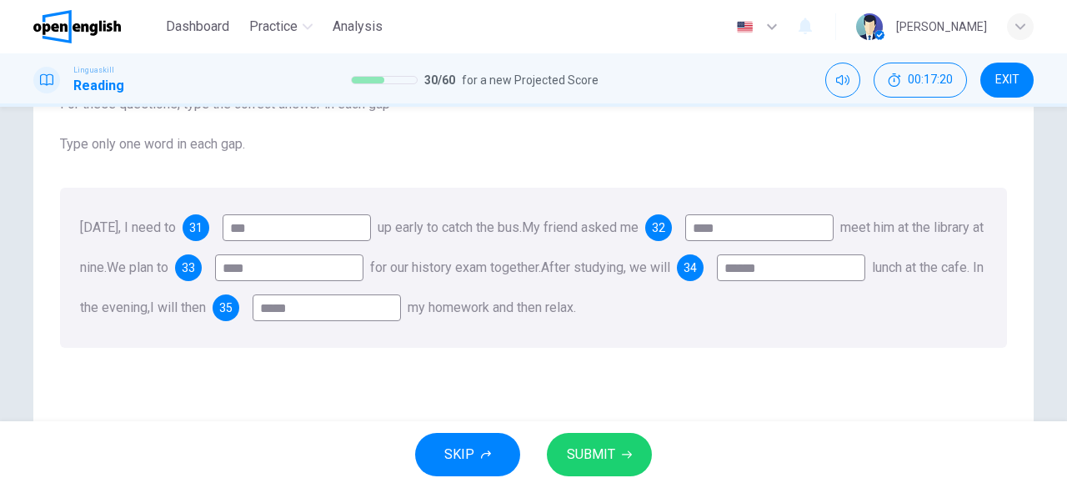
type input "*****"
click at [572, 464] on span "SUBMIT" at bounding box center [591, 454] width 48 height 23
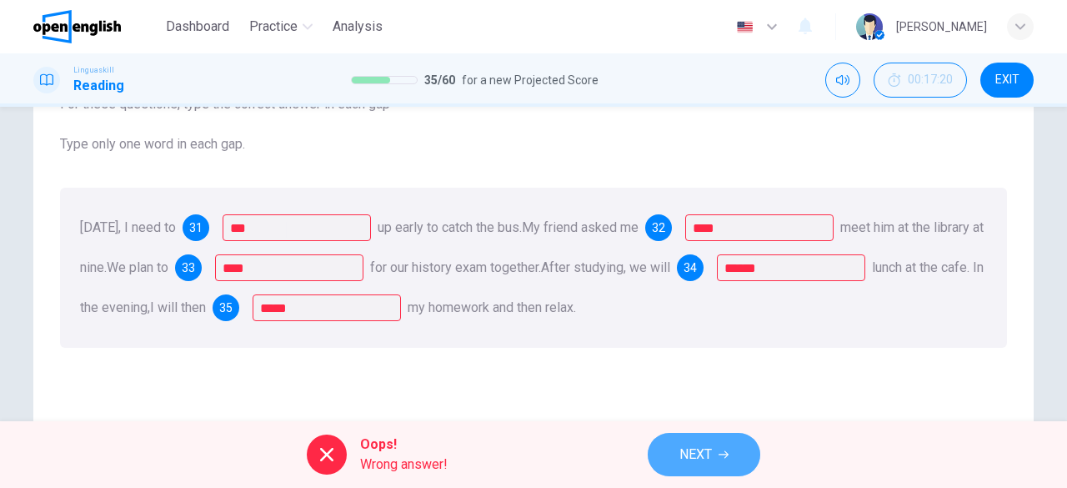
click at [679, 453] on span "NEXT" at bounding box center [695, 454] width 33 height 23
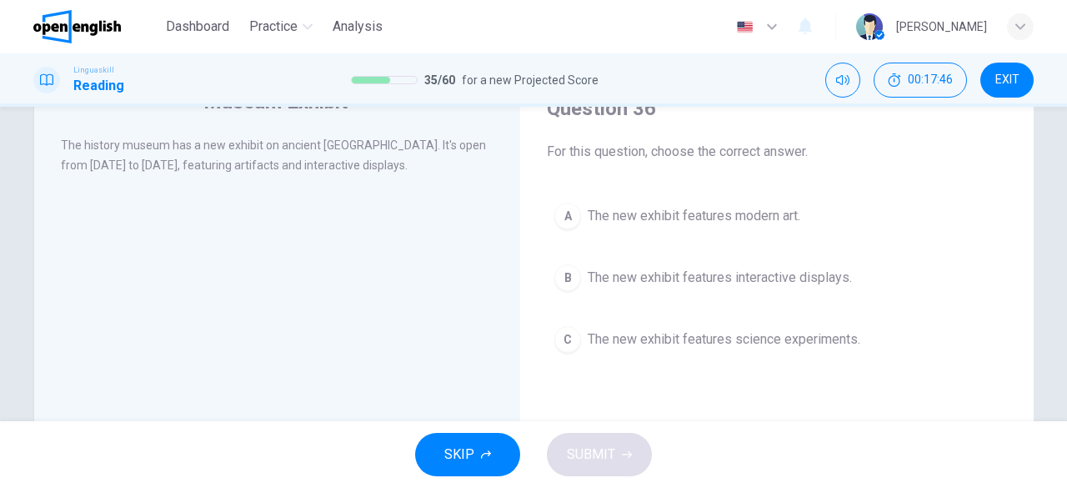
scroll to position [83, 0]
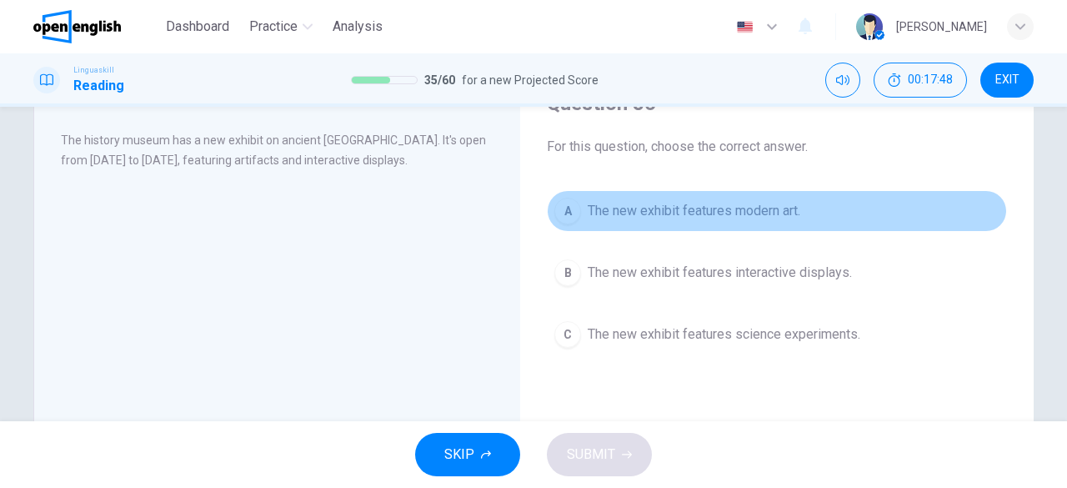
click at [566, 216] on div "A" at bounding box center [567, 211] width 27 height 27
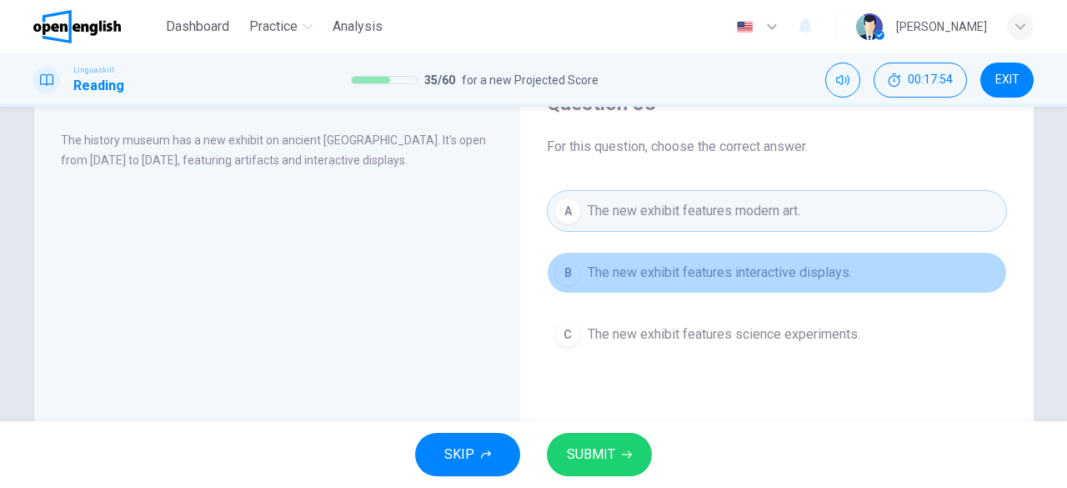
click at [563, 271] on div "B" at bounding box center [567, 272] width 27 height 27
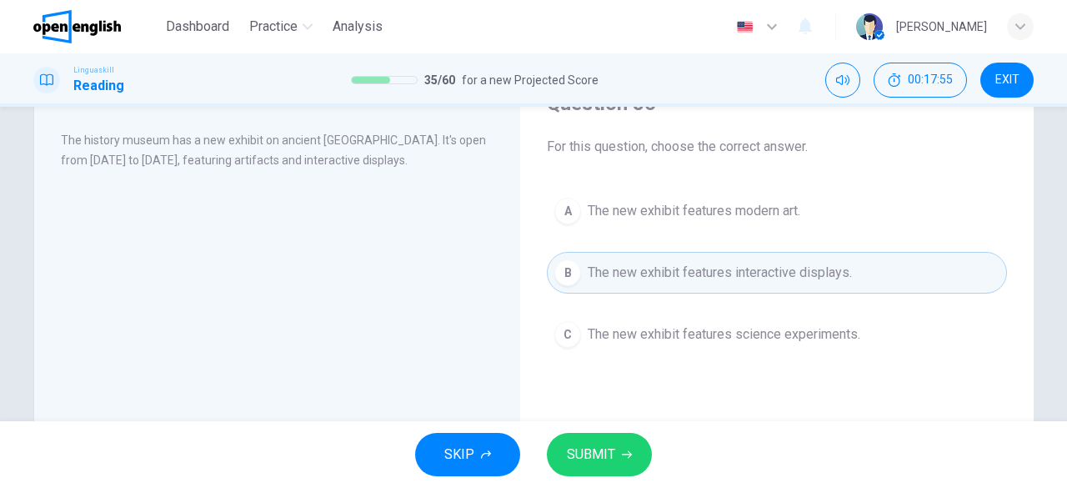
click at [594, 436] on div "SKIP SUBMIT" at bounding box center [533, 454] width 1067 height 67
click at [594, 436] on button "SUBMIT" at bounding box center [599, 454] width 105 height 43
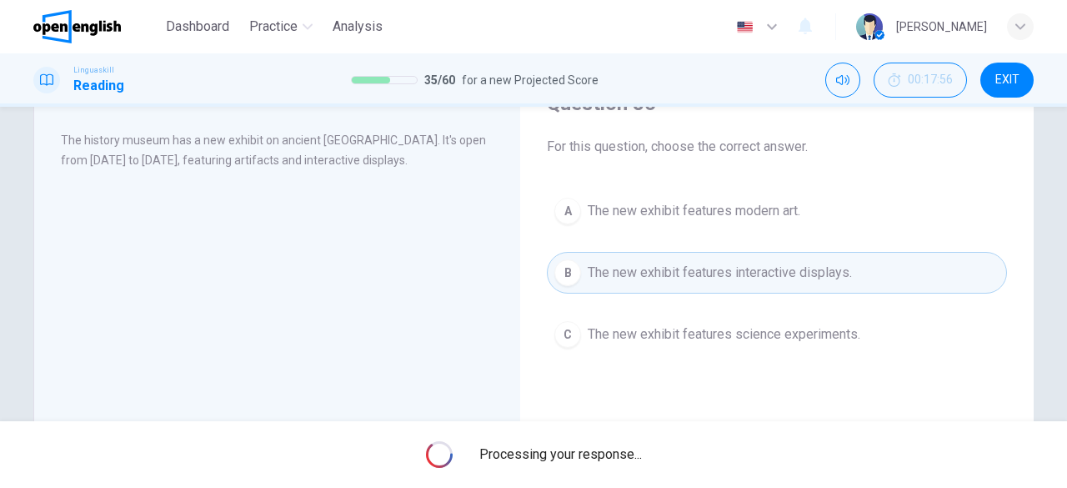
click at [594, 436] on div "Processing your response..." at bounding box center [533, 454] width 1067 height 67
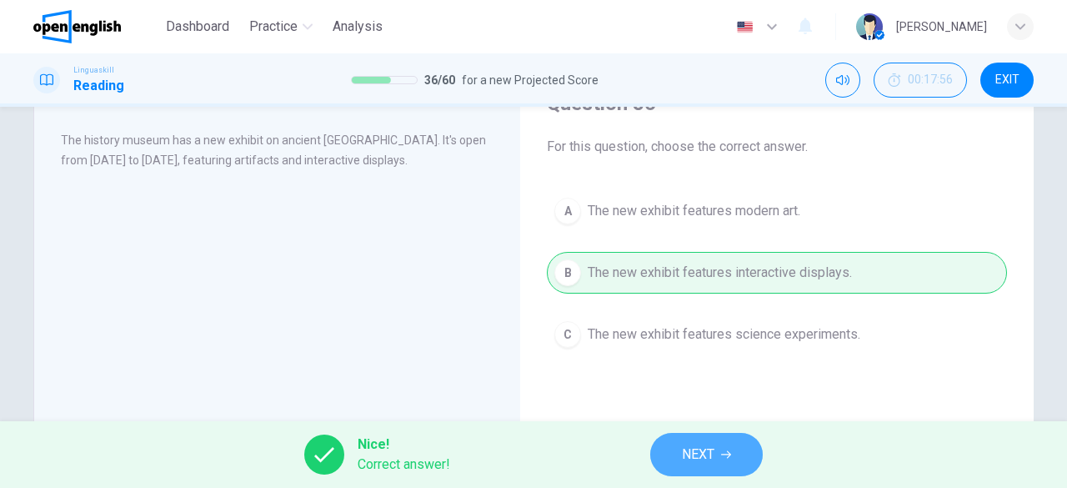
click at [703, 451] on span "NEXT" at bounding box center [698, 454] width 33 height 23
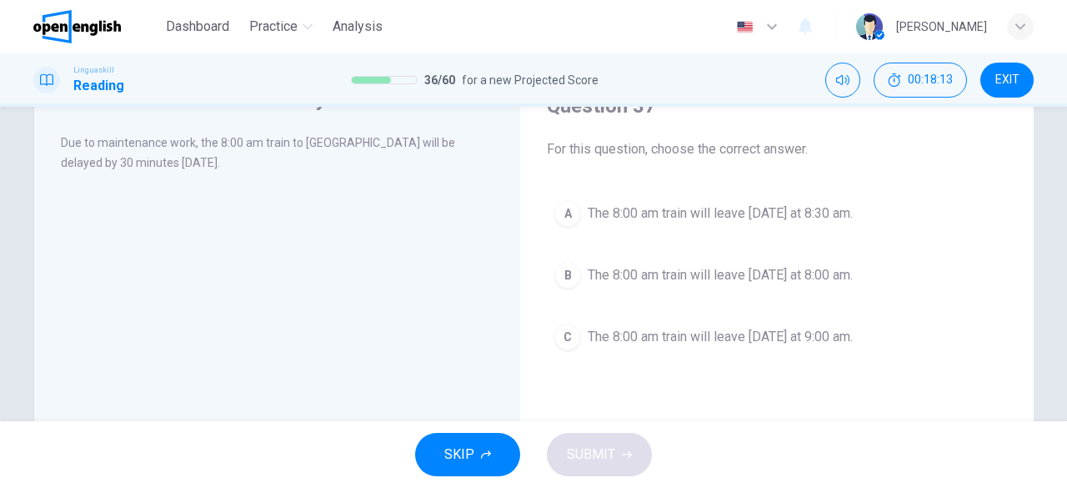
scroll to position [82, 0]
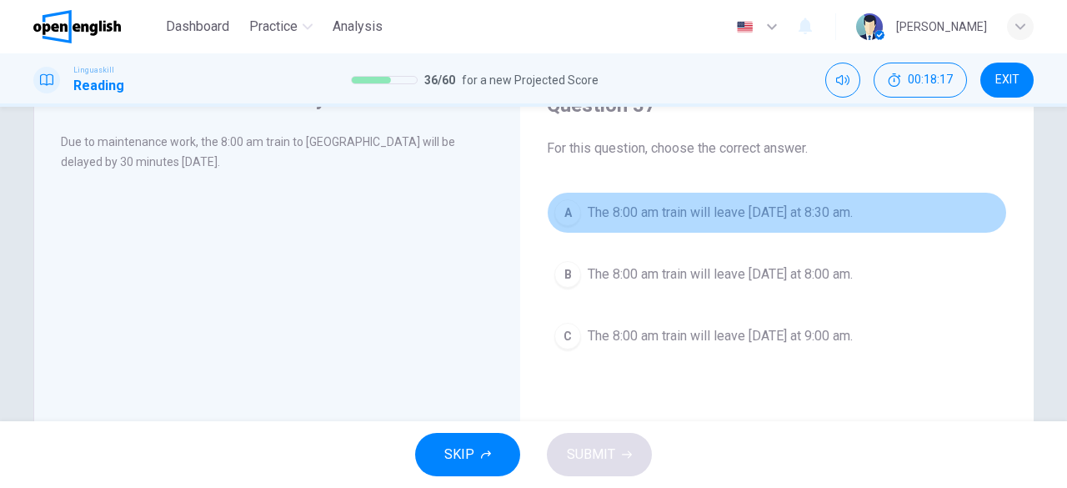
click at [561, 207] on div "A" at bounding box center [567, 212] width 27 height 27
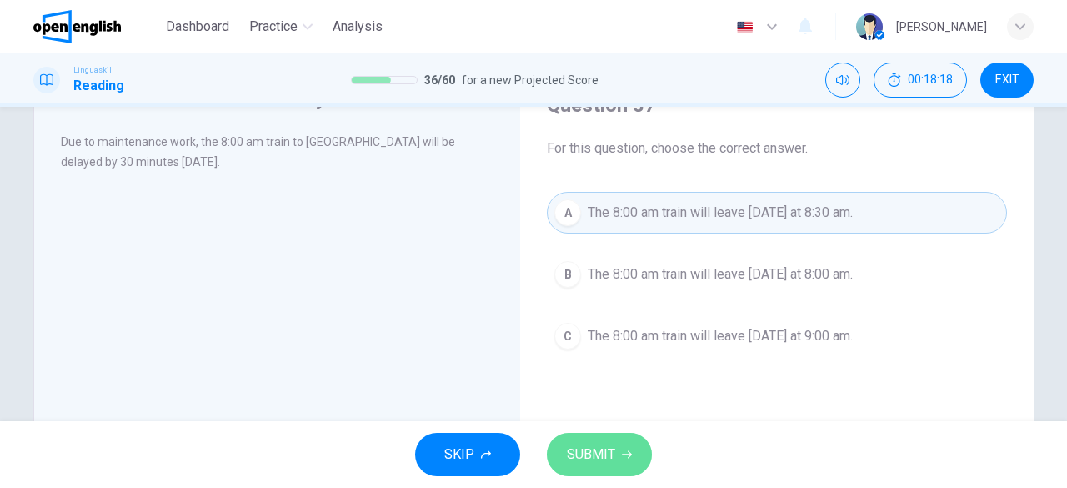
click at [593, 443] on span "SUBMIT" at bounding box center [591, 454] width 48 height 23
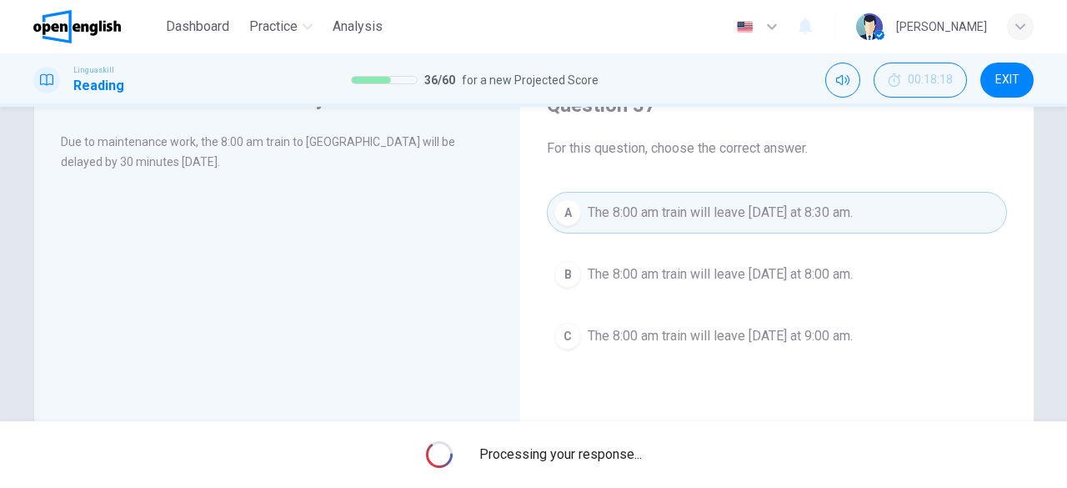
click at [593, 443] on div "Processing your response..." at bounding box center [533, 454] width 1067 height 67
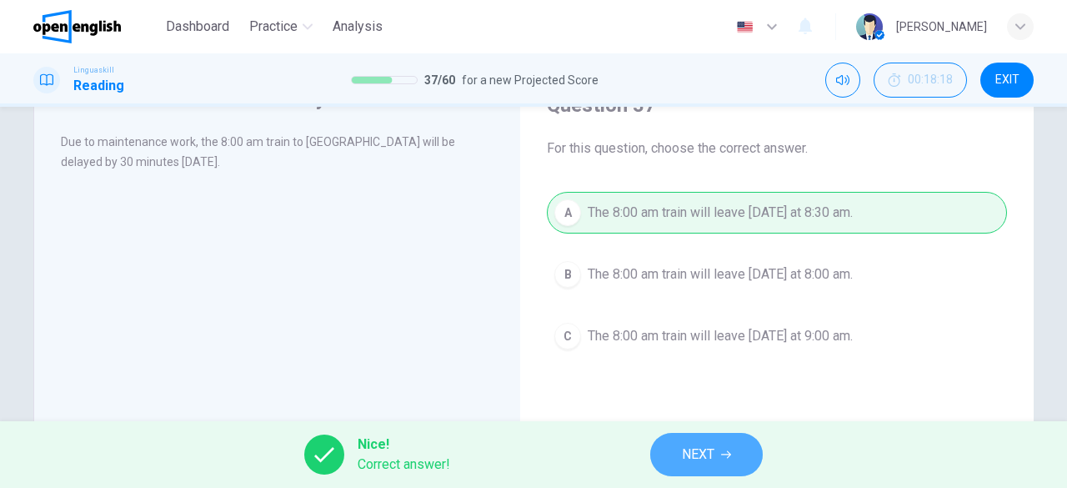
click at [703, 451] on span "NEXT" at bounding box center [698, 454] width 33 height 23
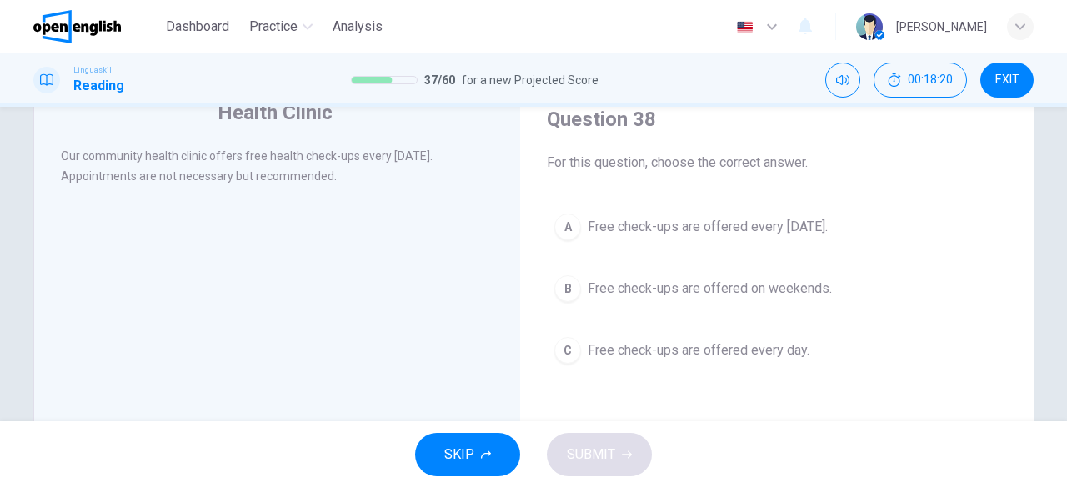
scroll to position [70, 0]
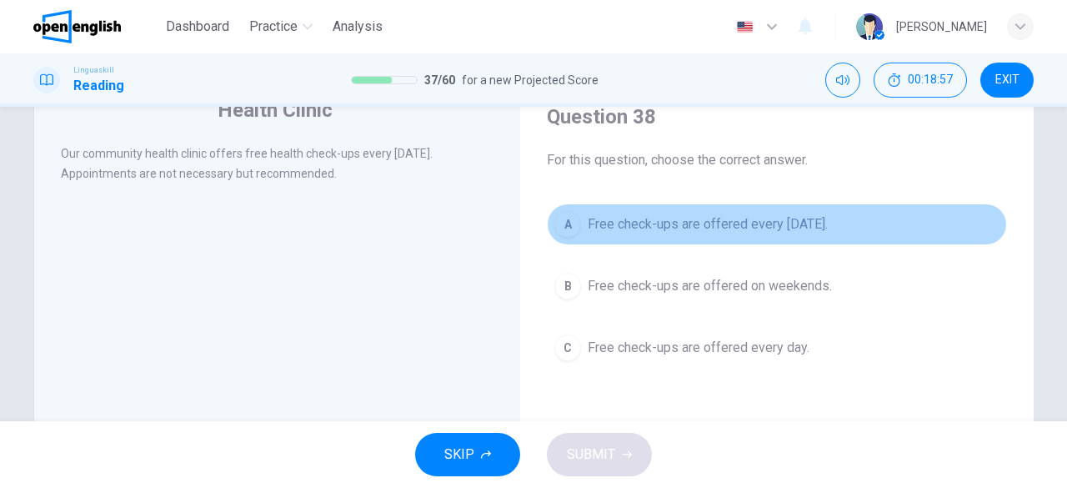
click at [560, 228] on div "A" at bounding box center [567, 224] width 27 height 27
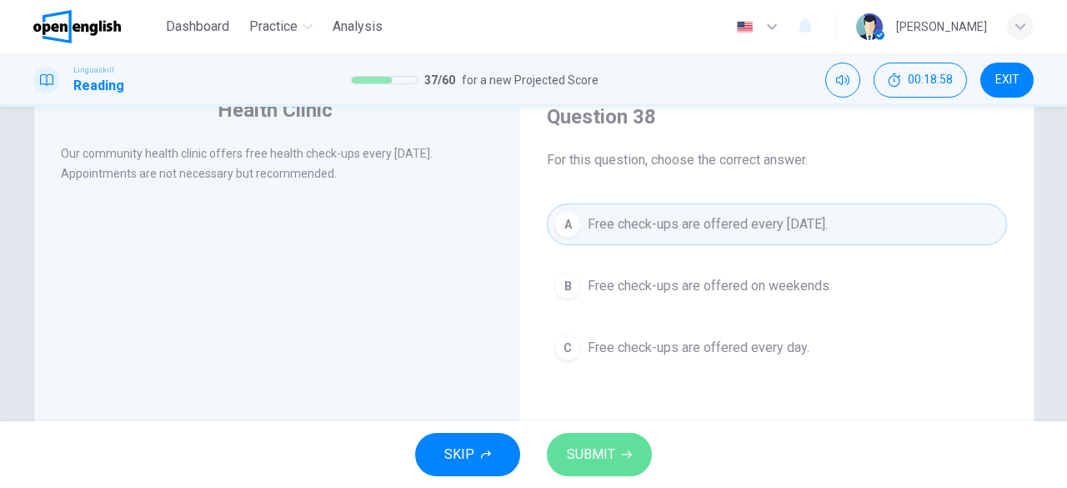
click at [595, 448] on span "SUBMIT" at bounding box center [591, 454] width 48 height 23
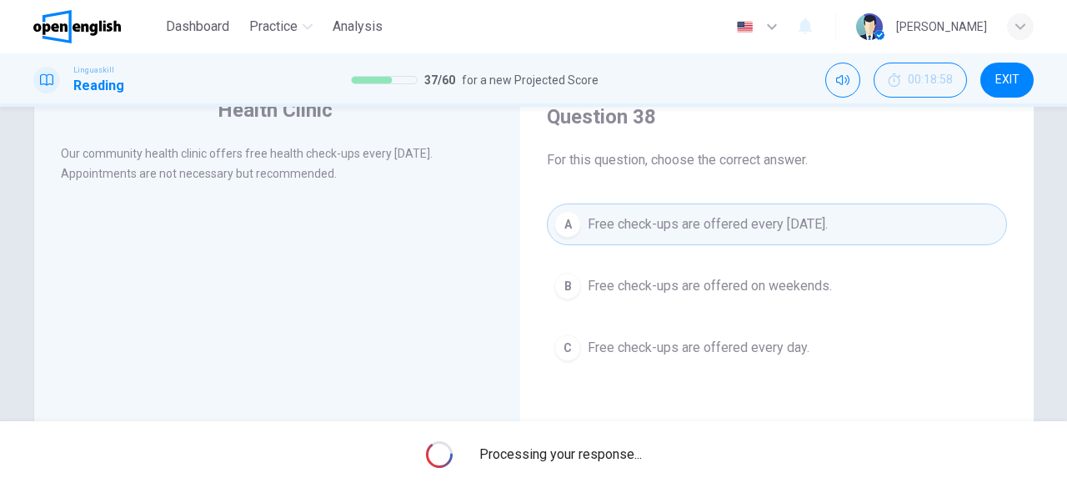
click at [595, 448] on span "Processing your response..." at bounding box center [560, 454] width 163 height 20
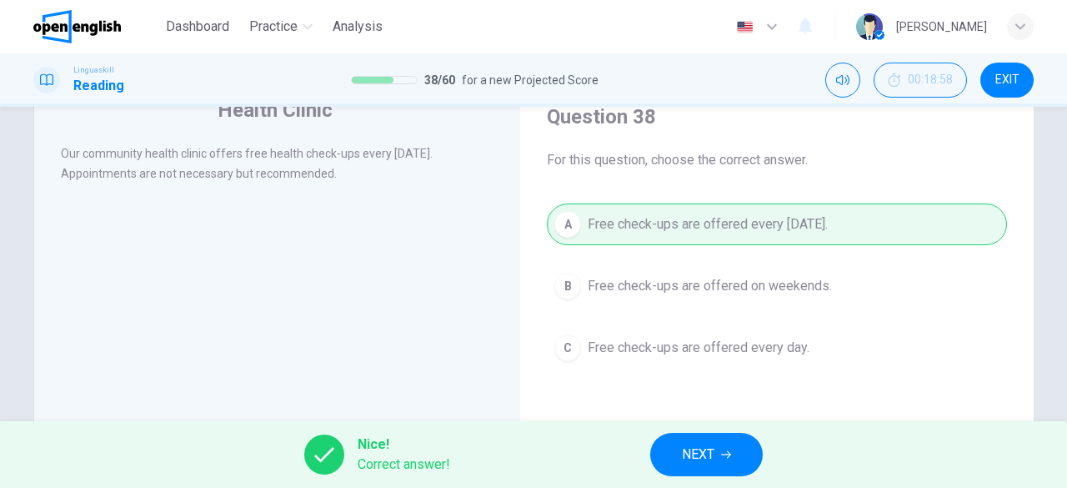
click at [695, 456] on span "NEXT" at bounding box center [698, 454] width 33 height 23
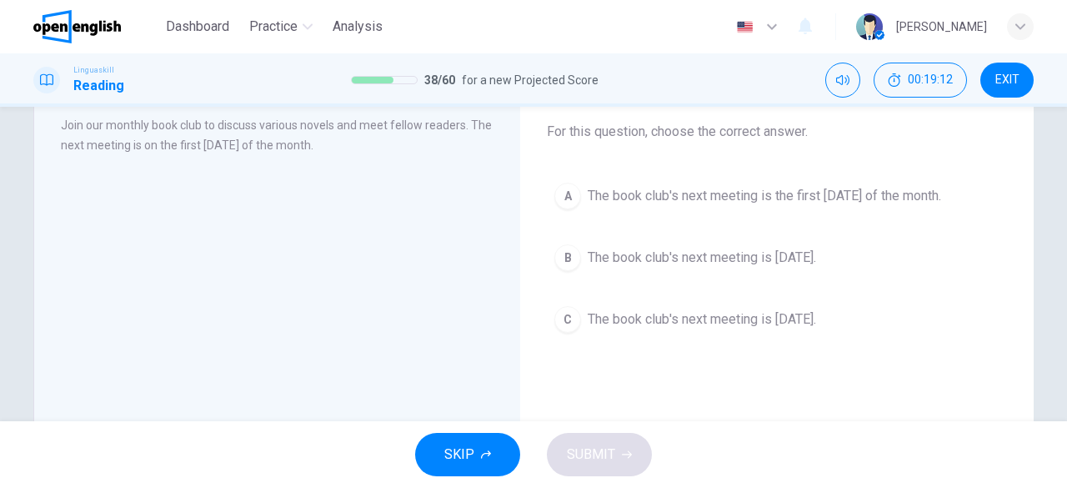
scroll to position [102, 0]
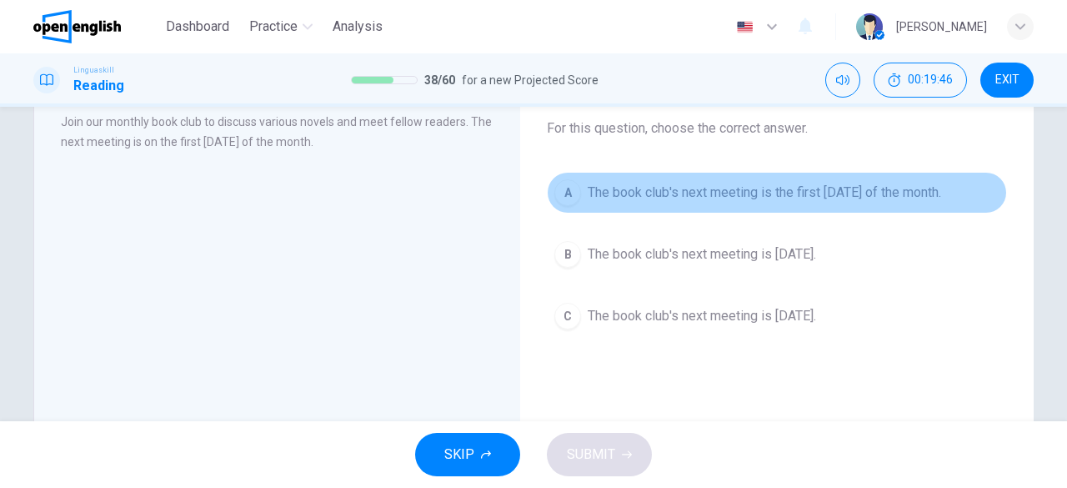
click at [566, 189] on div "A" at bounding box center [567, 192] width 27 height 27
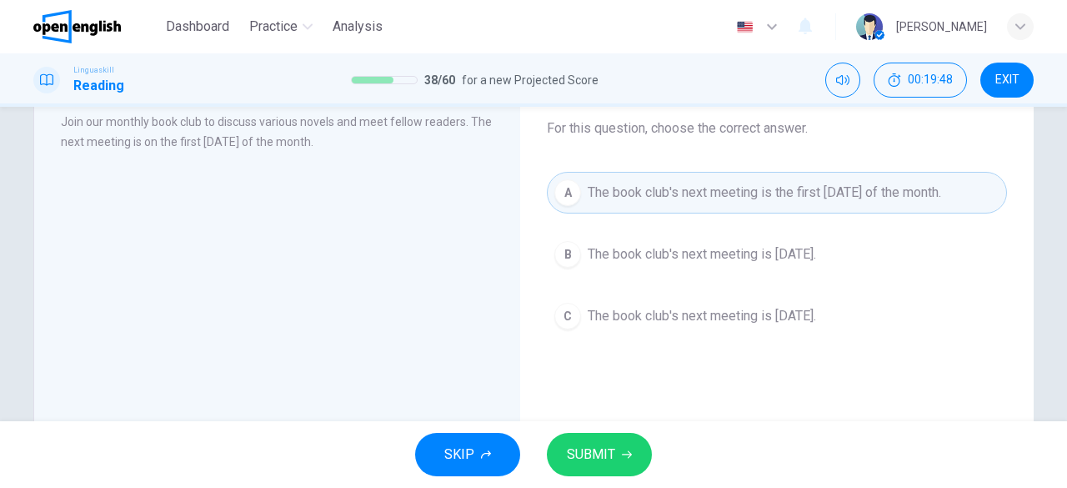
click at [599, 460] on span "SUBMIT" at bounding box center [591, 454] width 48 height 23
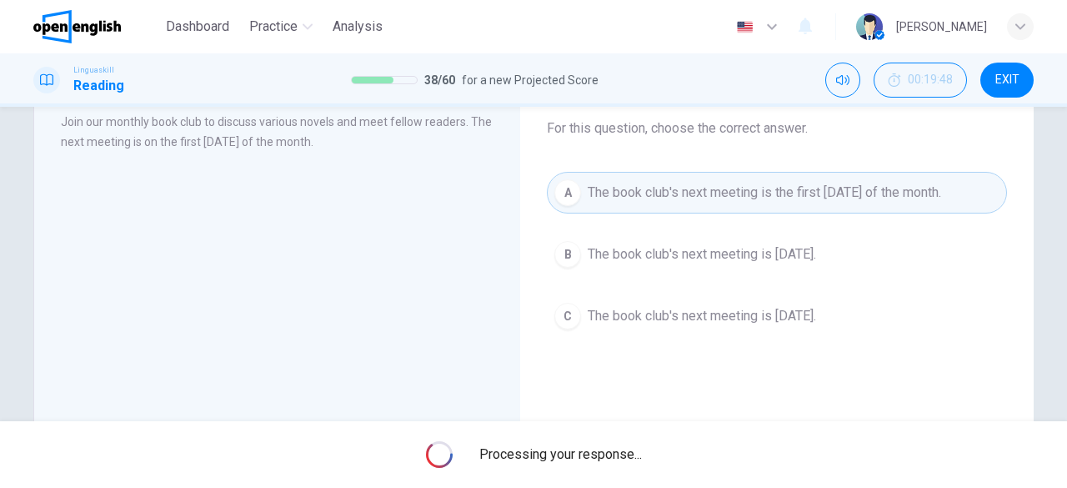
click at [599, 460] on span "Processing your response..." at bounding box center [560, 454] width 163 height 20
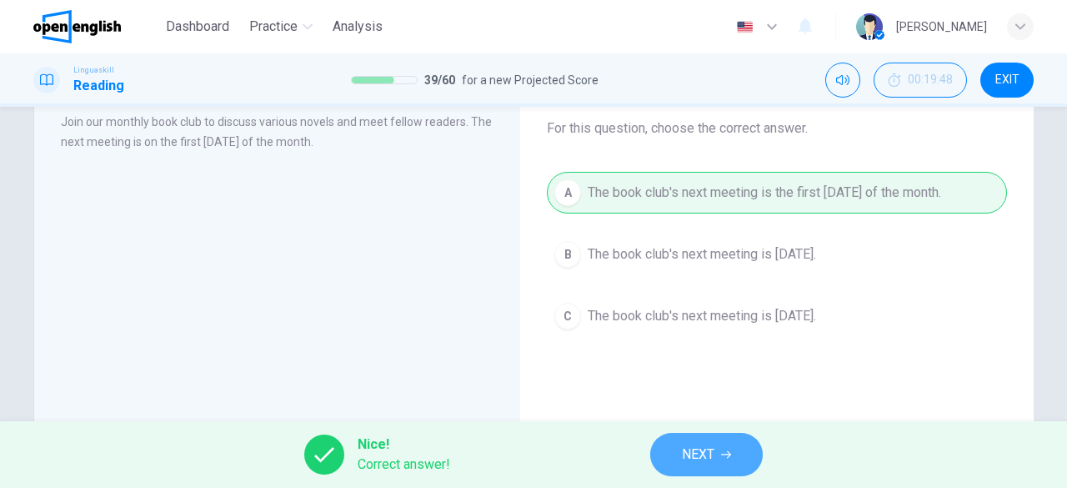
click at [683, 458] on span "NEXT" at bounding box center [698, 454] width 33 height 23
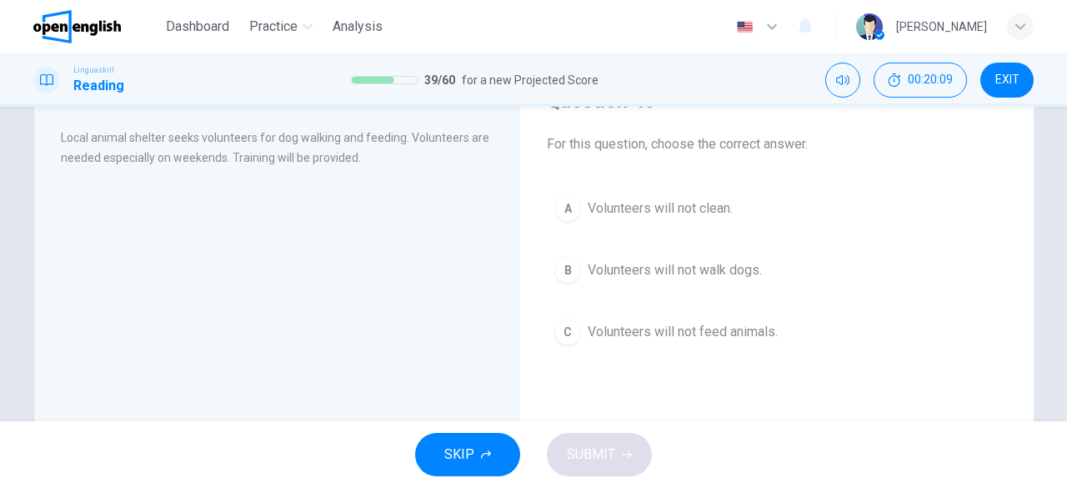
scroll to position [87, 0]
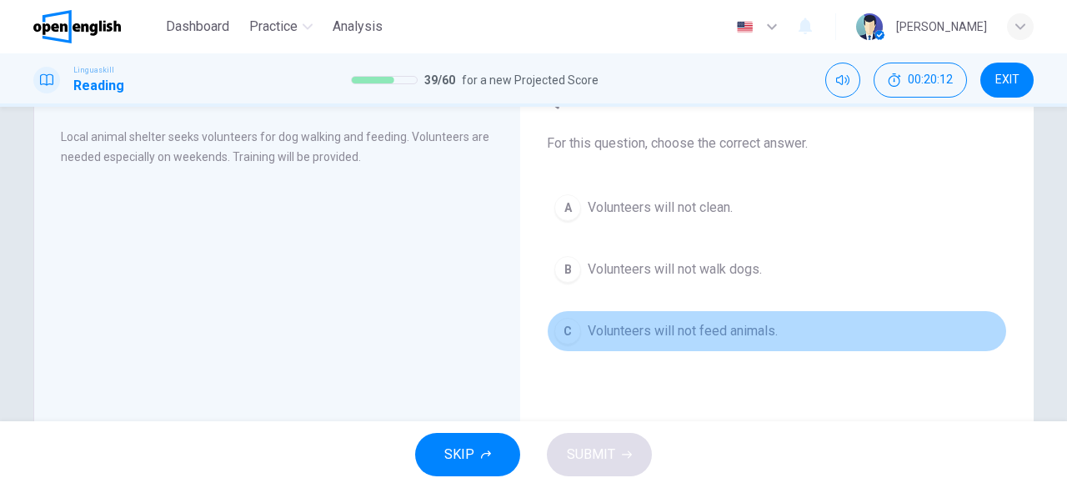
click at [573, 334] on div "C" at bounding box center [567, 331] width 27 height 27
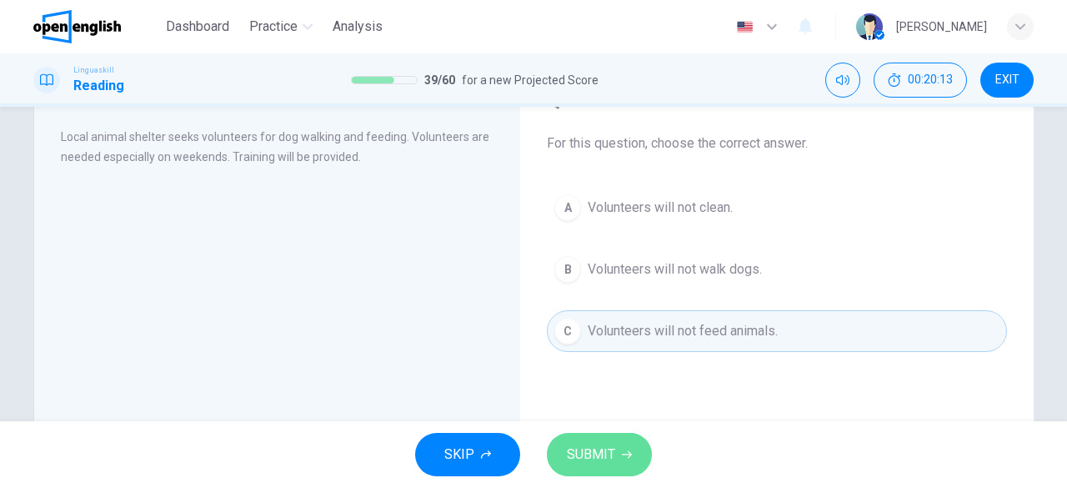
click at [608, 448] on span "SUBMIT" at bounding box center [591, 454] width 48 height 23
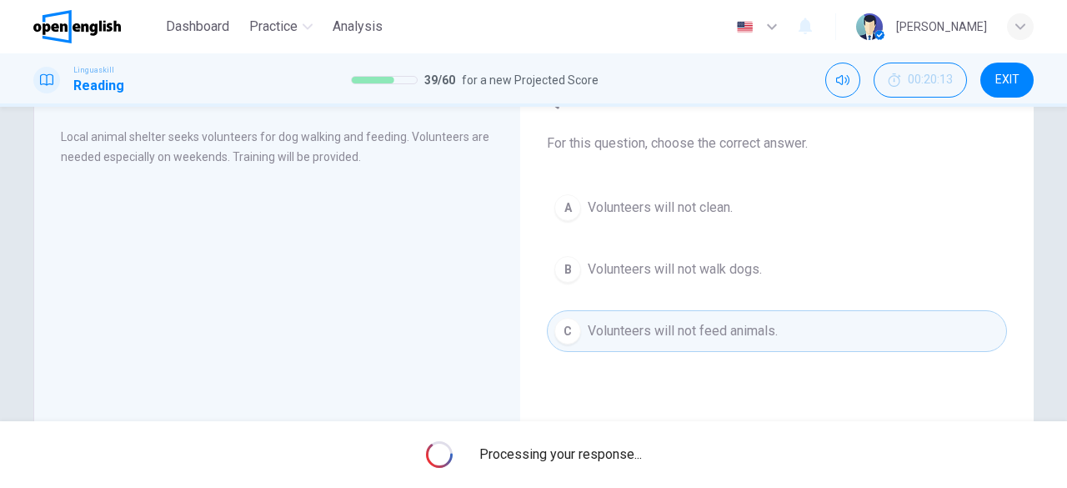
click at [608, 448] on span "Processing your response..." at bounding box center [560, 454] width 163 height 20
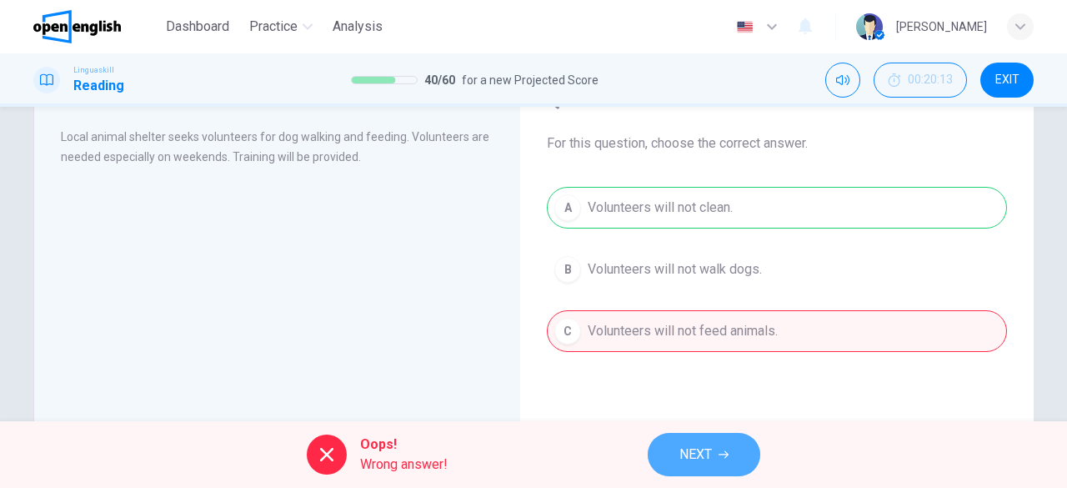
click at [673, 468] on button "NEXT" at bounding box center [704, 454] width 113 height 43
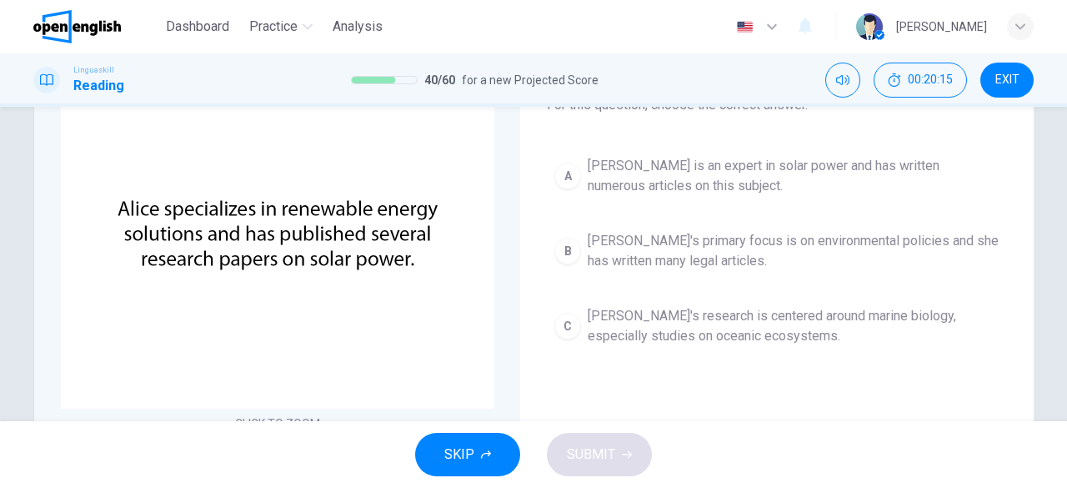
scroll to position [128, 0]
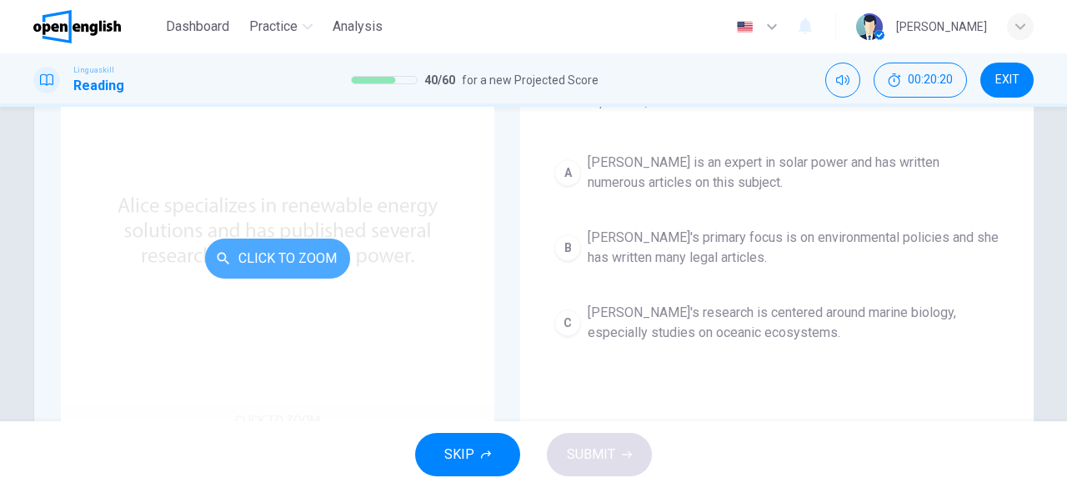
click at [292, 266] on button "Click to Zoom" at bounding box center [277, 258] width 145 height 40
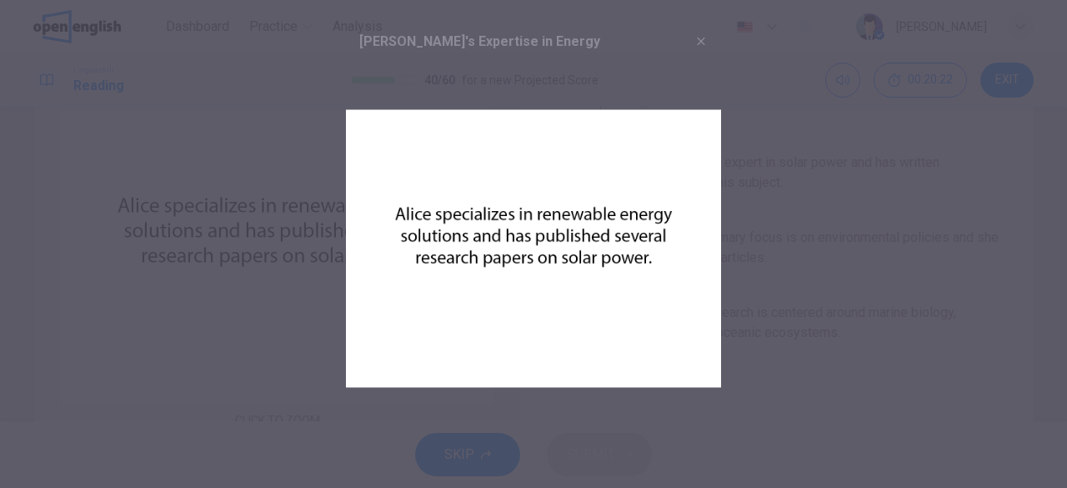
click at [733, 208] on div at bounding box center [533, 244] width 1067 height 488
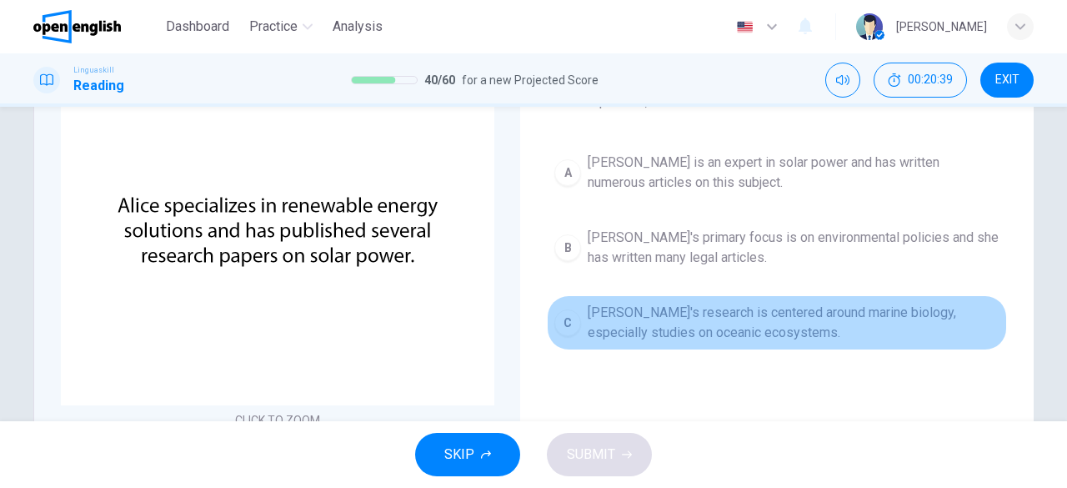
click at [568, 317] on div "C" at bounding box center [567, 322] width 27 height 27
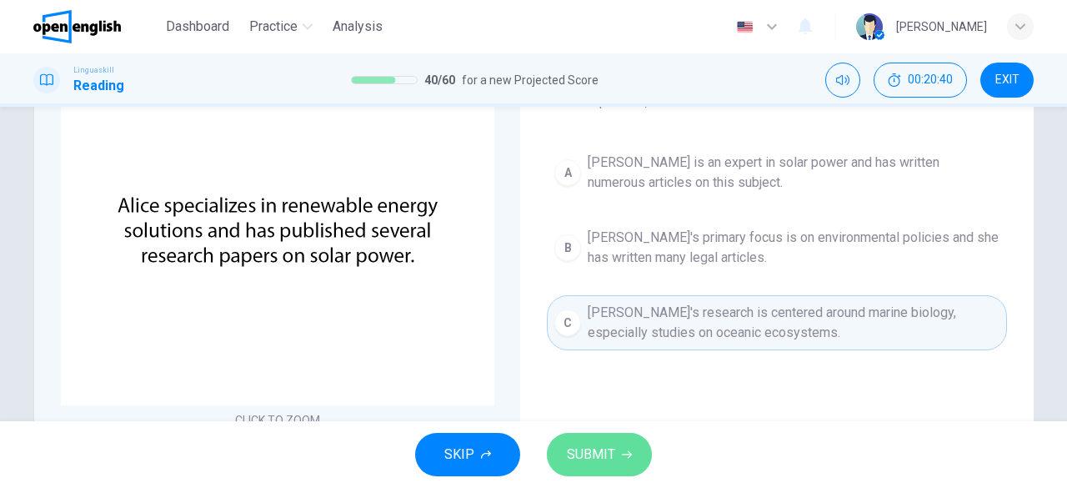
click at [580, 476] on button "SUBMIT" at bounding box center [599, 454] width 105 height 43
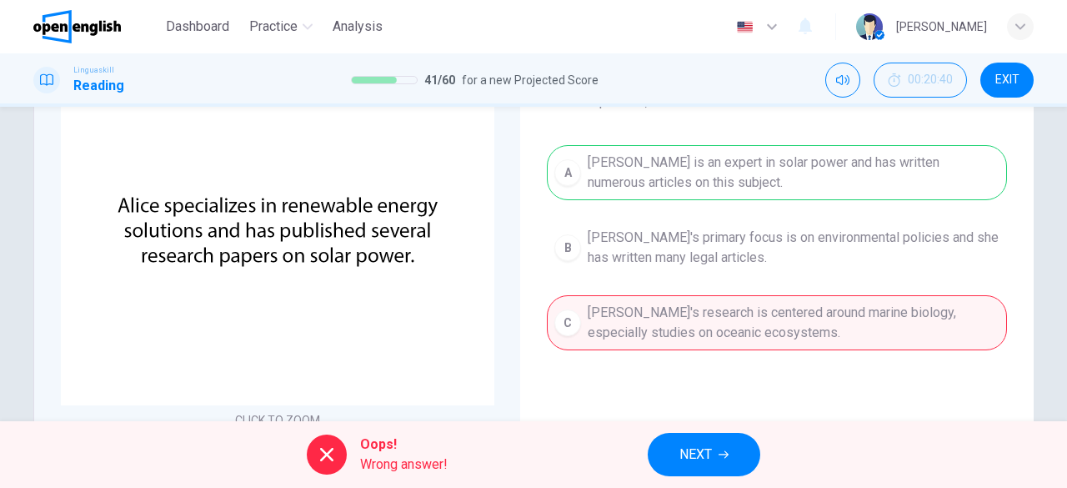
click at [686, 452] on span "NEXT" at bounding box center [695, 454] width 33 height 23
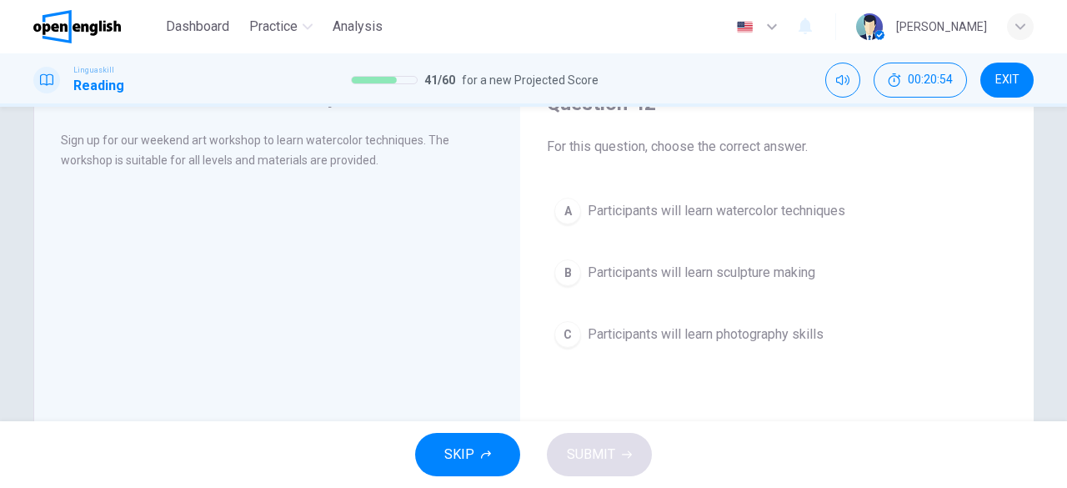
scroll to position [87, 0]
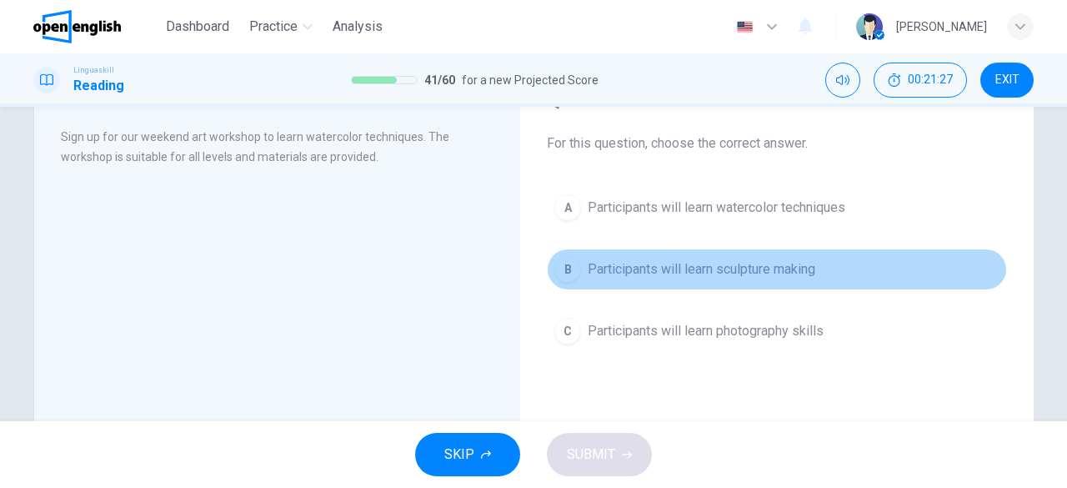
click at [547, 271] on button "B Participants will learn sculpture making" at bounding box center [777, 269] width 460 height 42
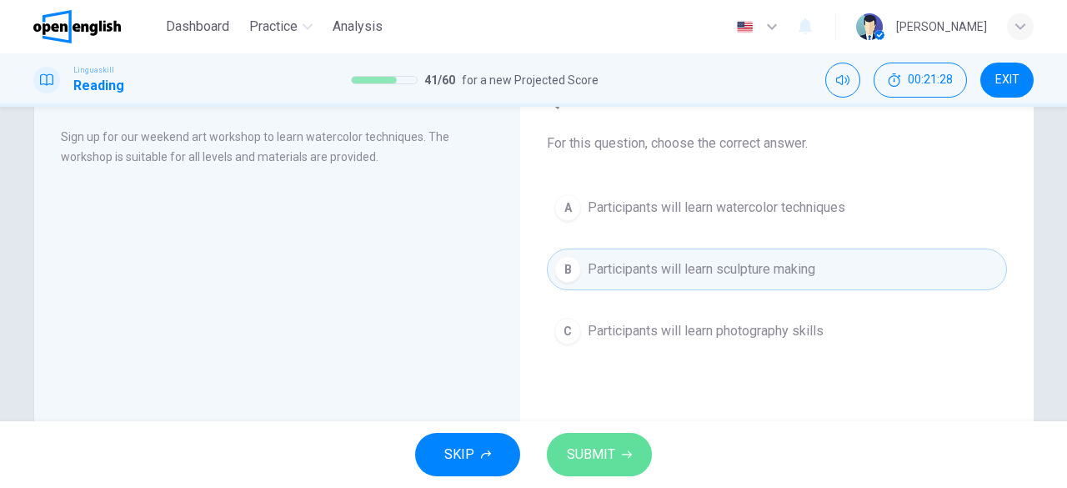
click at [615, 458] on button "SUBMIT" at bounding box center [599, 454] width 105 height 43
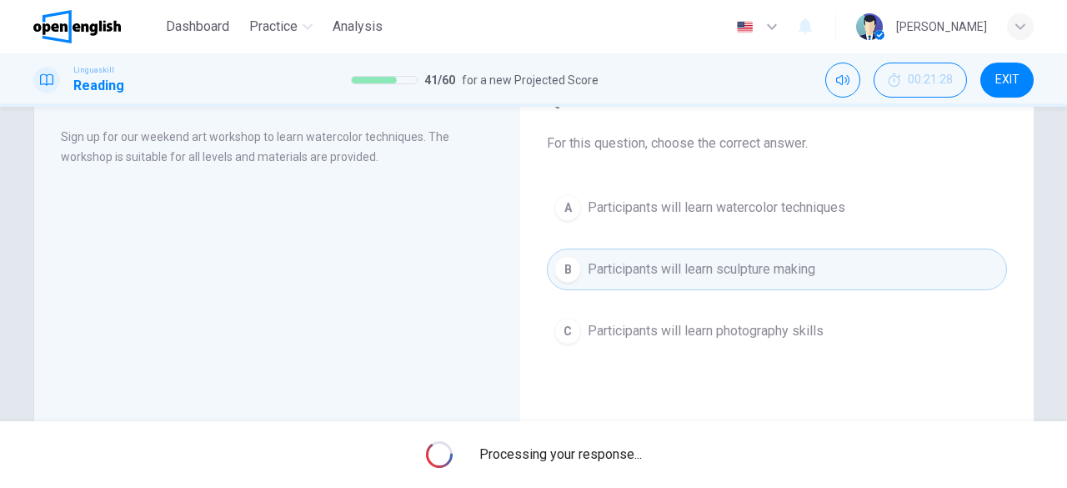
click at [615, 458] on span "Processing your response..." at bounding box center [560, 454] width 163 height 20
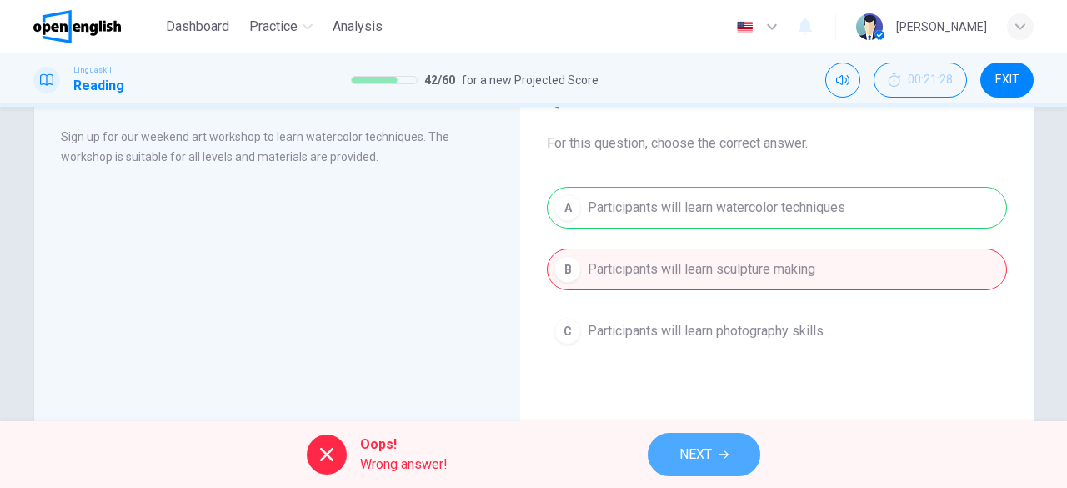
click at [680, 454] on span "NEXT" at bounding box center [695, 454] width 33 height 23
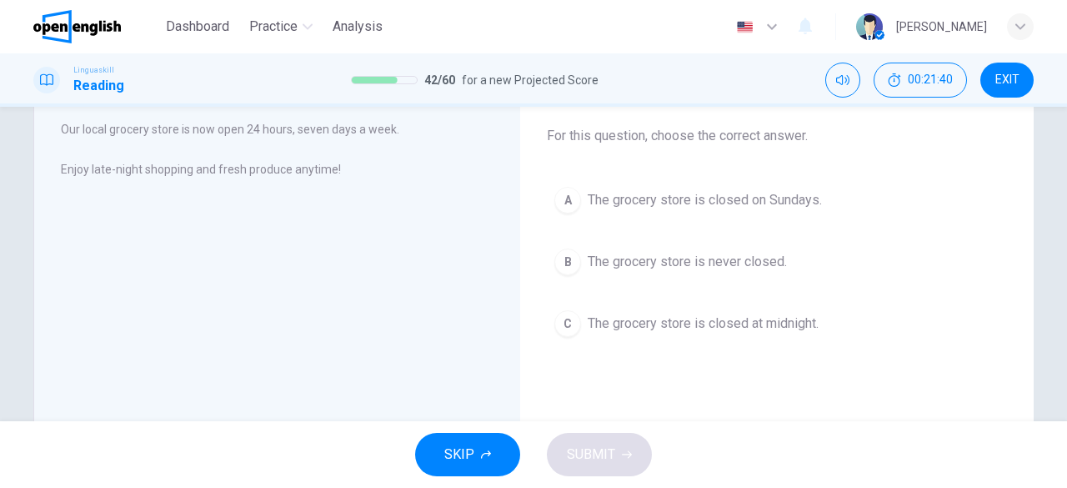
scroll to position [112, 0]
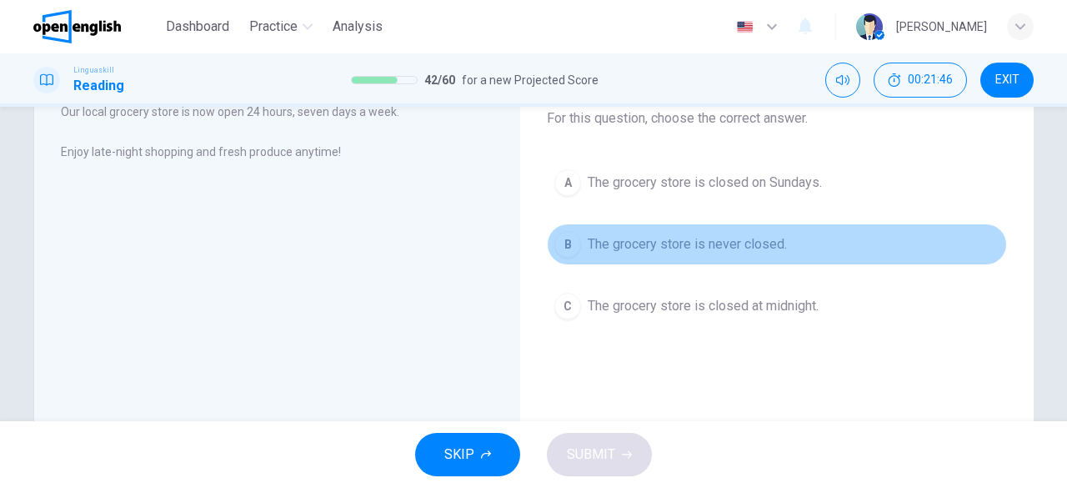
click at [558, 243] on div "B" at bounding box center [567, 244] width 27 height 27
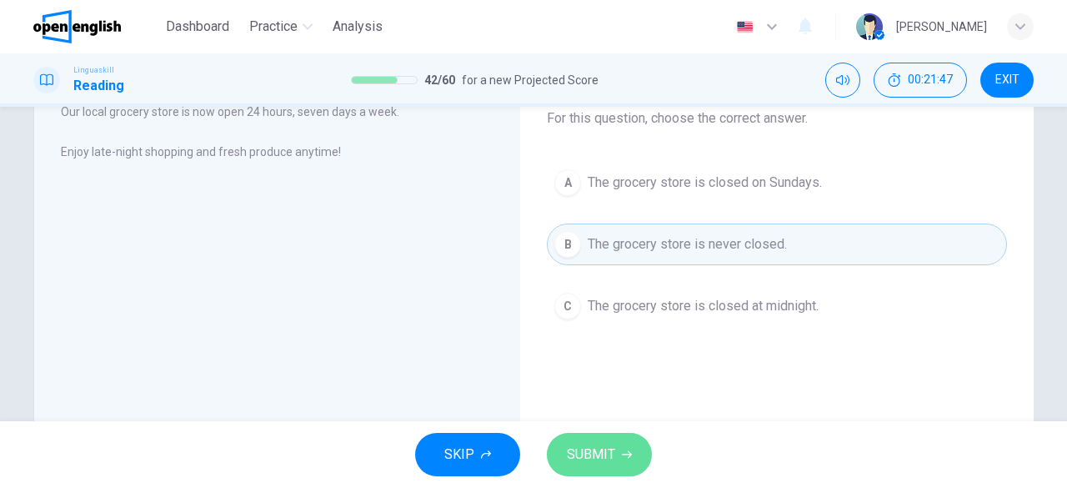
click at [594, 448] on span "SUBMIT" at bounding box center [591, 454] width 48 height 23
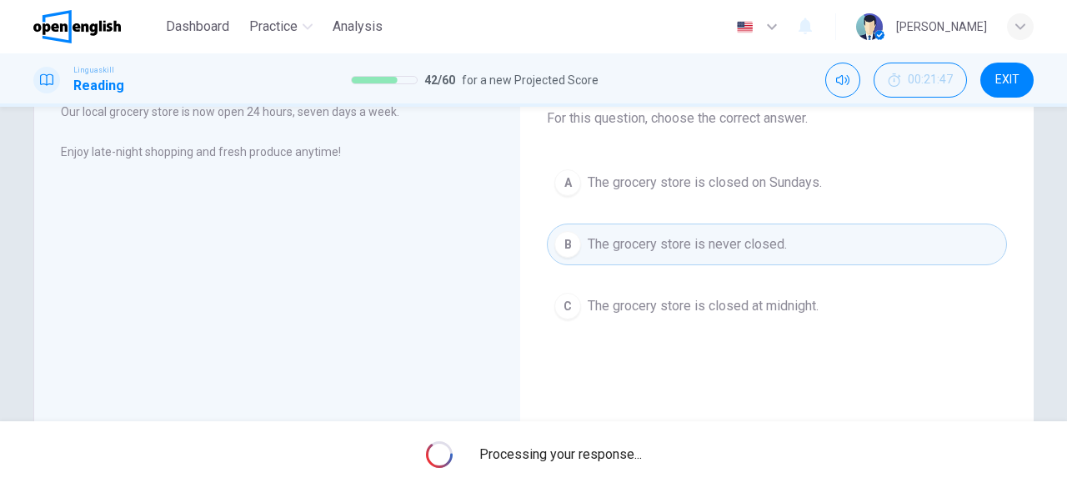
click at [594, 448] on span "Processing your response..." at bounding box center [560, 454] width 163 height 20
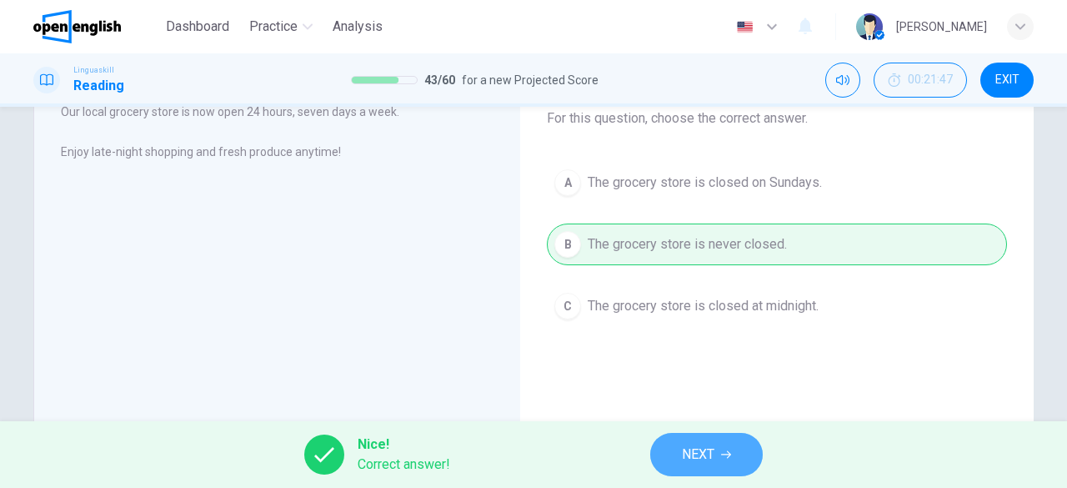
click at [678, 453] on button "NEXT" at bounding box center [706, 454] width 113 height 43
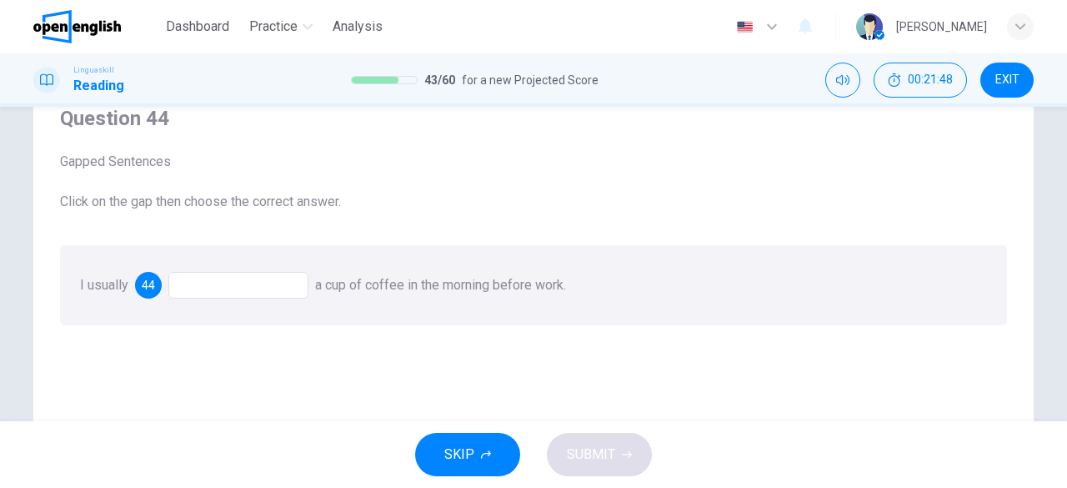
scroll to position [77, 0]
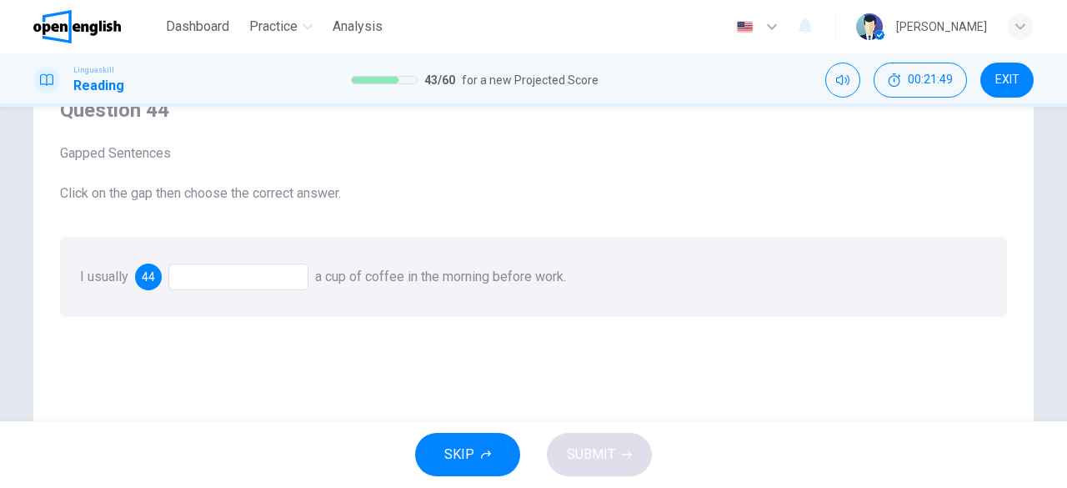
click at [248, 279] on div at bounding box center [238, 276] width 140 height 27
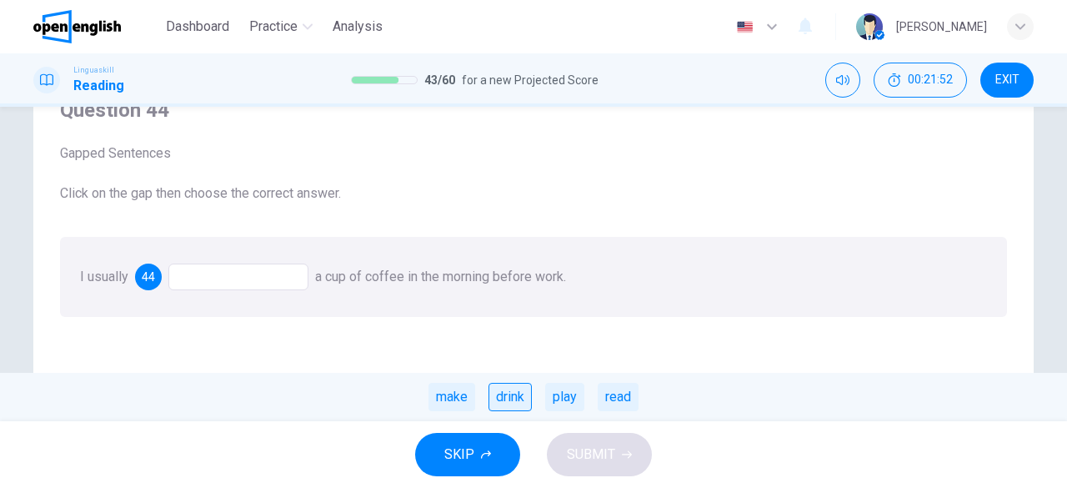
click at [512, 396] on div "drink" at bounding box center [509, 397] width 43 height 28
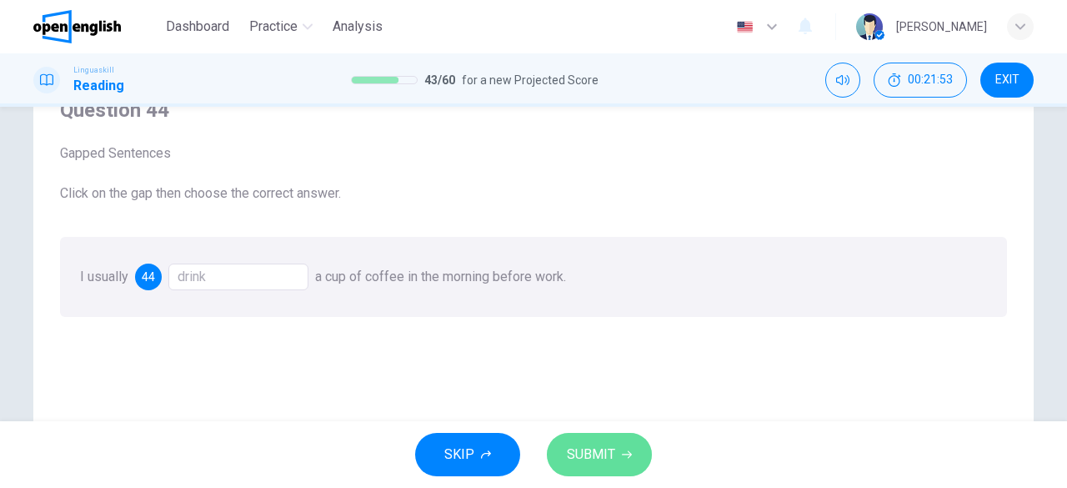
click at [580, 443] on span "SUBMIT" at bounding box center [591, 454] width 48 height 23
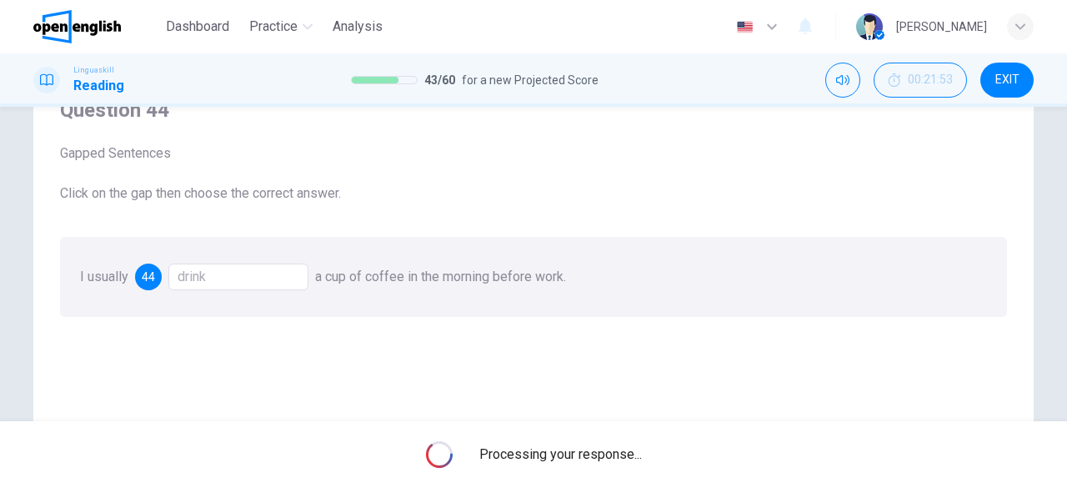
click at [580, 443] on div "Processing your response..." at bounding box center [533, 454] width 1067 height 67
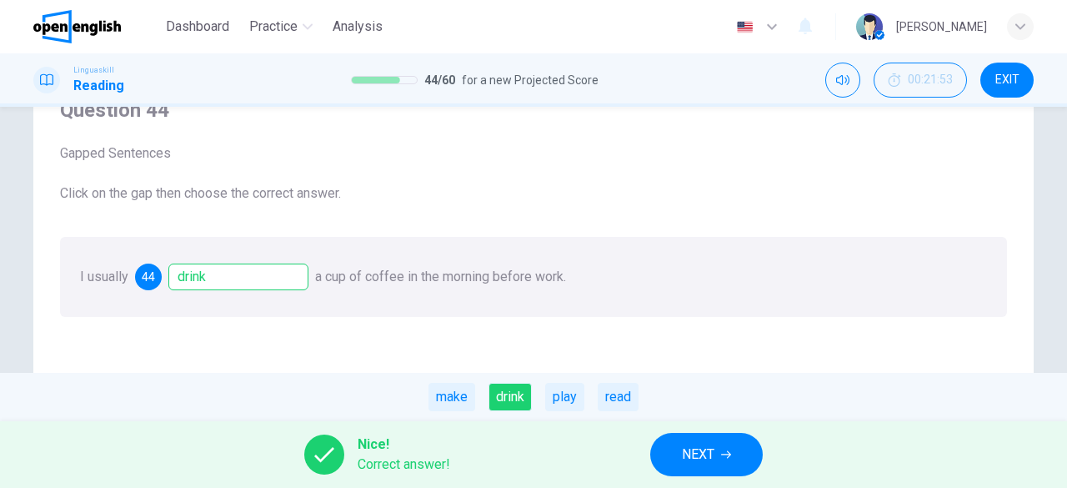
click at [690, 460] on span "NEXT" at bounding box center [698, 454] width 33 height 23
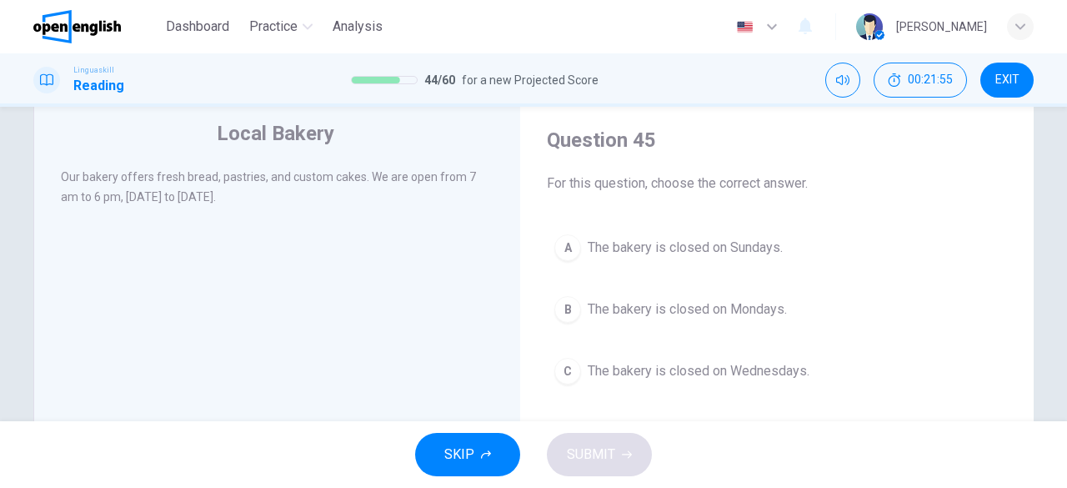
scroll to position [50, 0]
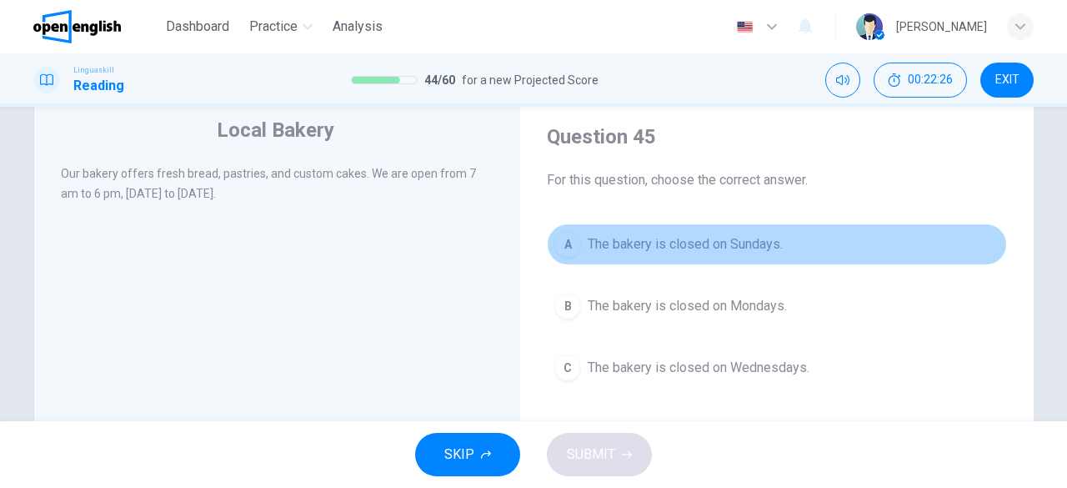
click at [564, 246] on div "A" at bounding box center [567, 244] width 27 height 27
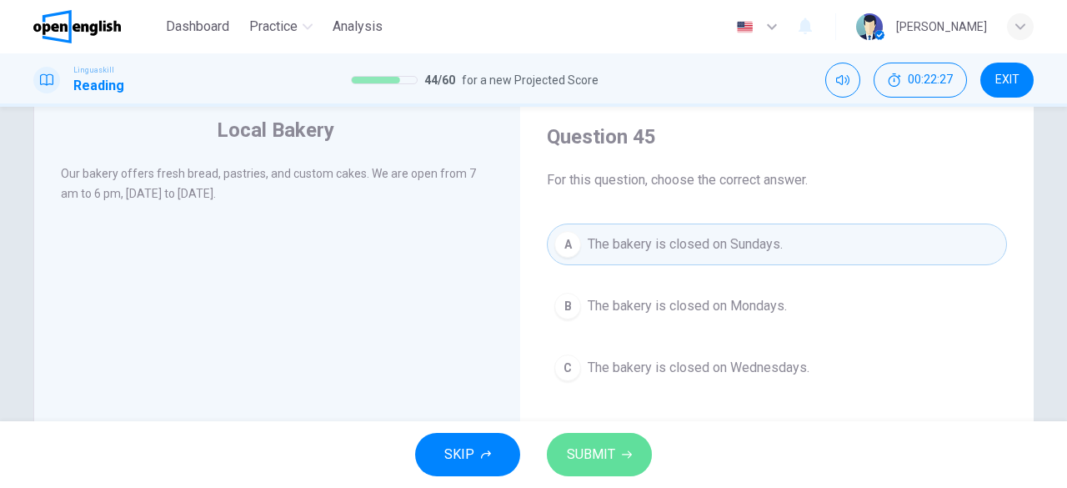
click at [597, 464] on span "SUBMIT" at bounding box center [591, 454] width 48 height 23
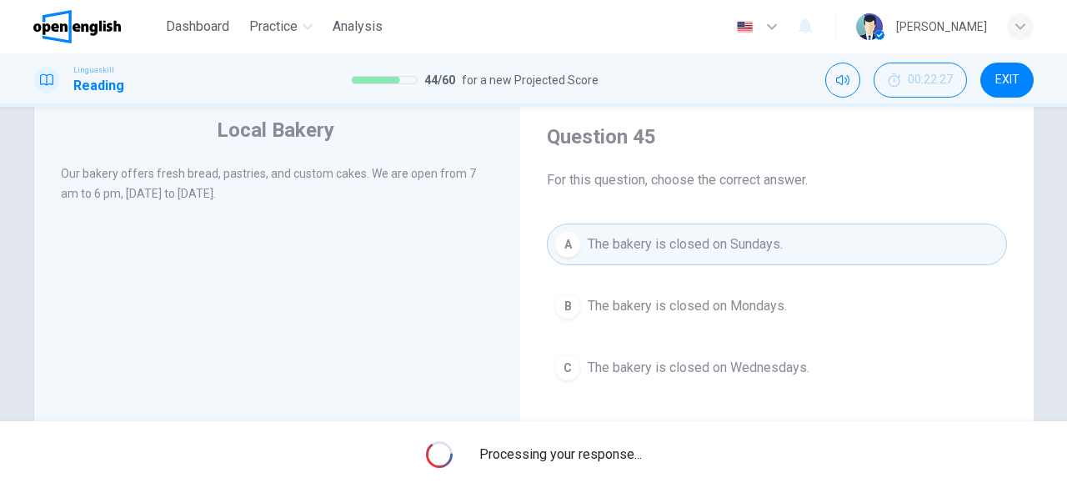
click at [597, 464] on div "Processing your response..." at bounding box center [533, 454] width 1067 height 67
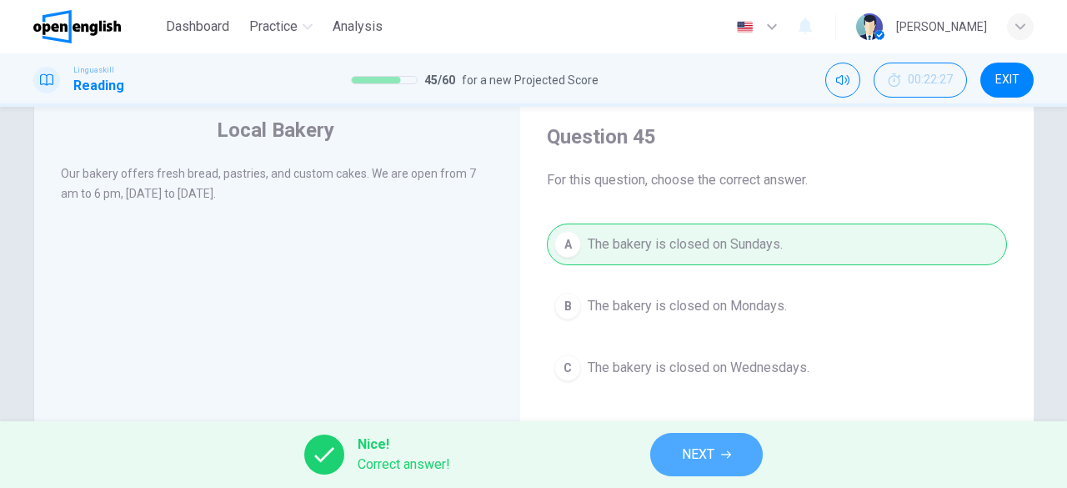
click at [695, 456] on span "NEXT" at bounding box center [698, 454] width 33 height 23
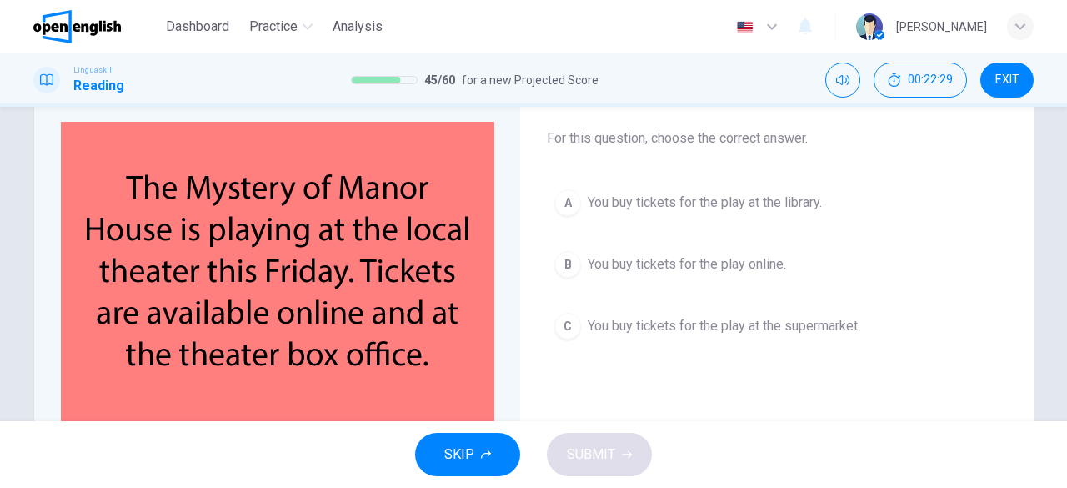
scroll to position [93, 0]
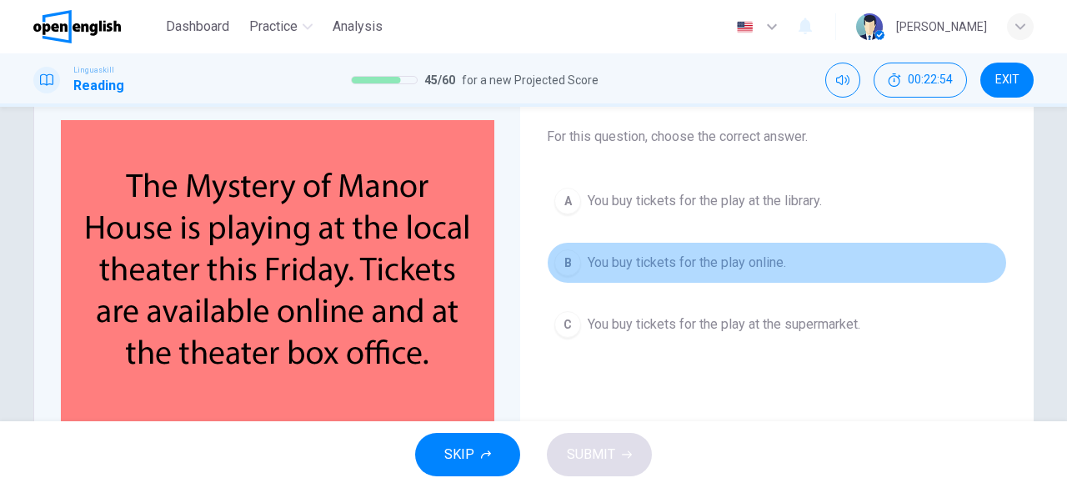
click at [554, 274] on button "B You buy tickets for the play online." at bounding box center [777, 263] width 460 height 42
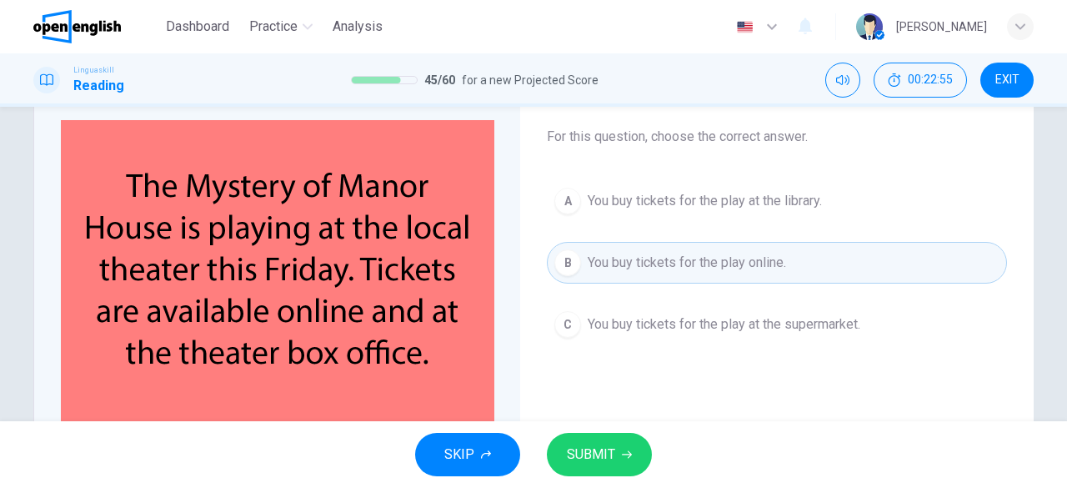
click at [590, 454] on span "SUBMIT" at bounding box center [591, 454] width 48 height 23
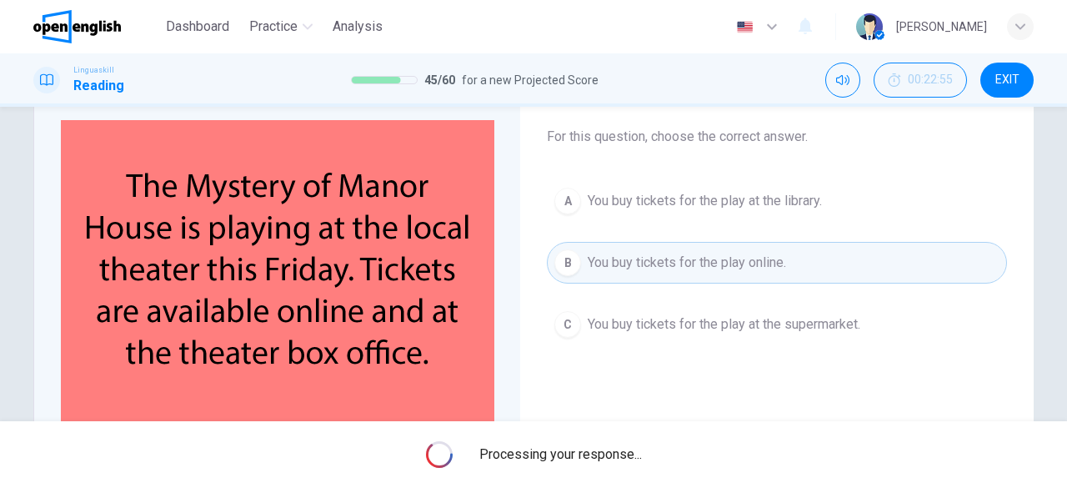
click at [590, 454] on span "Processing your response..." at bounding box center [560, 454] width 163 height 20
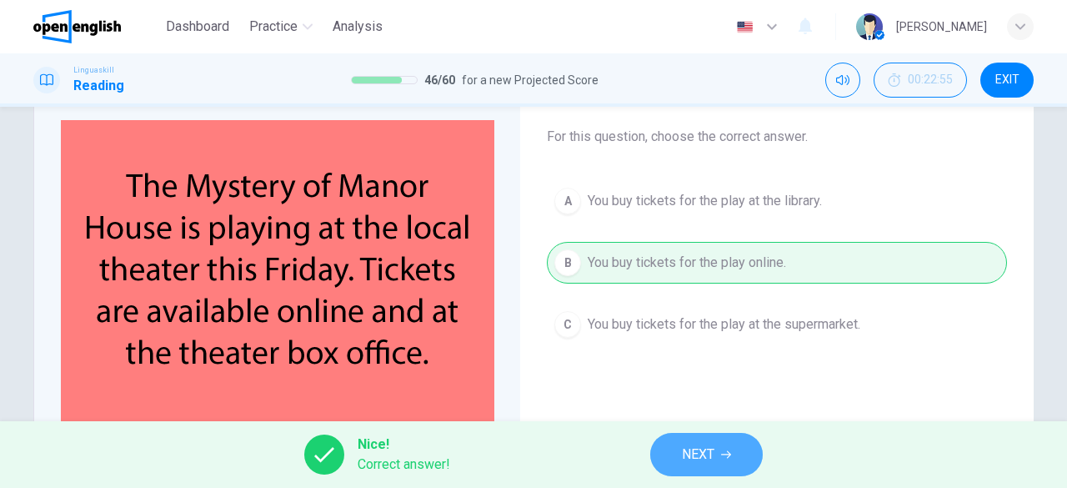
click at [679, 454] on button "NEXT" at bounding box center [706, 454] width 113 height 43
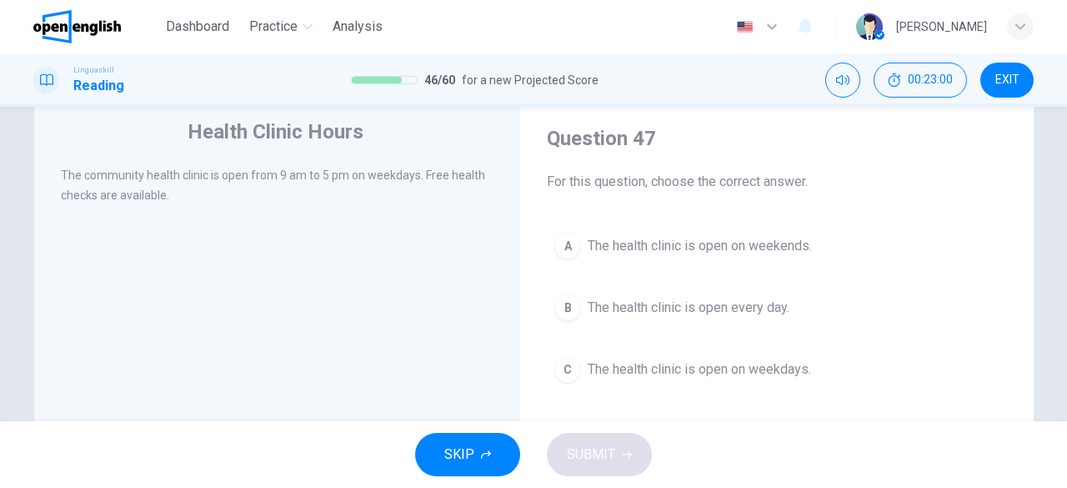
scroll to position [54, 0]
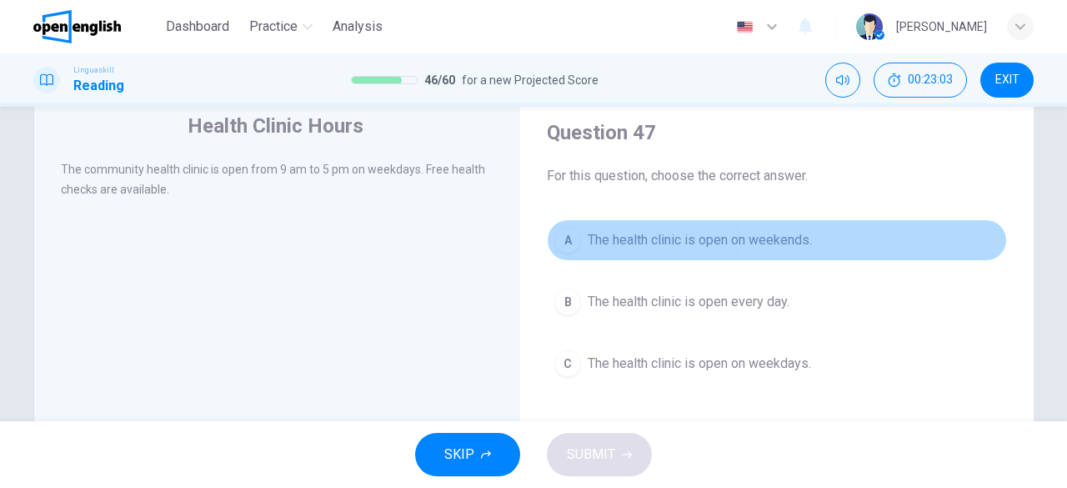
click at [564, 234] on div "A" at bounding box center [567, 240] width 27 height 27
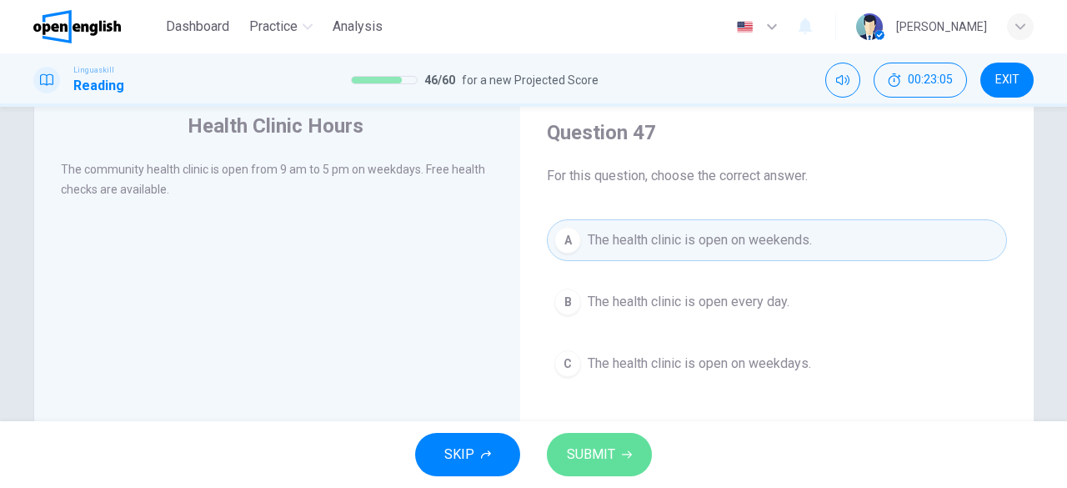
click at [579, 453] on span "SUBMIT" at bounding box center [591, 454] width 48 height 23
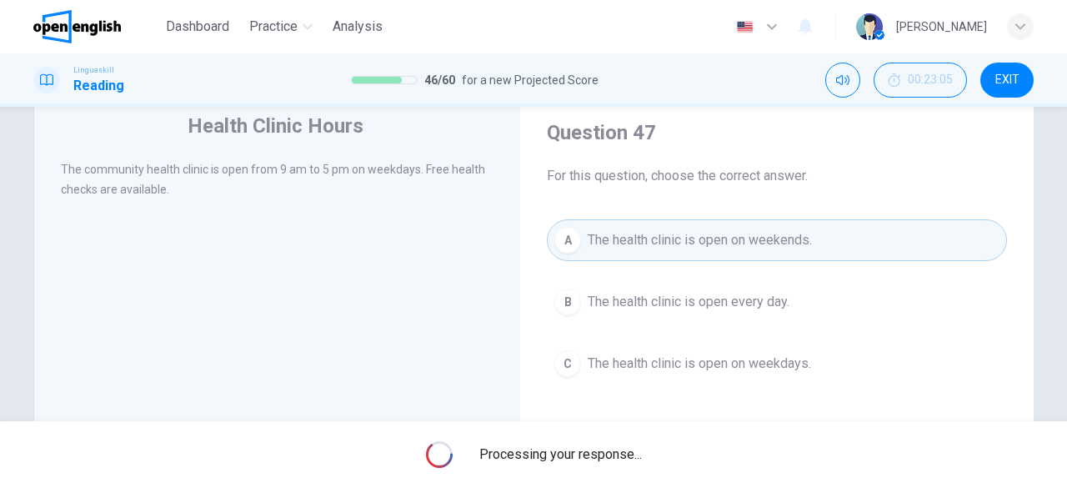
click at [579, 453] on span "Processing your response..." at bounding box center [560, 454] width 163 height 20
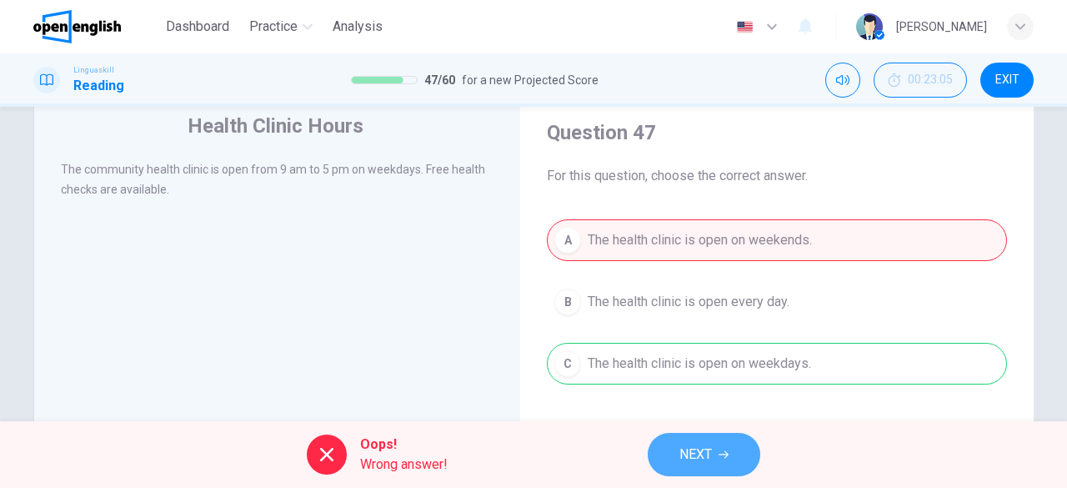
click at [680, 446] on span "NEXT" at bounding box center [695, 454] width 33 height 23
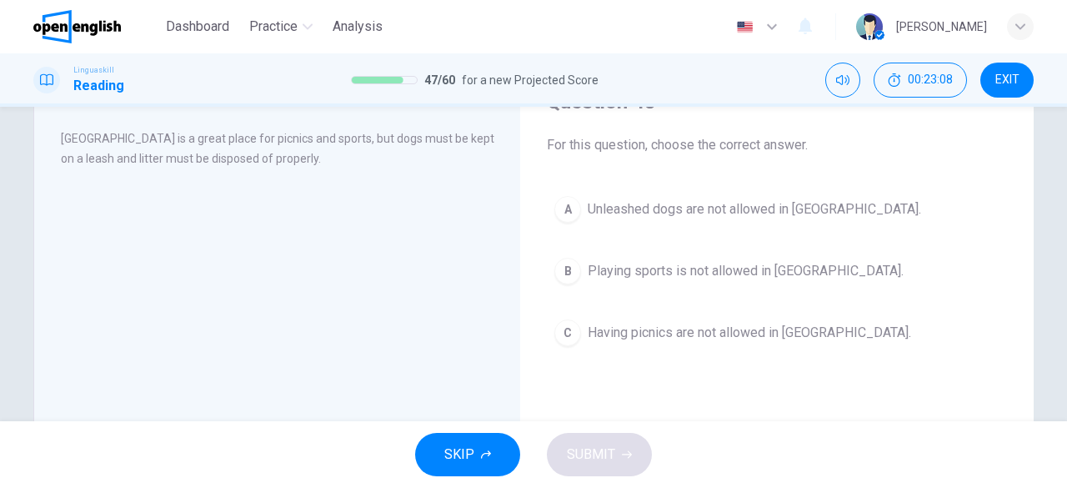
scroll to position [88, 0]
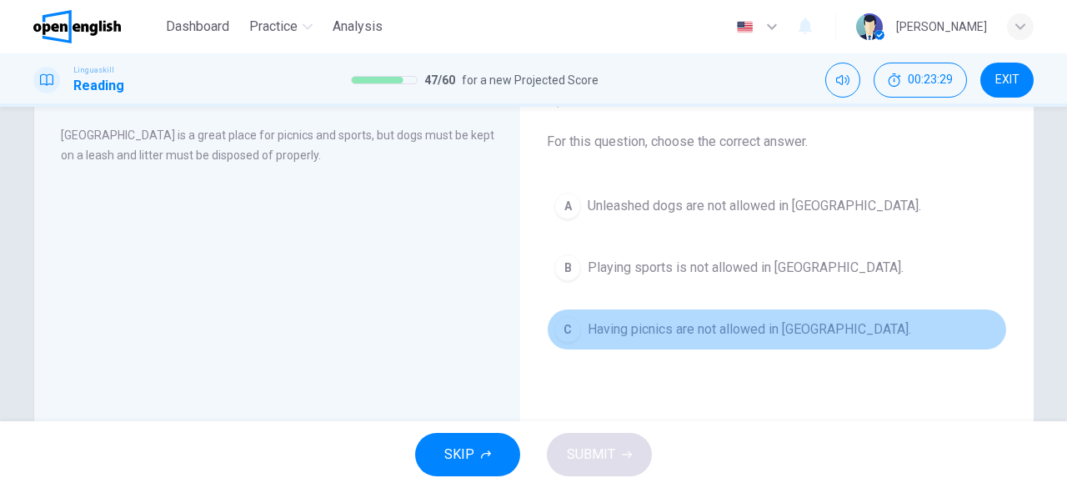
click at [557, 329] on div "C" at bounding box center [567, 329] width 27 height 27
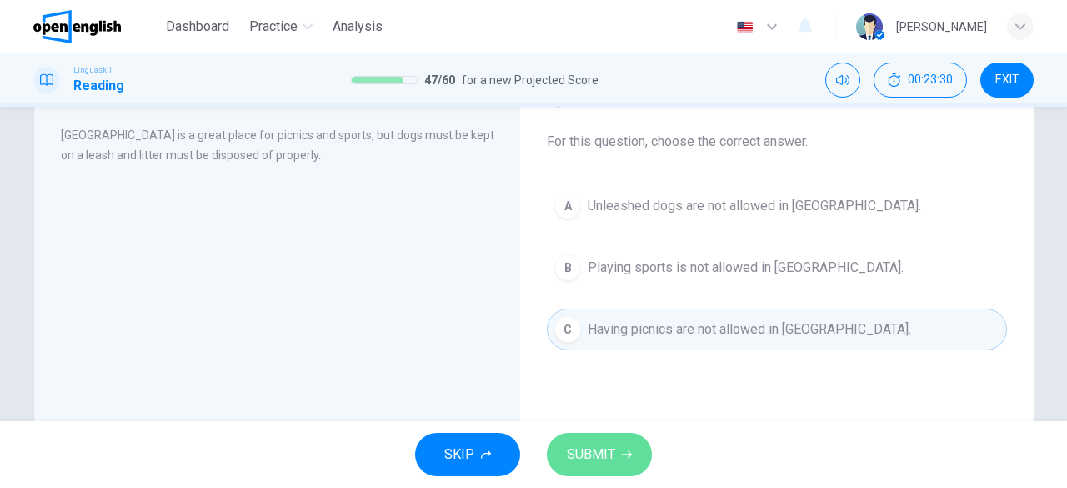
click at [587, 440] on button "SUBMIT" at bounding box center [599, 454] width 105 height 43
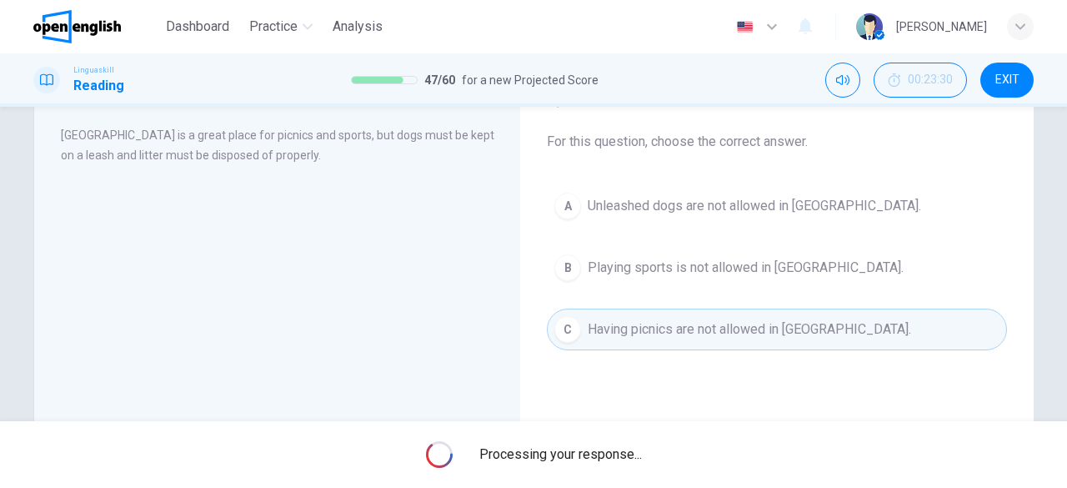
click at [587, 440] on div "Processing your response..." at bounding box center [533, 454] width 1067 height 67
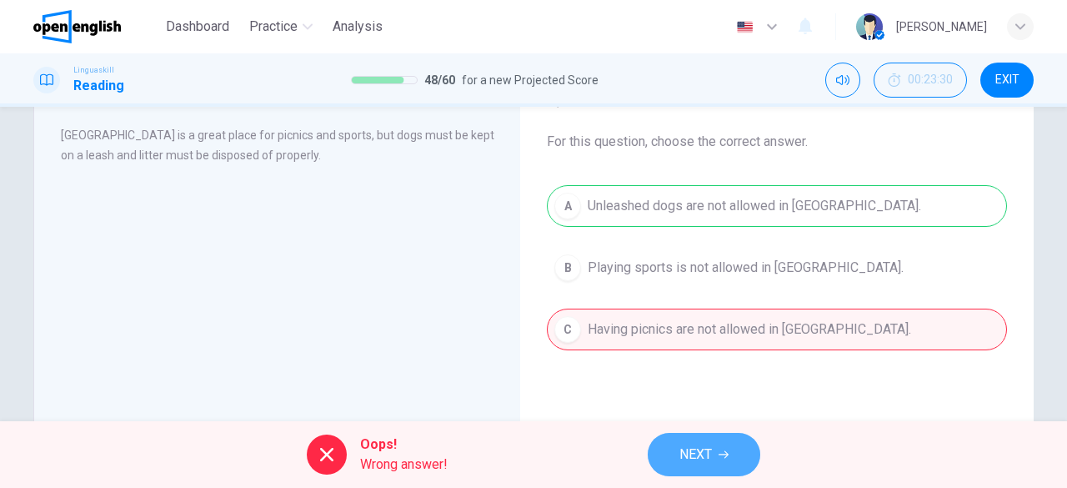
click at [663, 443] on button "NEXT" at bounding box center [704, 454] width 113 height 43
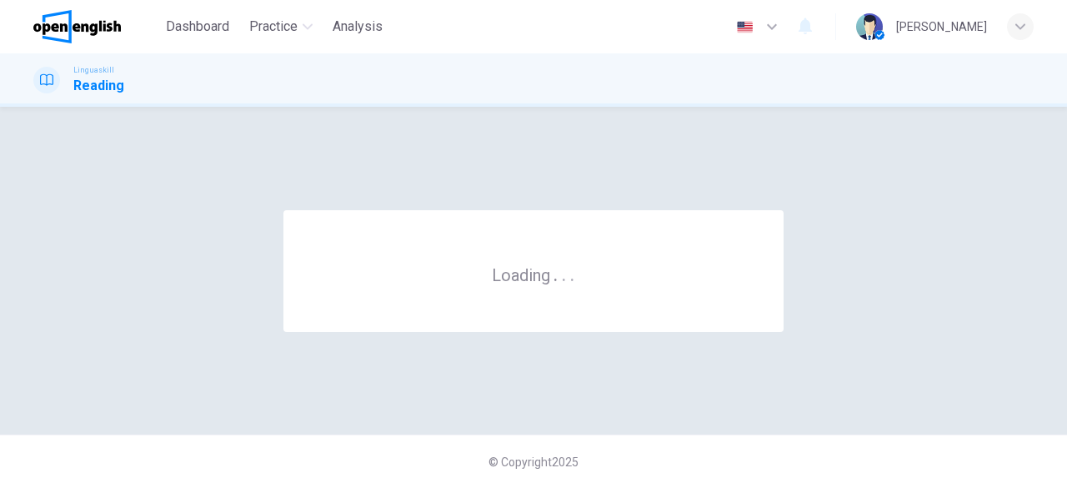
scroll to position [0, 0]
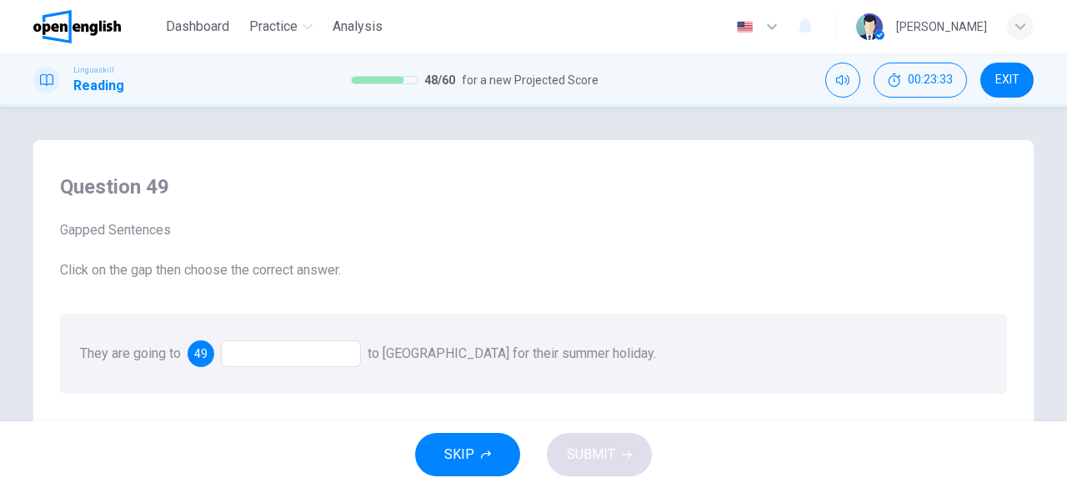
click at [256, 357] on div at bounding box center [291, 353] width 140 height 27
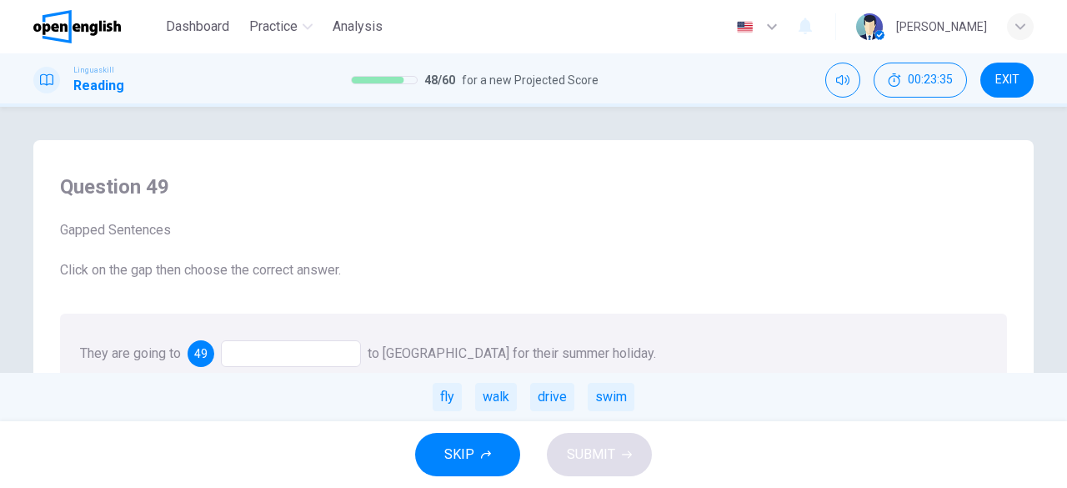
drag, startPoint x: 256, startPoint y: 357, endPoint x: 507, endPoint y: 374, distance: 251.4
click at [507, 361] on div "They are going to 49 to [GEOGRAPHIC_DATA] for their summer holiday. fly walk dr…" at bounding box center [368, 353] width 576 height 16
click at [460, 398] on div "fly" at bounding box center [447, 397] width 29 height 28
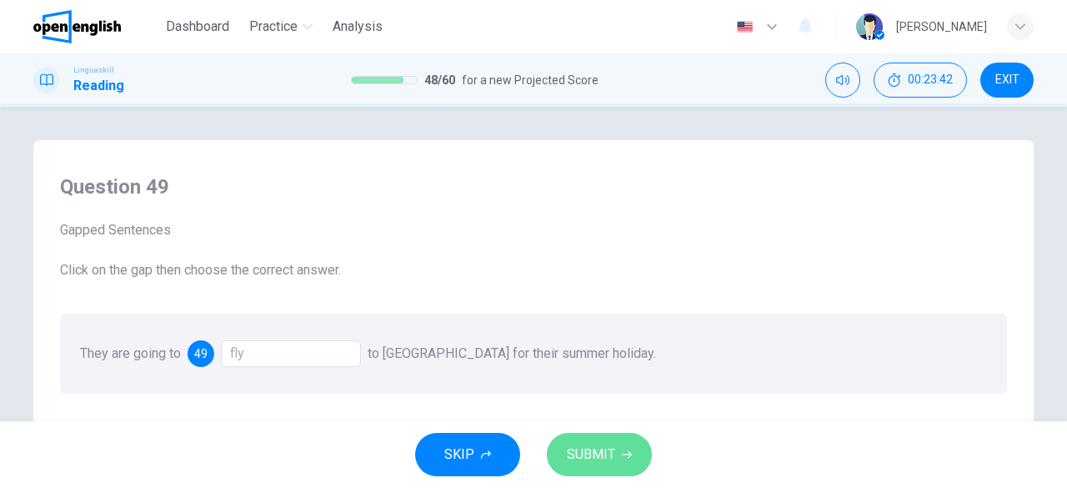
click at [557, 439] on button "SUBMIT" at bounding box center [599, 454] width 105 height 43
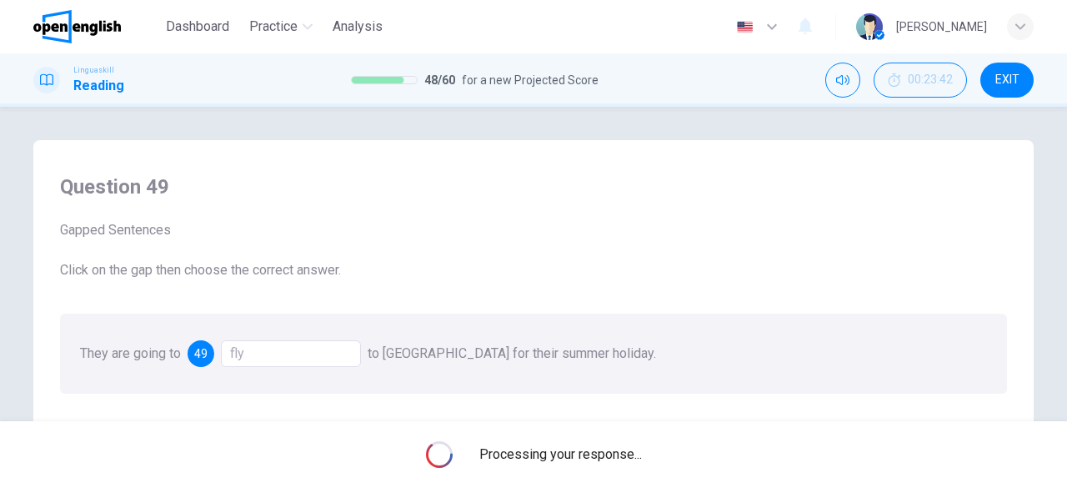
click at [557, 439] on div "Processing your response..." at bounding box center [533, 454] width 1067 height 67
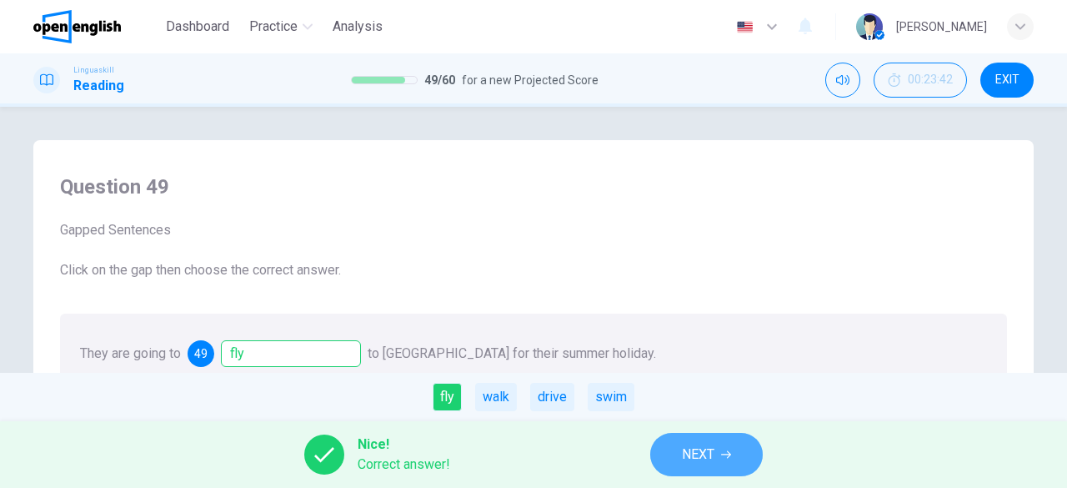
click at [696, 459] on span "NEXT" at bounding box center [698, 454] width 33 height 23
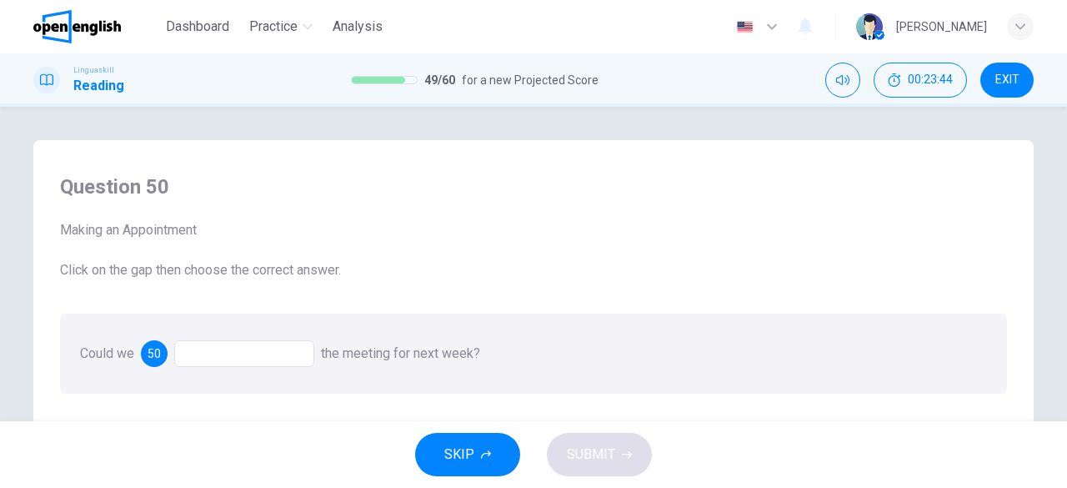
click at [254, 354] on div at bounding box center [244, 353] width 140 height 27
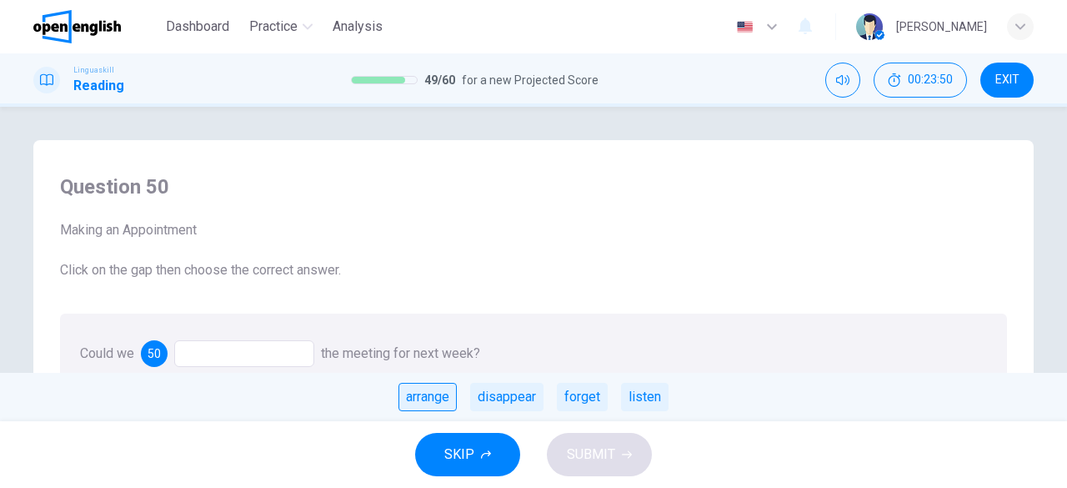
click at [430, 397] on div "arrange" at bounding box center [427, 397] width 58 height 28
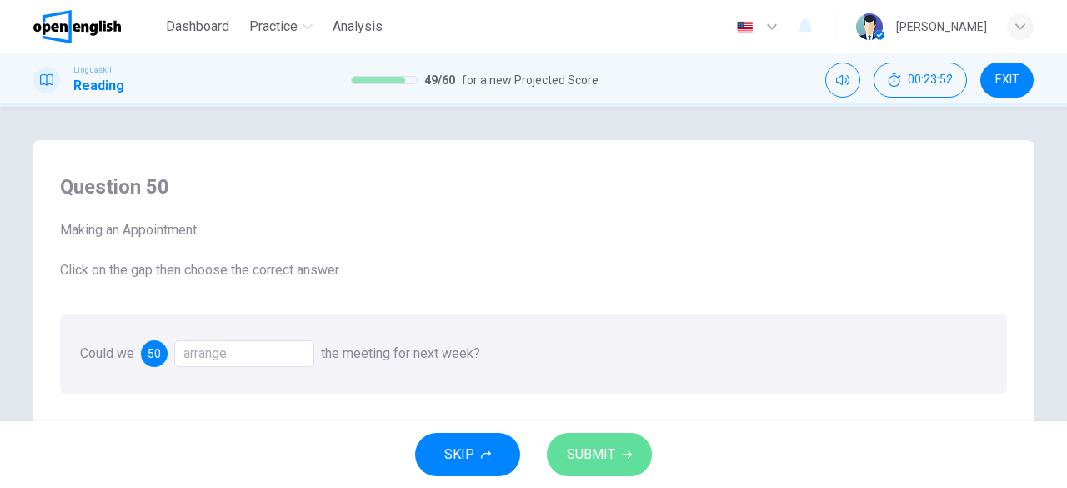
click at [576, 453] on span "SUBMIT" at bounding box center [591, 454] width 48 height 23
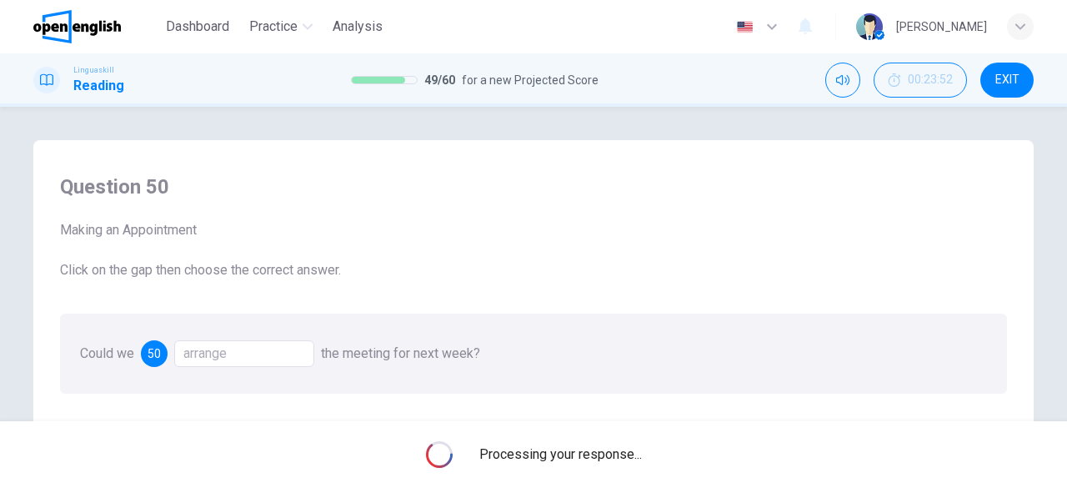
click at [576, 453] on span "Processing your response..." at bounding box center [560, 454] width 163 height 20
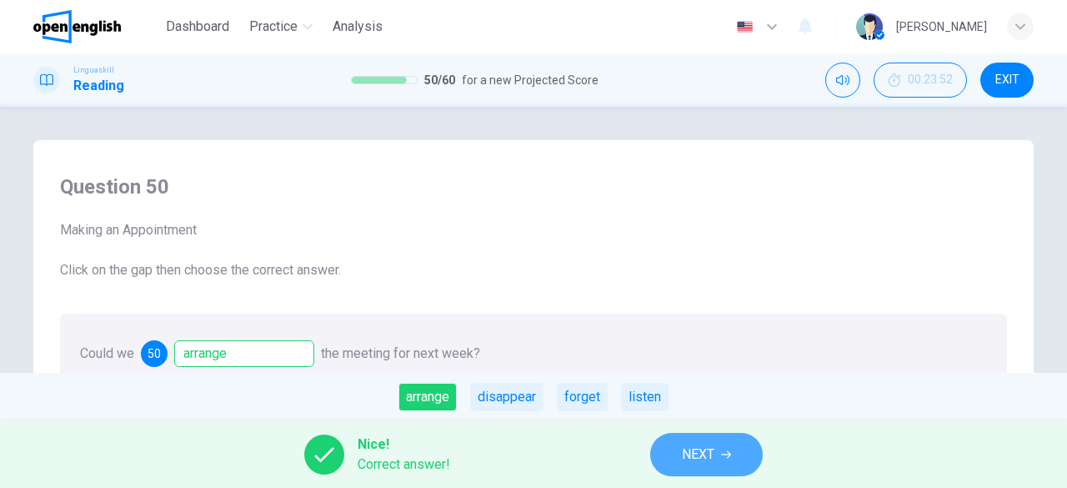
click at [692, 458] on span "NEXT" at bounding box center [698, 454] width 33 height 23
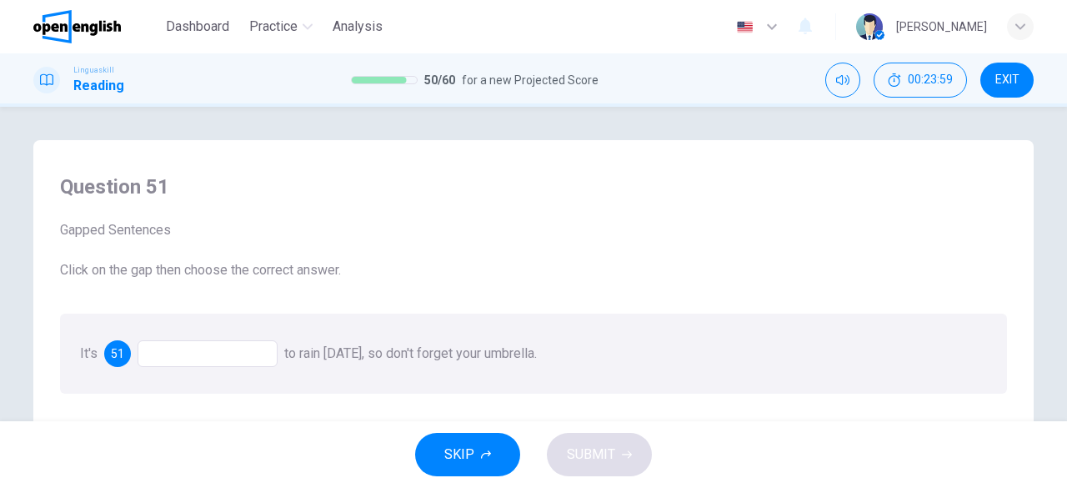
click at [230, 354] on div at bounding box center [208, 353] width 140 height 27
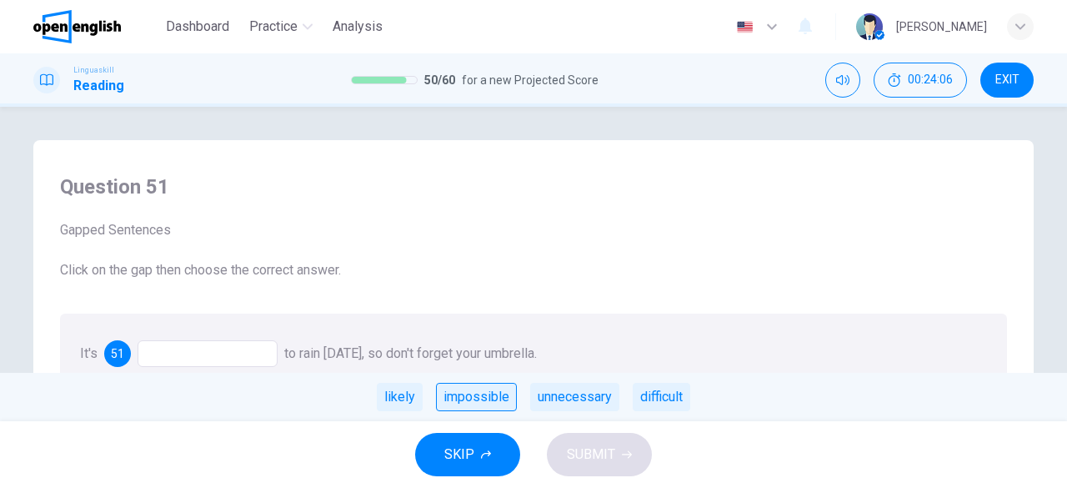
click at [495, 399] on div "impossible" at bounding box center [476, 397] width 81 height 28
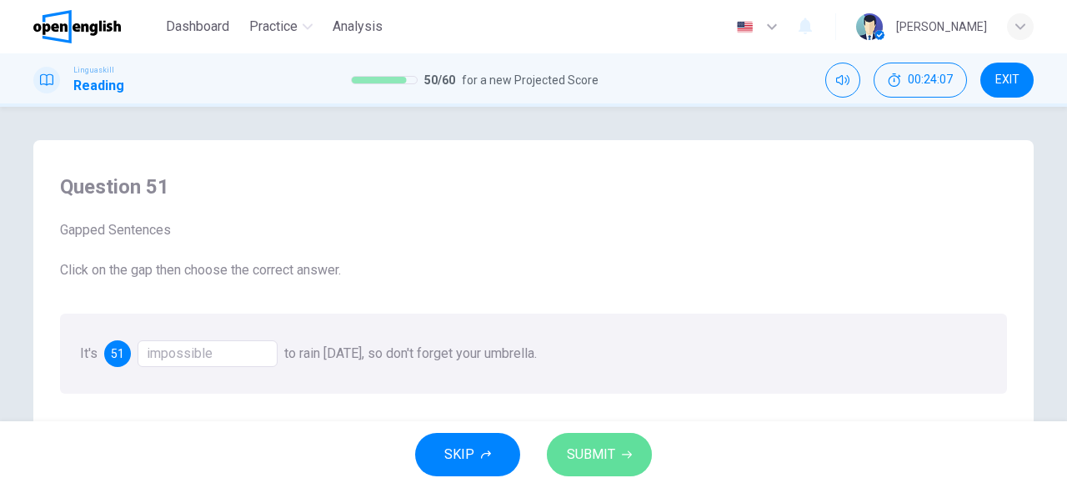
click at [585, 443] on span "SUBMIT" at bounding box center [591, 454] width 48 height 23
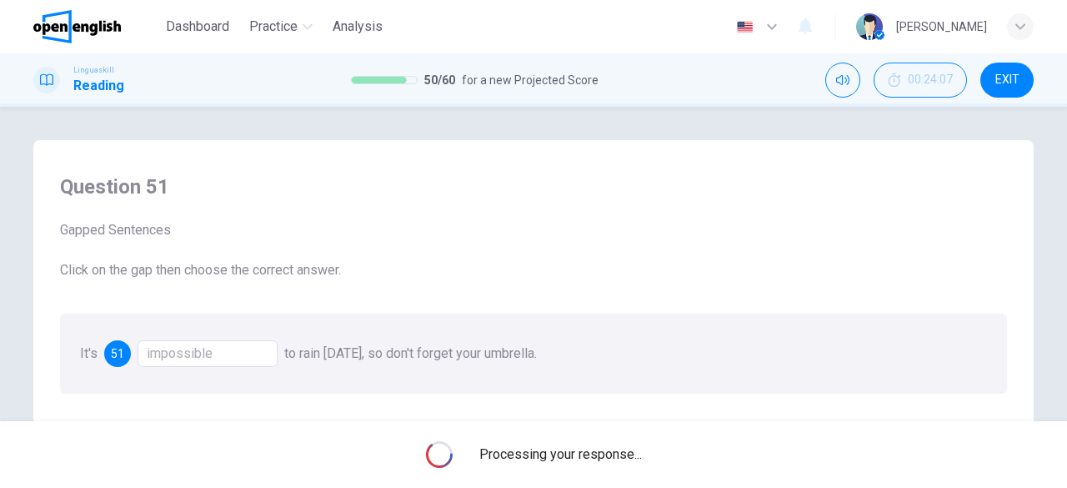
click at [585, 443] on div "Processing your response..." at bounding box center [533, 454] width 1067 height 67
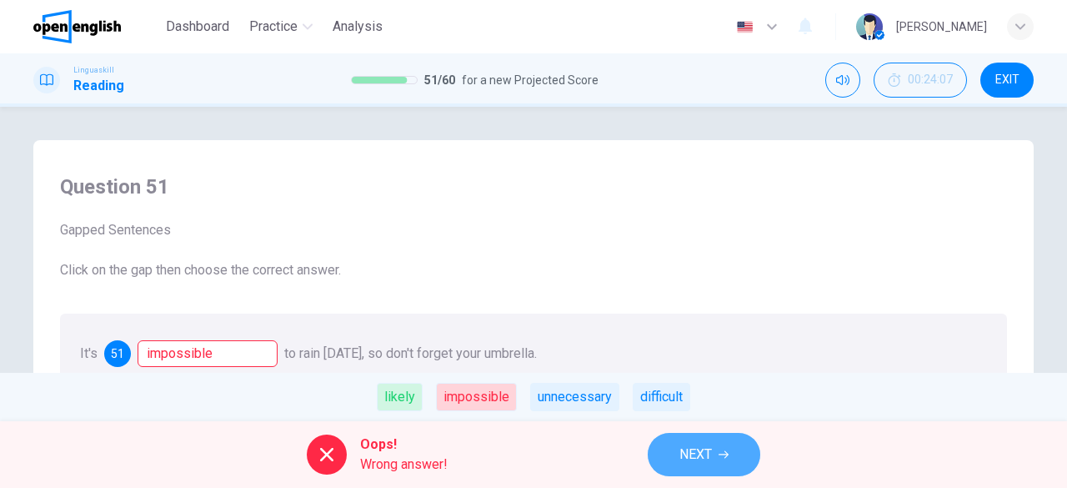
click at [681, 460] on span "NEXT" at bounding box center [695, 454] width 33 height 23
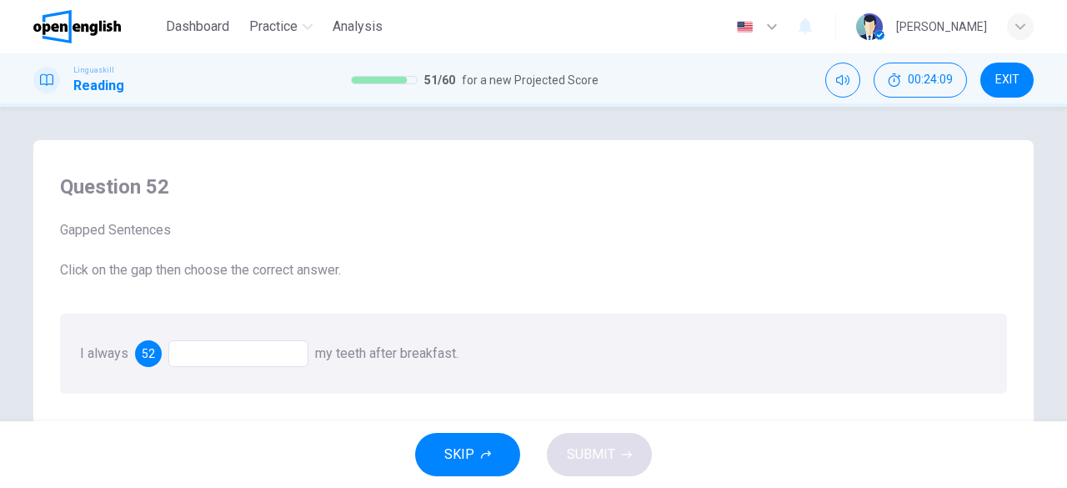
click at [265, 349] on div at bounding box center [238, 353] width 140 height 27
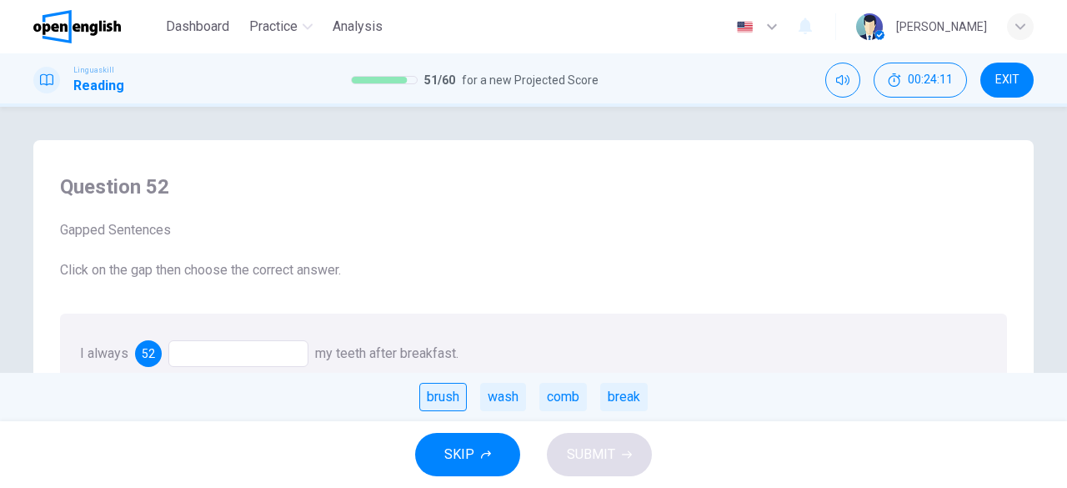
click at [453, 410] on div "brush" at bounding box center [443, 397] width 48 height 28
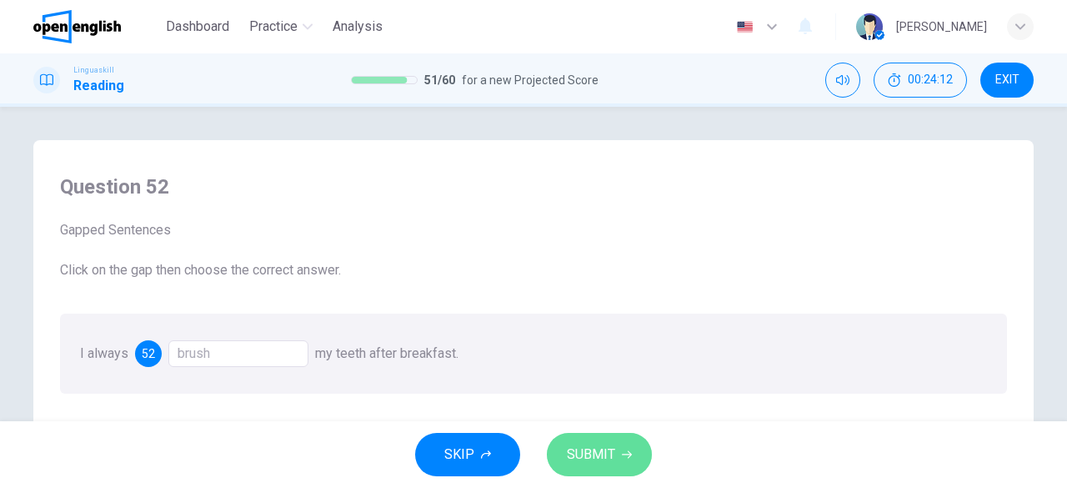
click at [588, 451] on span "SUBMIT" at bounding box center [591, 454] width 48 height 23
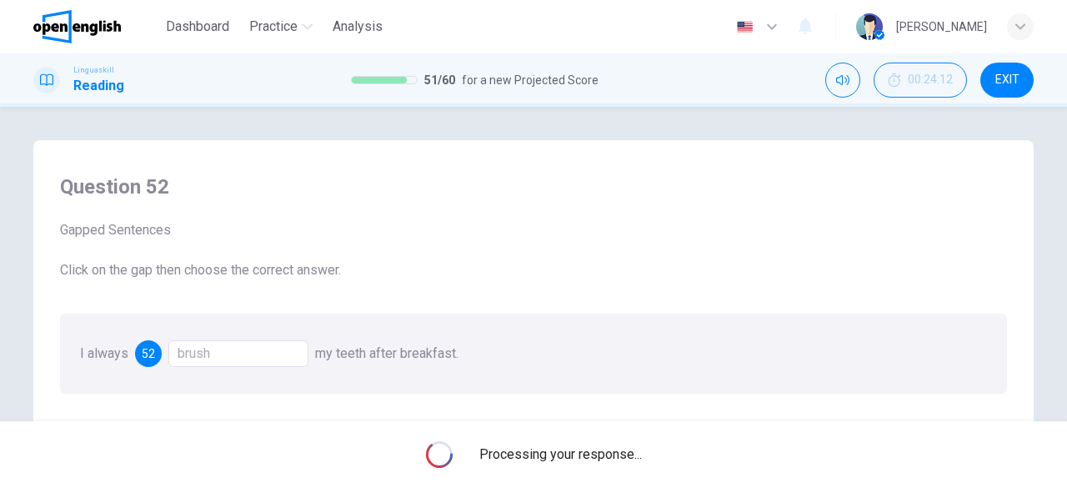
click at [588, 451] on span "Processing your response..." at bounding box center [560, 454] width 163 height 20
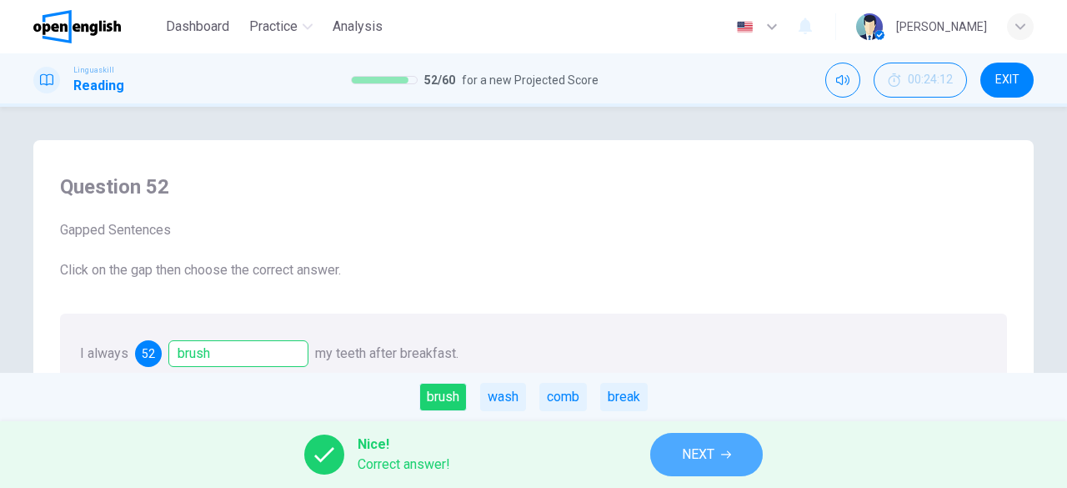
click at [702, 467] on button "NEXT" at bounding box center [706, 454] width 113 height 43
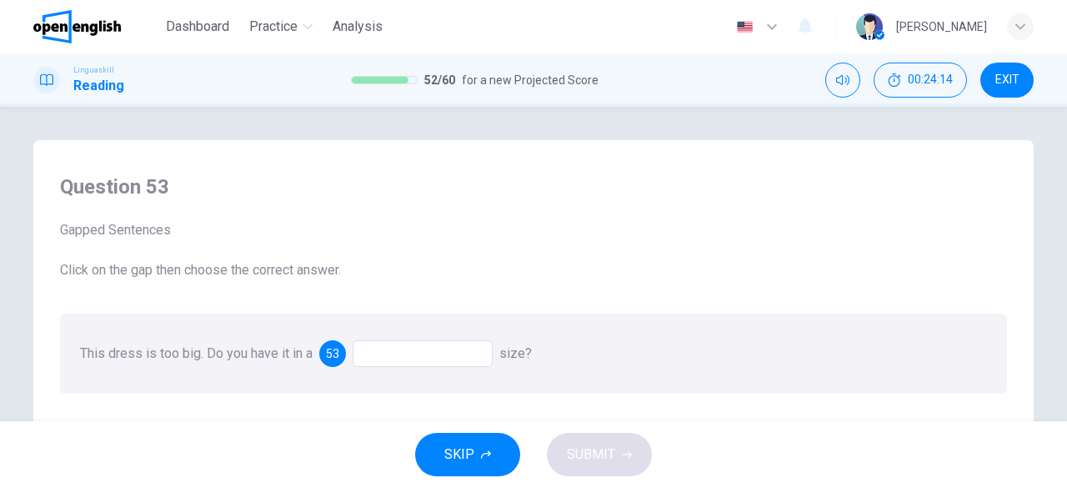
click at [379, 366] on div at bounding box center [423, 353] width 140 height 27
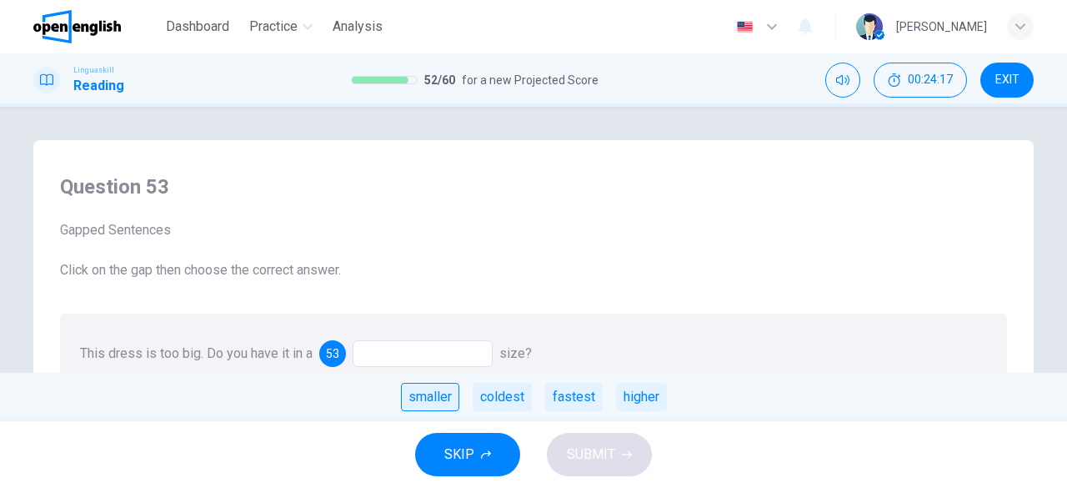
click at [421, 403] on div "smaller" at bounding box center [430, 397] width 58 height 28
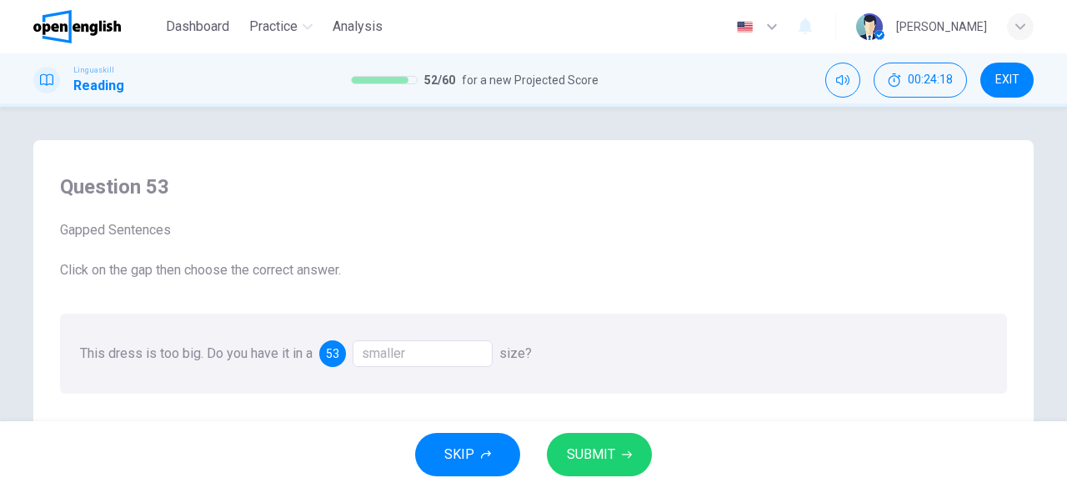
click at [623, 486] on div "SKIP SUBMIT" at bounding box center [533, 454] width 1067 height 67
click at [612, 468] on button "SUBMIT" at bounding box center [599, 454] width 105 height 43
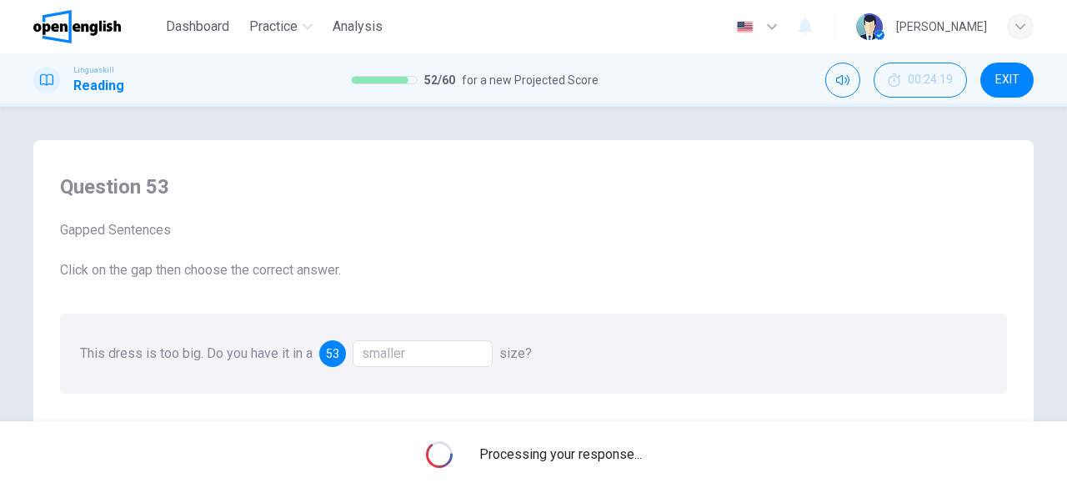
click at [612, 468] on div "Processing your response..." at bounding box center [533, 454] width 1067 height 67
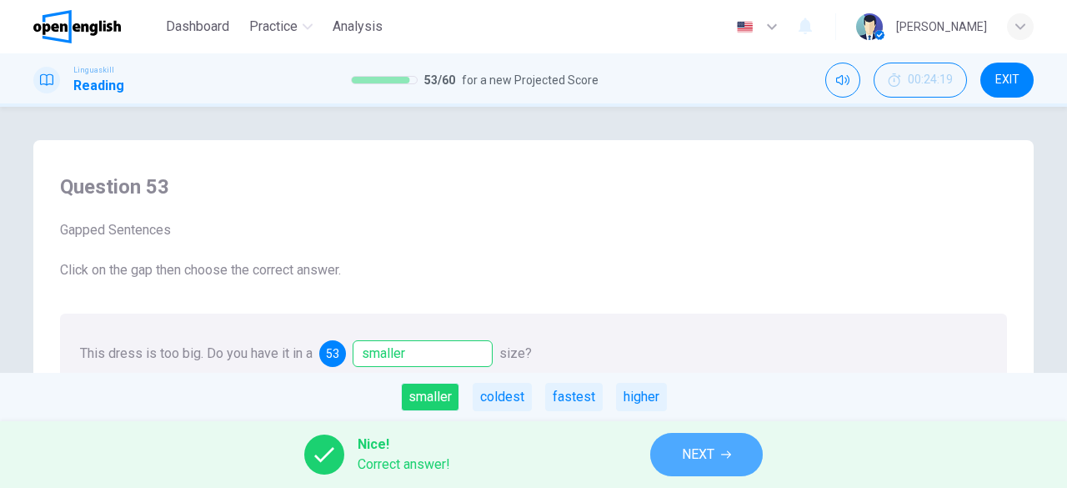
click at [673, 453] on button "NEXT" at bounding box center [706, 454] width 113 height 43
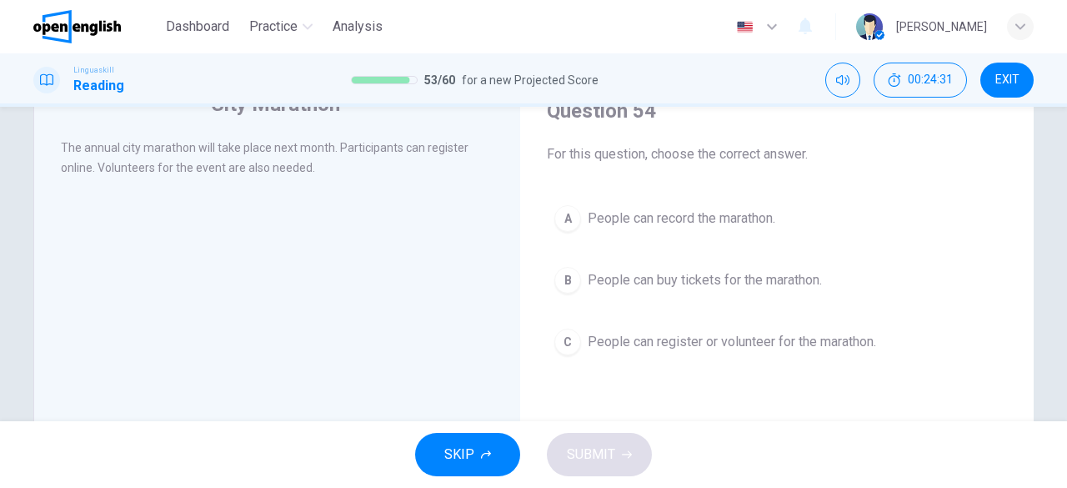
scroll to position [100, 0]
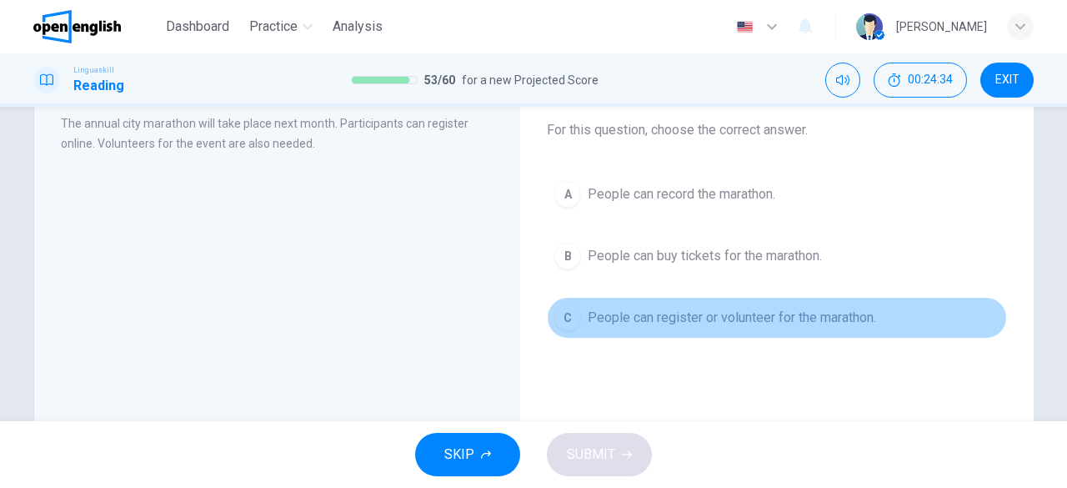
click at [635, 313] on span "People can register or volunteer for the marathon." at bounding box center [732, 318] width 288 height 20
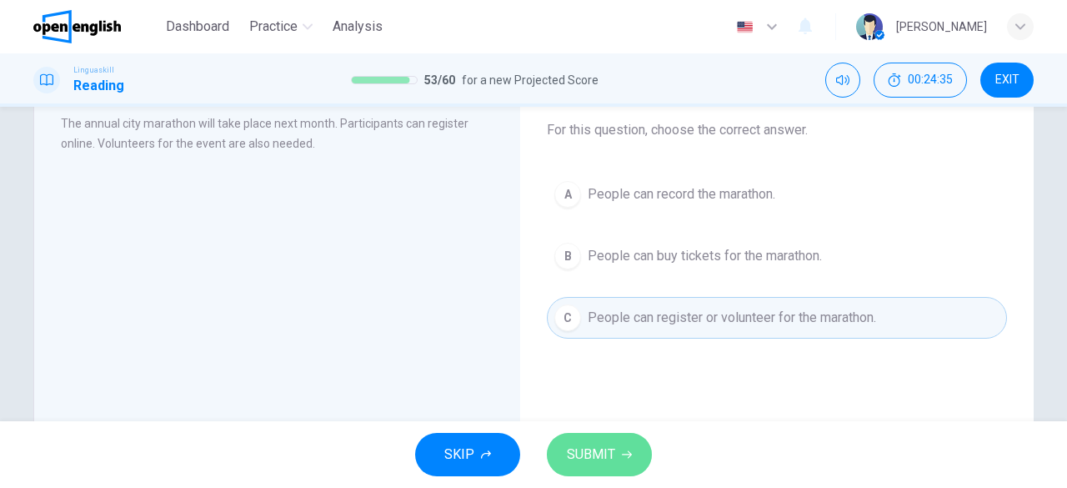
click at [588, 460] on span "SUBMIT" at bounding box center [591, 454] width 48 height 23
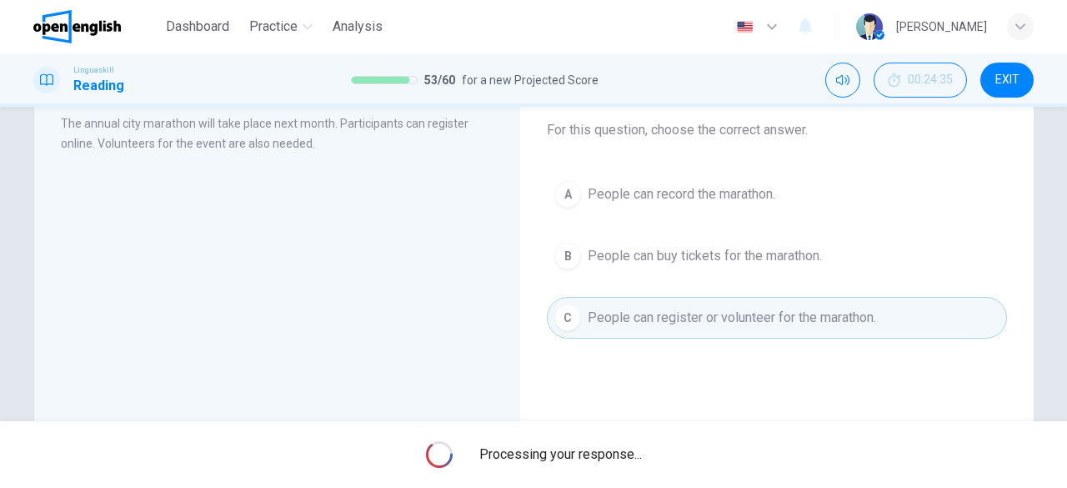
click at [588, 460] on span "Processing your response..." at bounding box center [560, 454] width 163 height 20
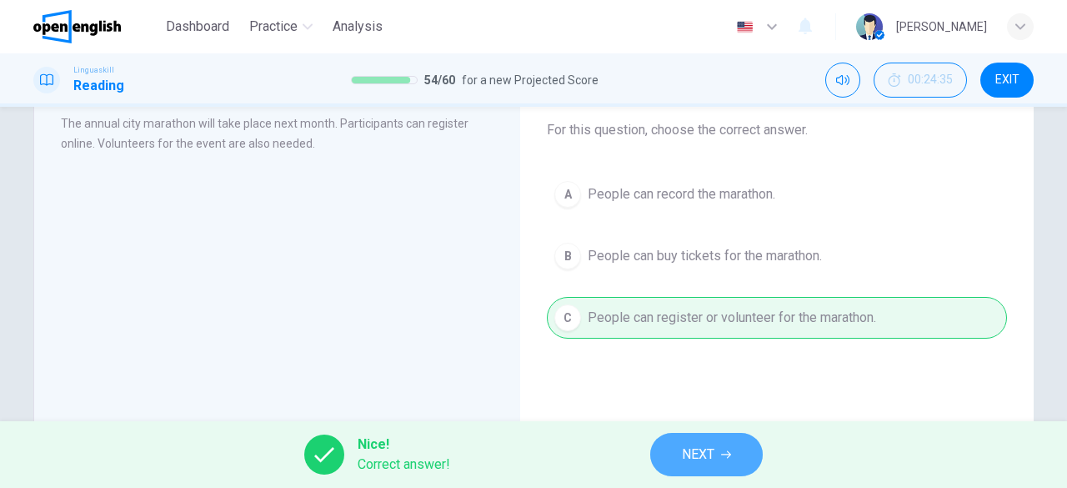
click at [694, 458] on span "NEXT" at bounding box center [698, 454] width 33 height 23
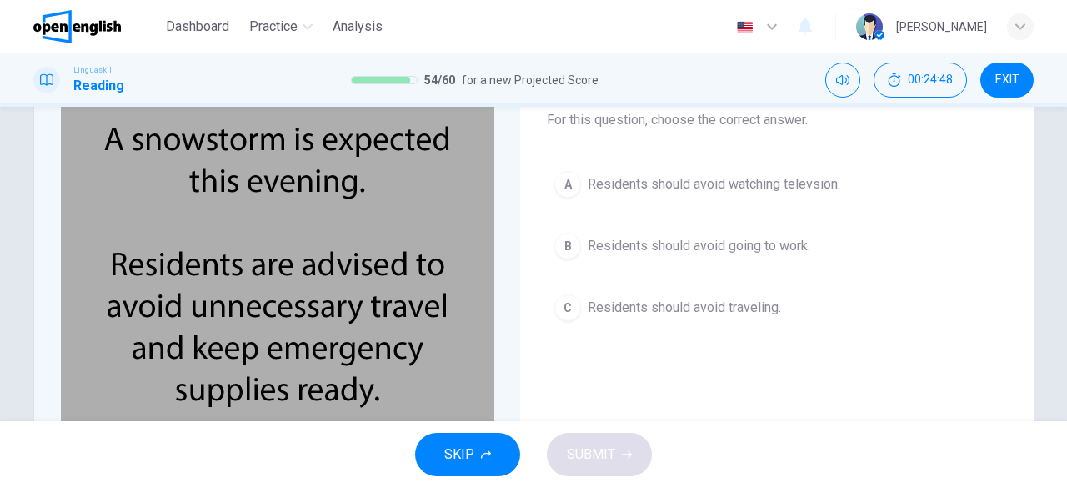
scroll to position [112, 0]
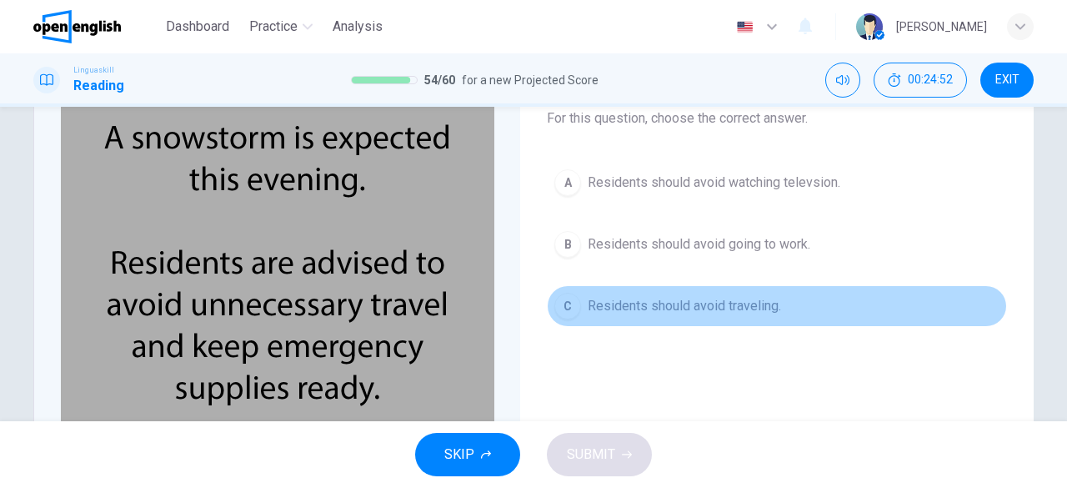
click at [552, 321] on button "C Residents should avoid traveling." at bounding box center [777, 306] width 460 height 42
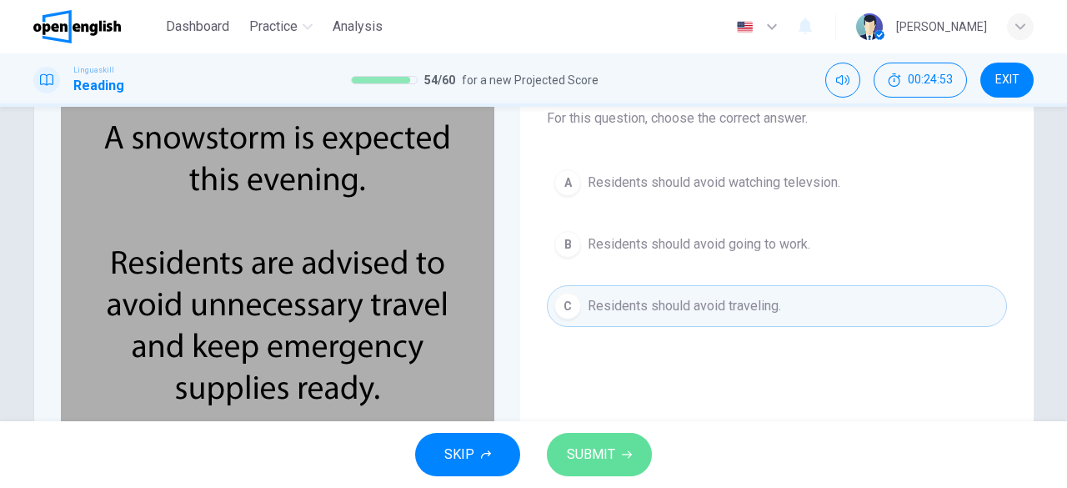
click at [613, 441] on button "SUBMIT" at bounding box center [599, 454] width 105 height 43
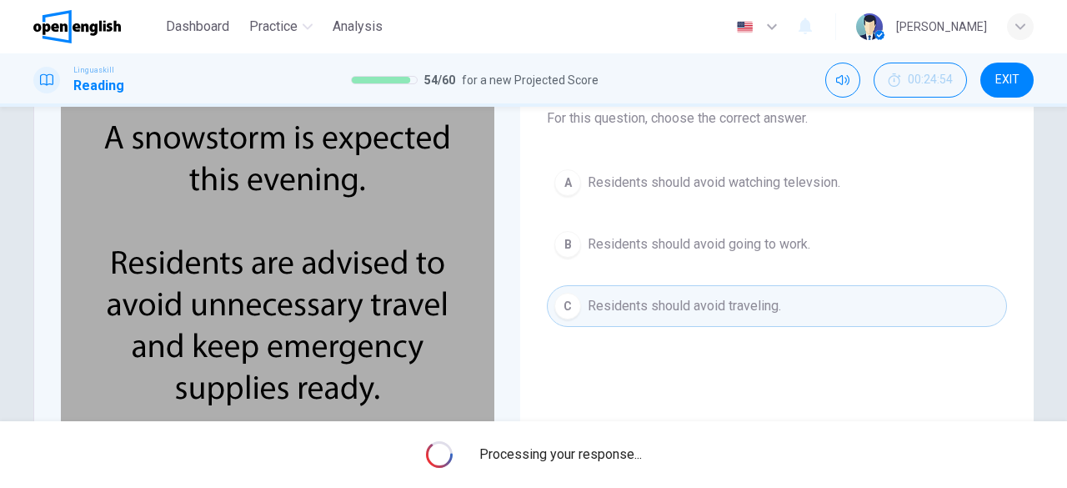
click at [613, 441] on div "Processing your response..." at bounding box center [533, 454] width 1067 height 67
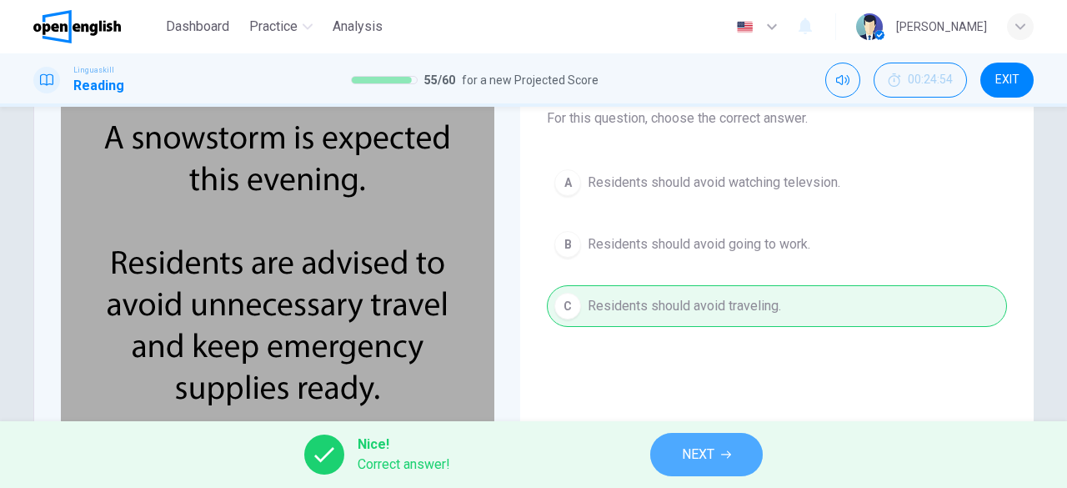
click at [697, 448] on span "NEXT" at bounding box center [698, 454] width 33 height 23
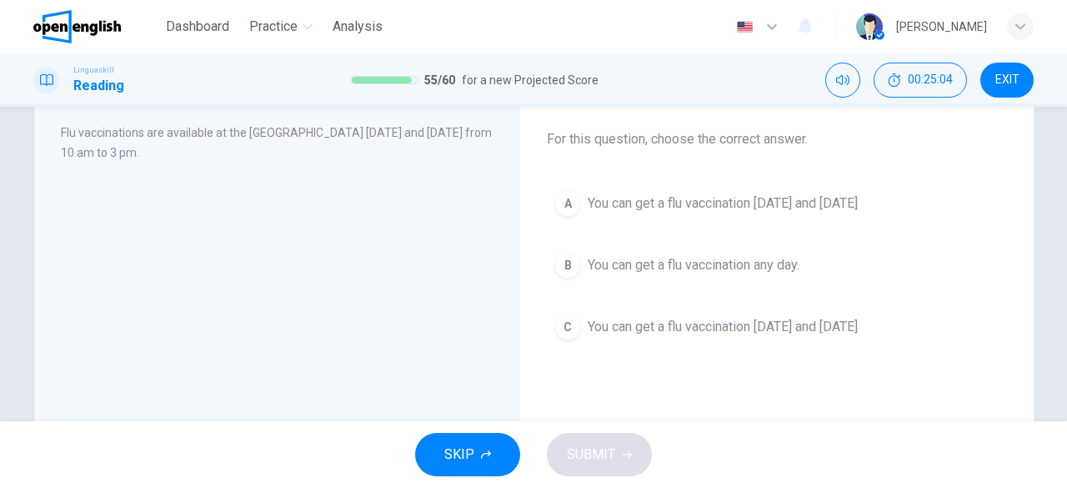
scroll to position [92, 0]
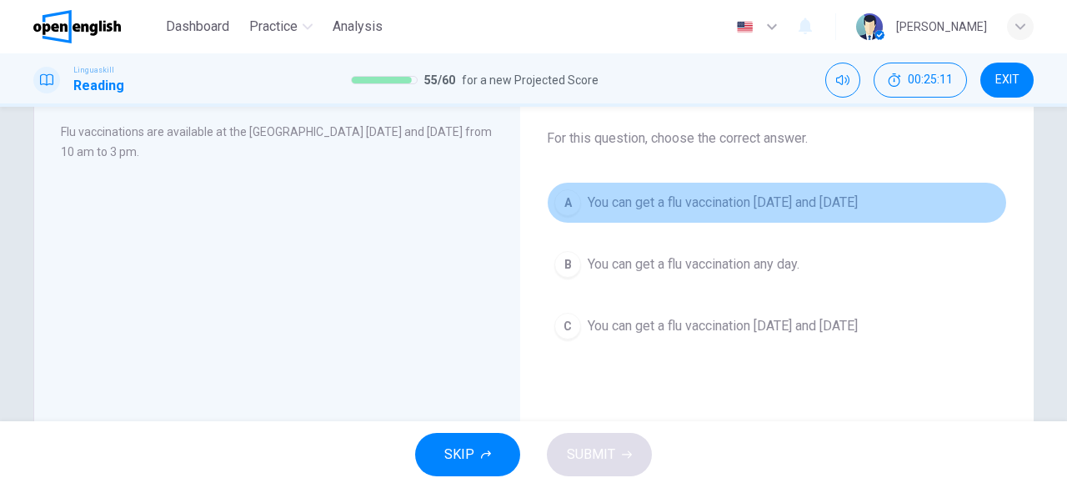
click at [594, 207] on span "You can get a flu vaccination [DATE] and [DATE]" at bounding box center [723, 203] width 270 height 20
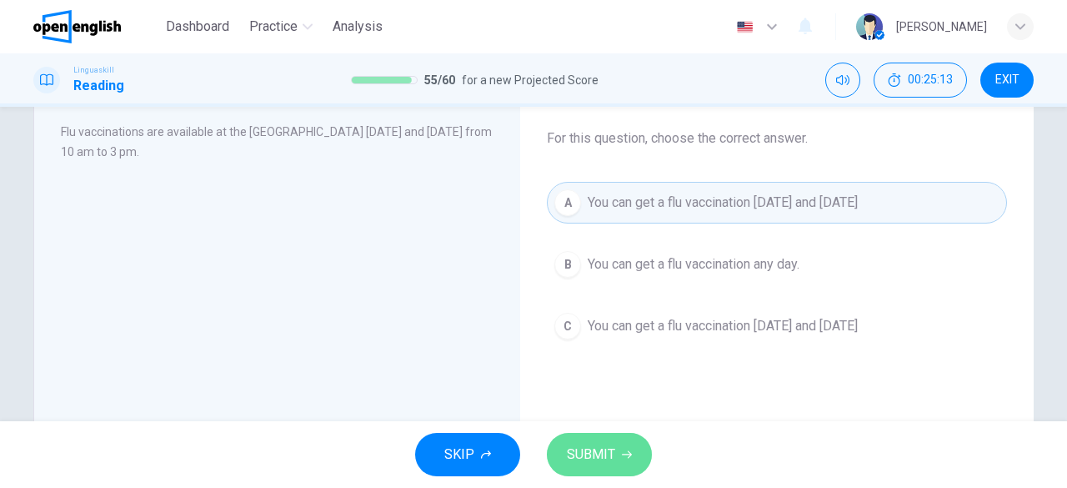
click at [599, 472] on button "SUBMIT" at bounding box center [599, 454] width 105 height 43
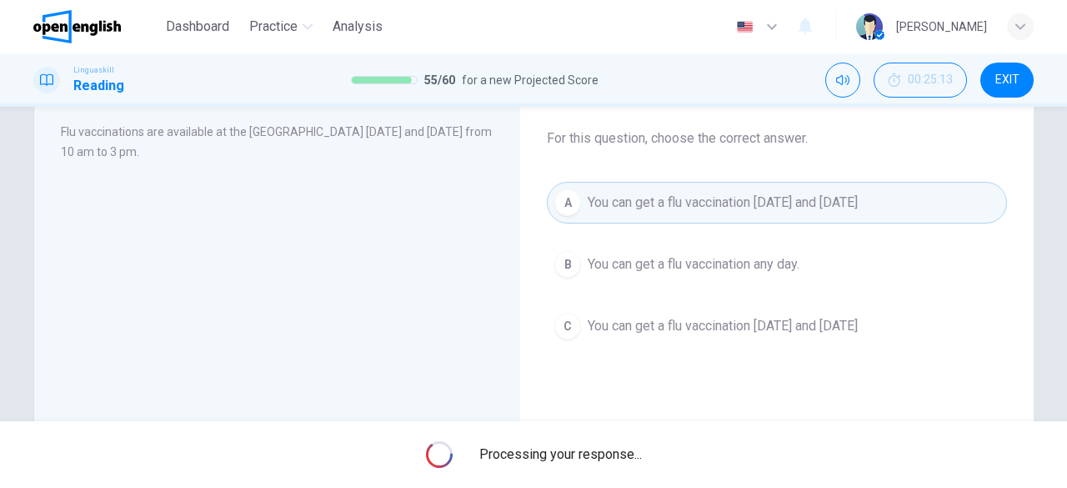
click at [599, 472] on div "Processing your response..." at bounding box center [533, 454] width 1067 height 67
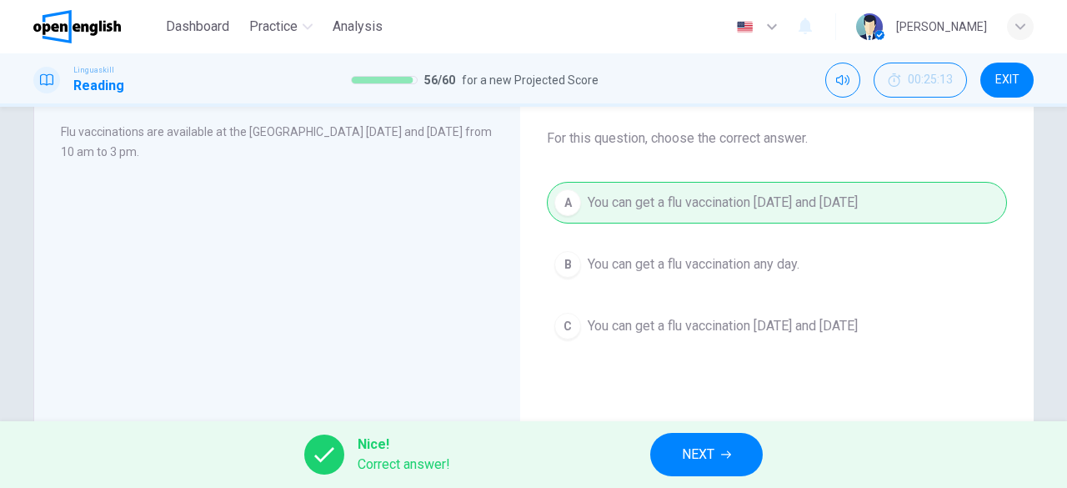
click at [663, 464] on button "NEXT" at bounding box center [706, 454] width 113 height 43
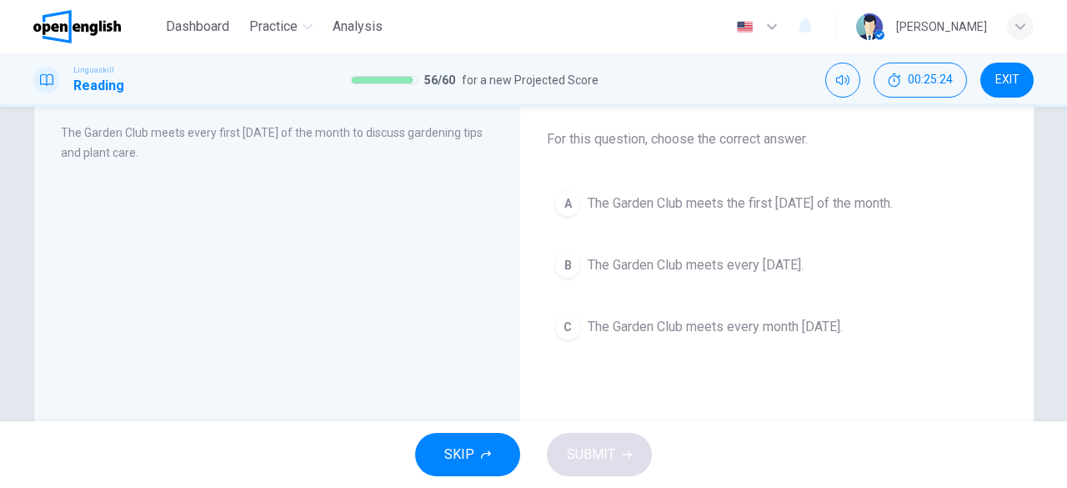
scroll to position [94, 0]
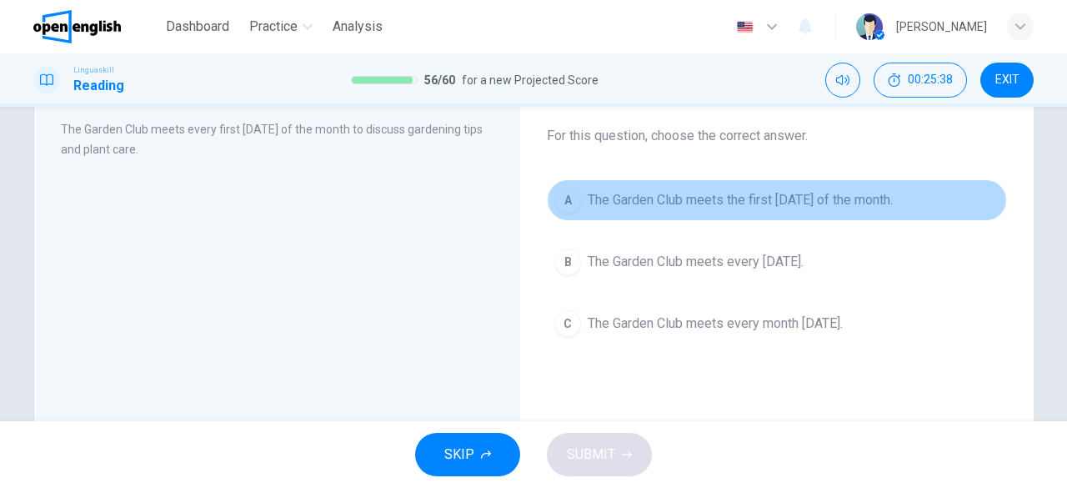
click at [567, 194] on div "A" at bounding box center [567, 200] width 27 height 27
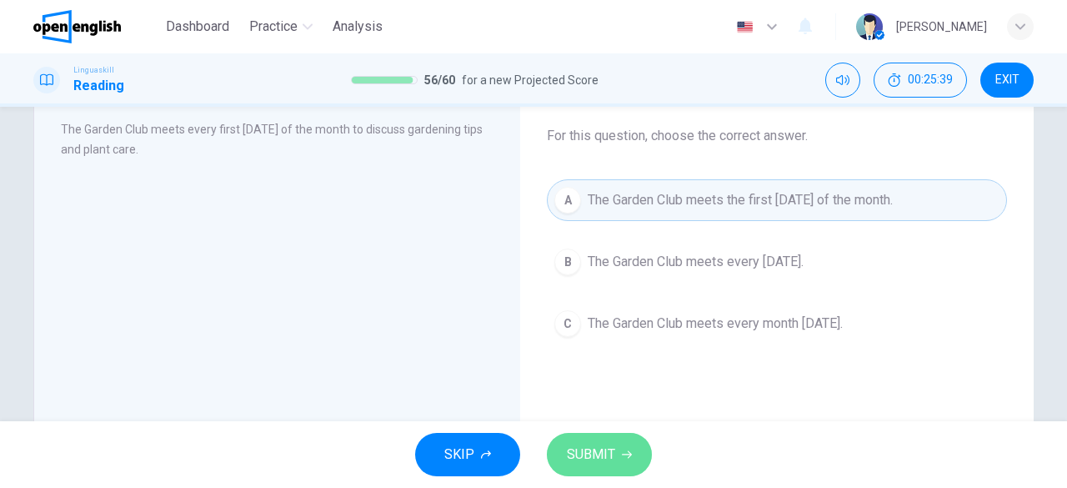
click at [590, 459] on span "SUBMIT" at bounding box center [591, 454] width 48 height 23
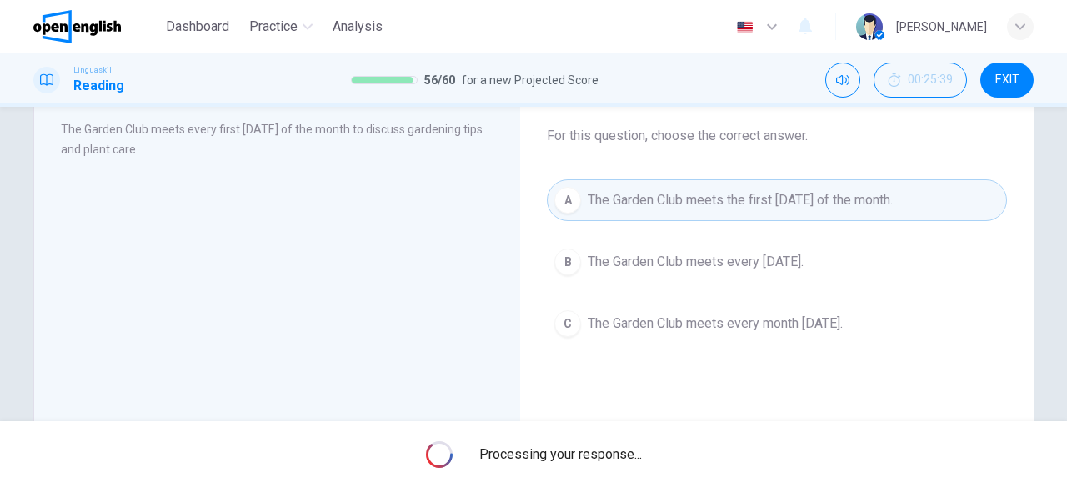
click at [590, 459] on span "Processing your response..." at bounding box center [560, 454] width 163 height 20
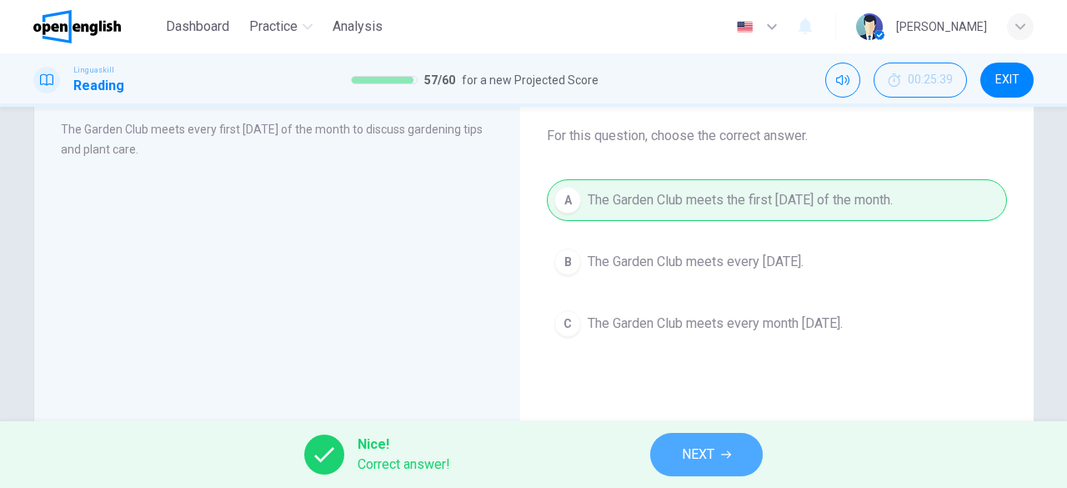
click at [680, 453] on button "NEXT" at bounding box center [706, 454] width 113 height 43
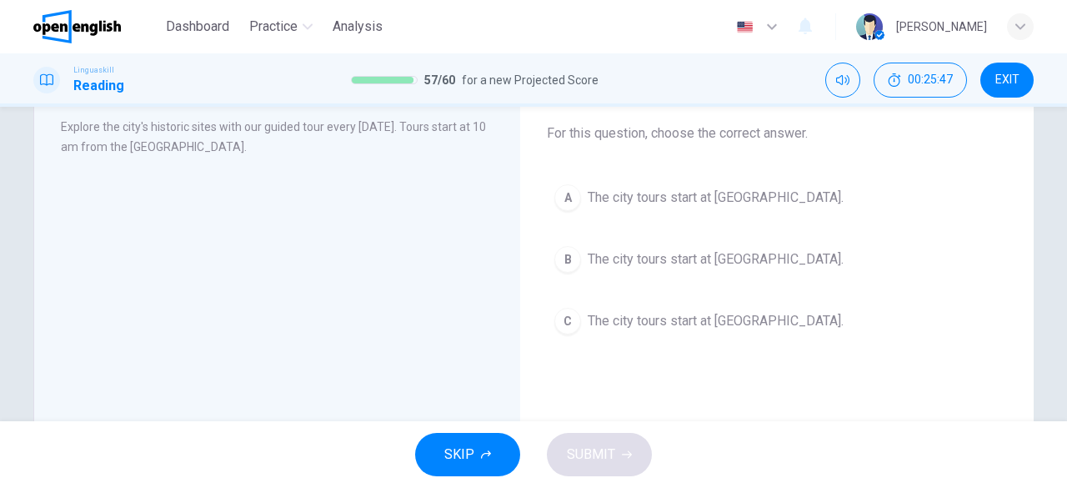
scroll to position [98, 0]
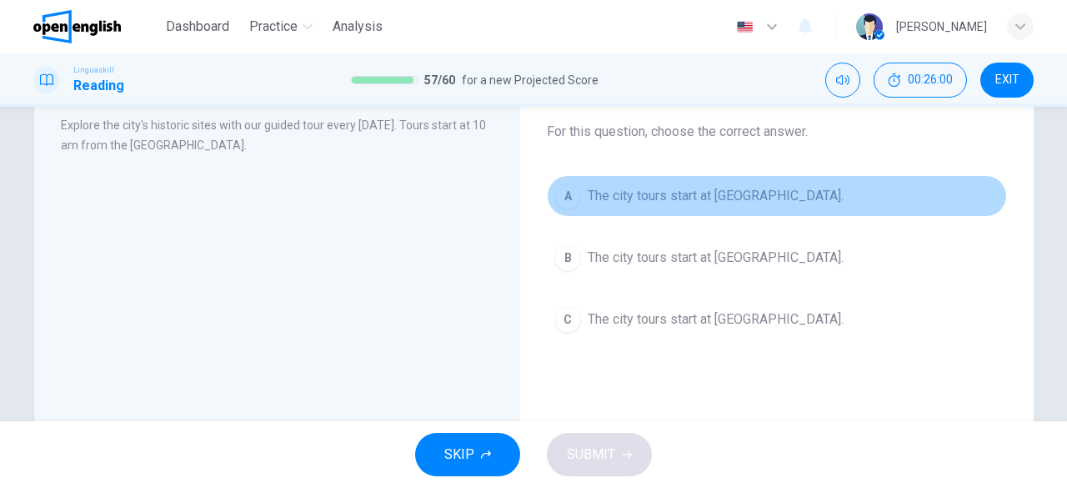
click at [570, 193] on div "A" at bounding box center [567, 196] width 27 height 27
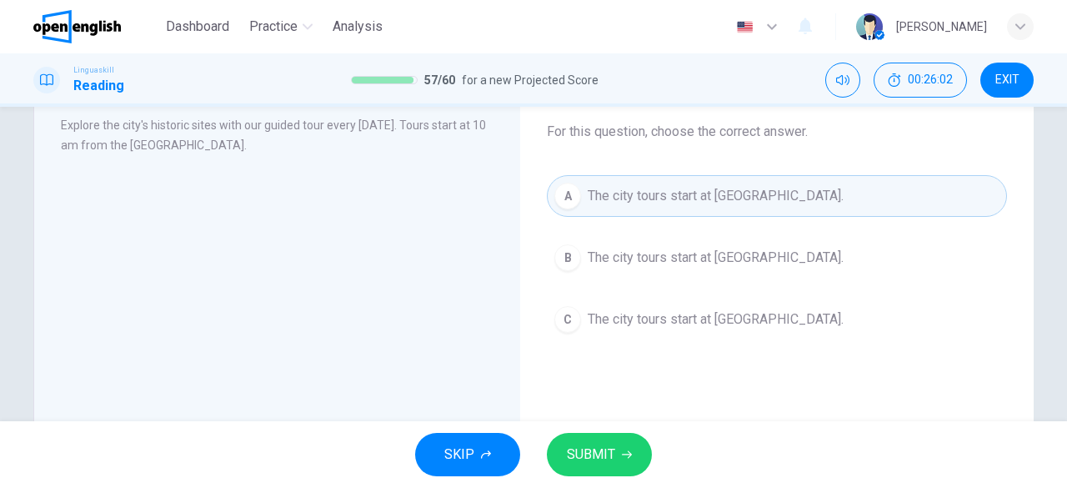
click at [616, 440] on button "SUBMIT" at bounding box center [599, 454] width 105 height 43
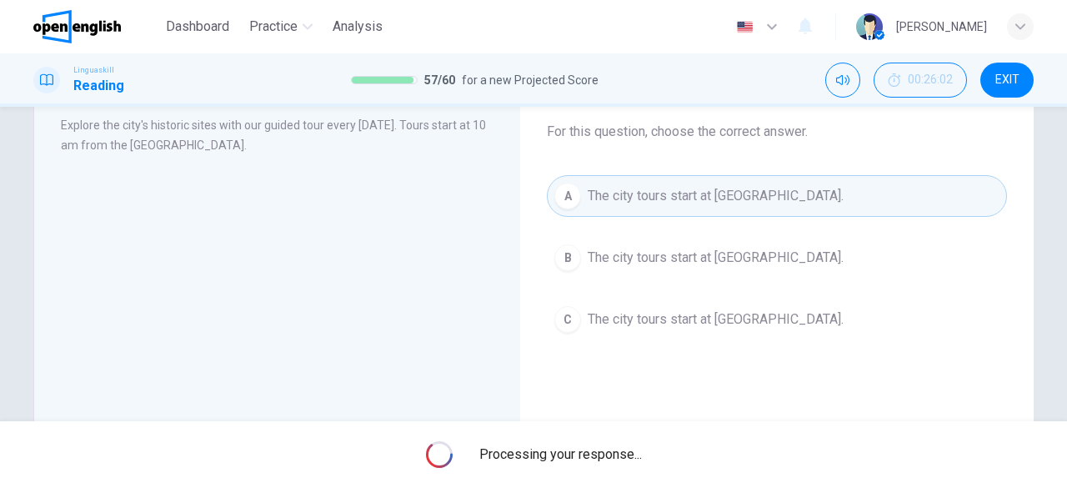
click at [616, 440] on div "Processing your response..." at bounding box center [533, 454] width 1067 height 67
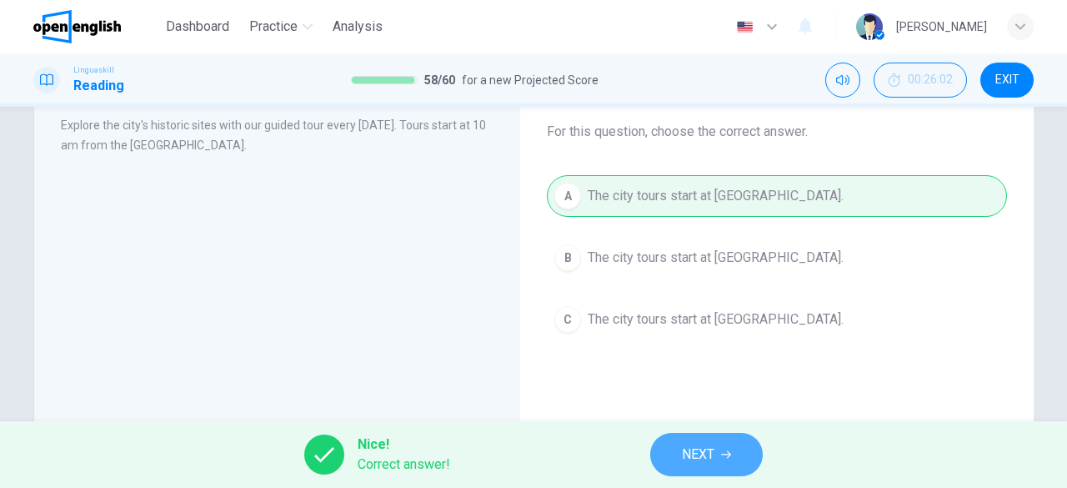
click at [672, 451] on button "NEXT" at bounding box center [706, 454] width 113 height 43
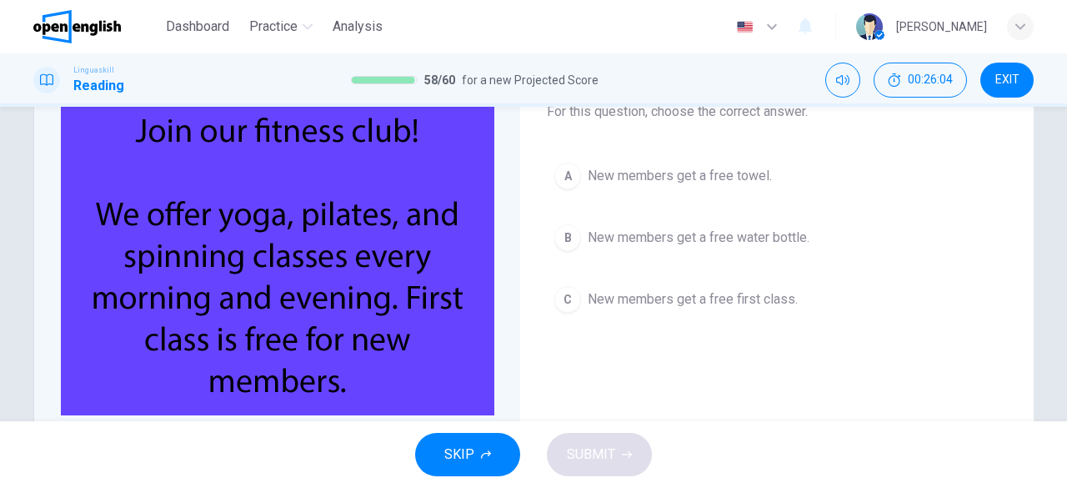
scroll to position [127, 0]
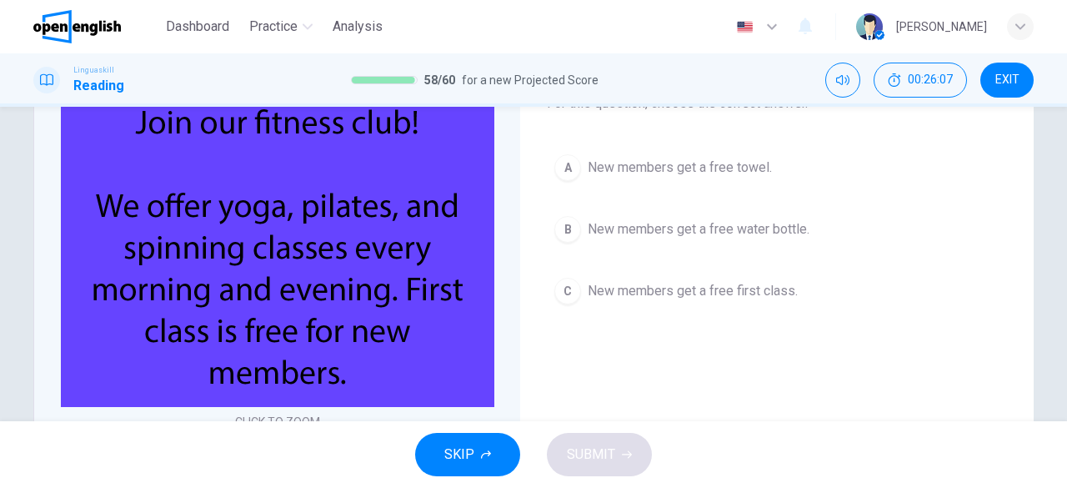
click at [547, 283] on div "A New members get a free towel. B New members get a free water bottle. C New me…" at bounding box center [777, 229] width 460 height 165
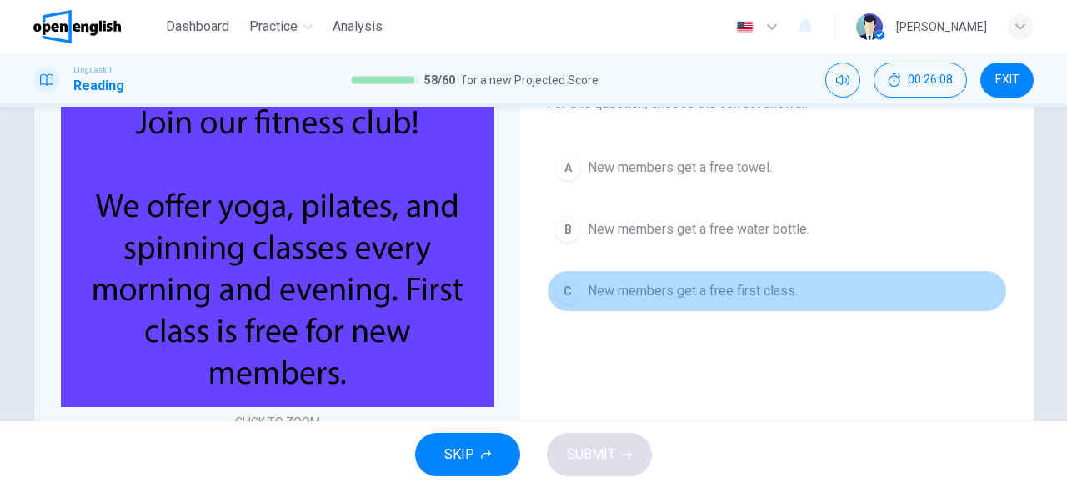
click at [579, 298] on button "C New members get a free first class." at bounding box center [777, 291] width 460 height 42
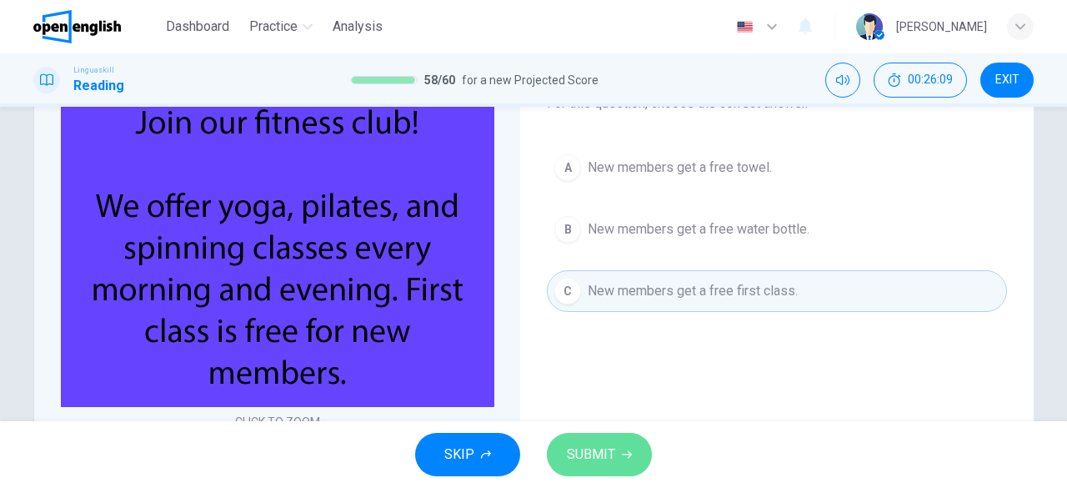
click at [576, 459] on span "SUBMIT" at bounding box center [591, 454] width 48 height 23
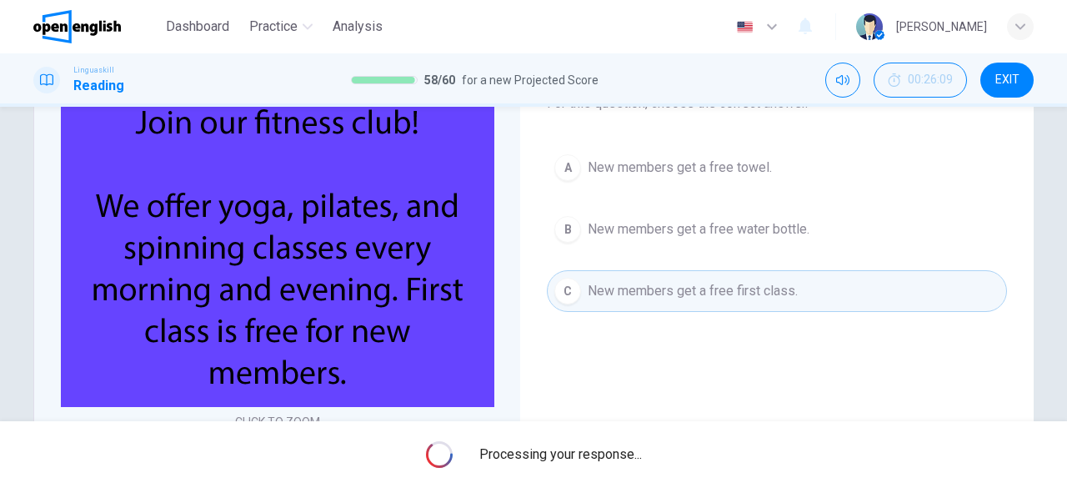
click at [576, 459] on span "Processing your response..." at bounding box center [560, 454] width 163 height 20
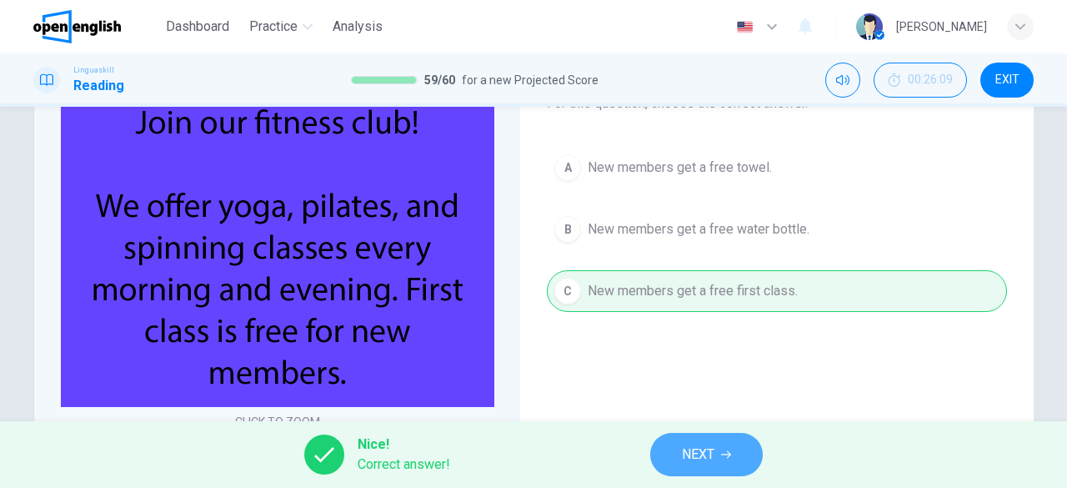
click at [692, 451] on span "NEXT" at bounding box center [698, 454] width 33 height 23
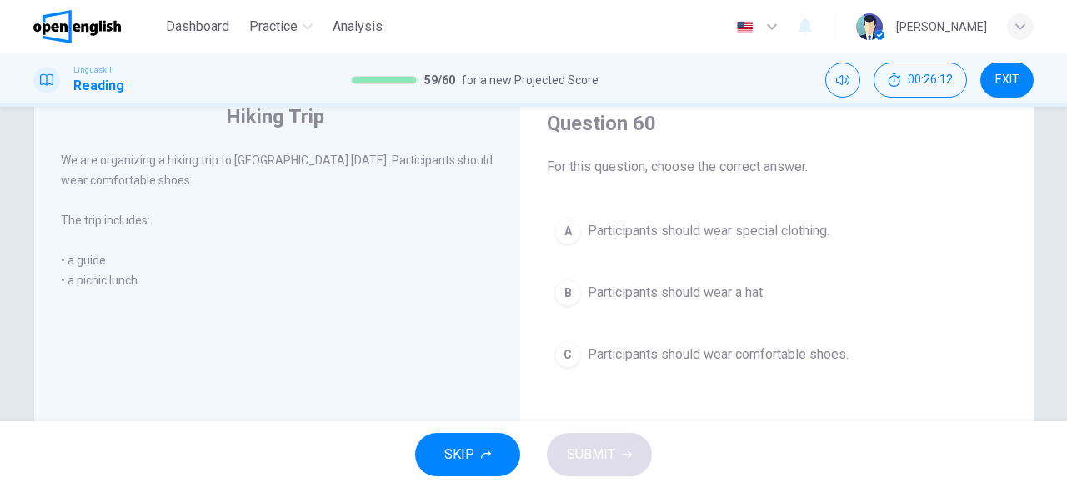
scroll to position [65, 0]
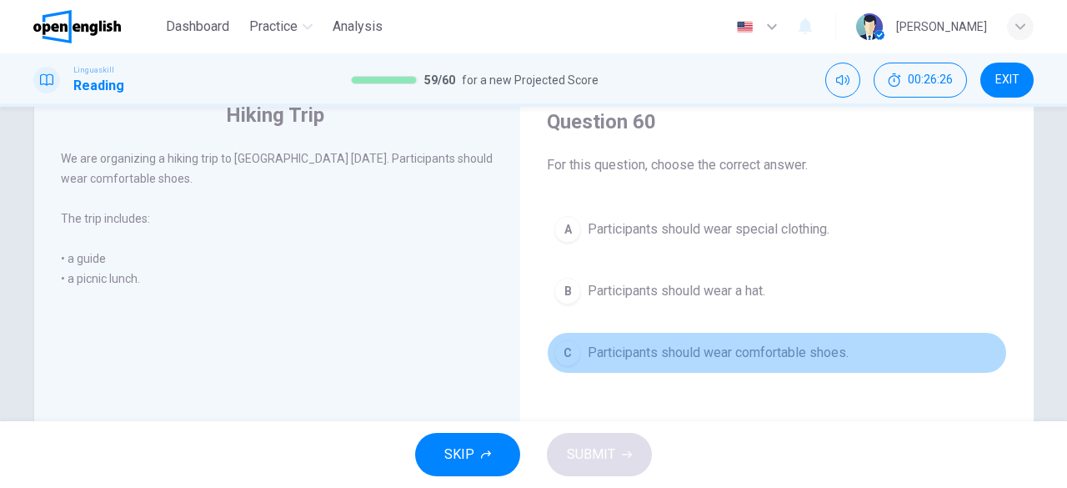
click at [572, 345] on div "C" at bounding box center [567, 352] width 27 height 27
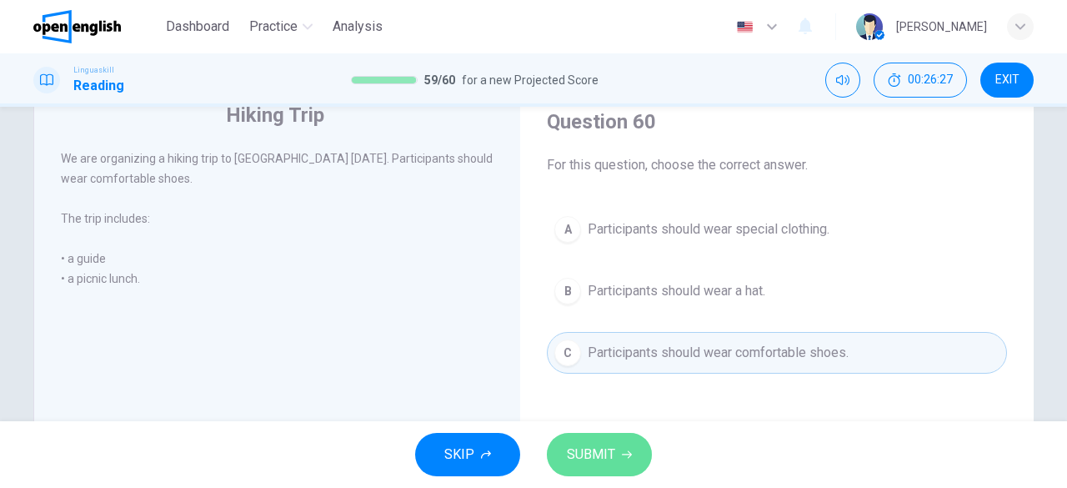
click at [588, 455] on span "SUBMIT" at bounding box center [591, 454] width 48 height 23
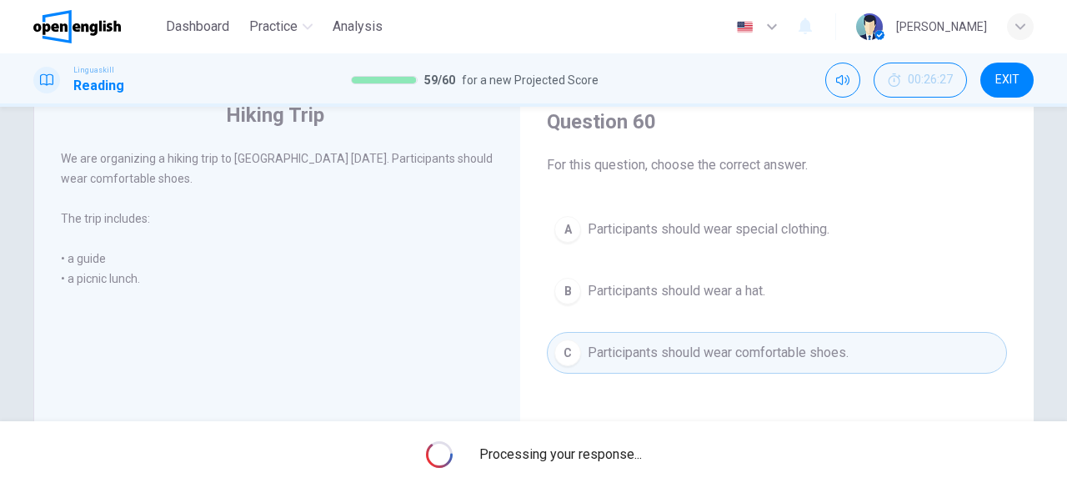
click at [588, 455] on span "Processing your response..." at bounding box center [560, 454] width 163 height 20
